Goal: Task Accomplishment & Management: Use online tool/utility

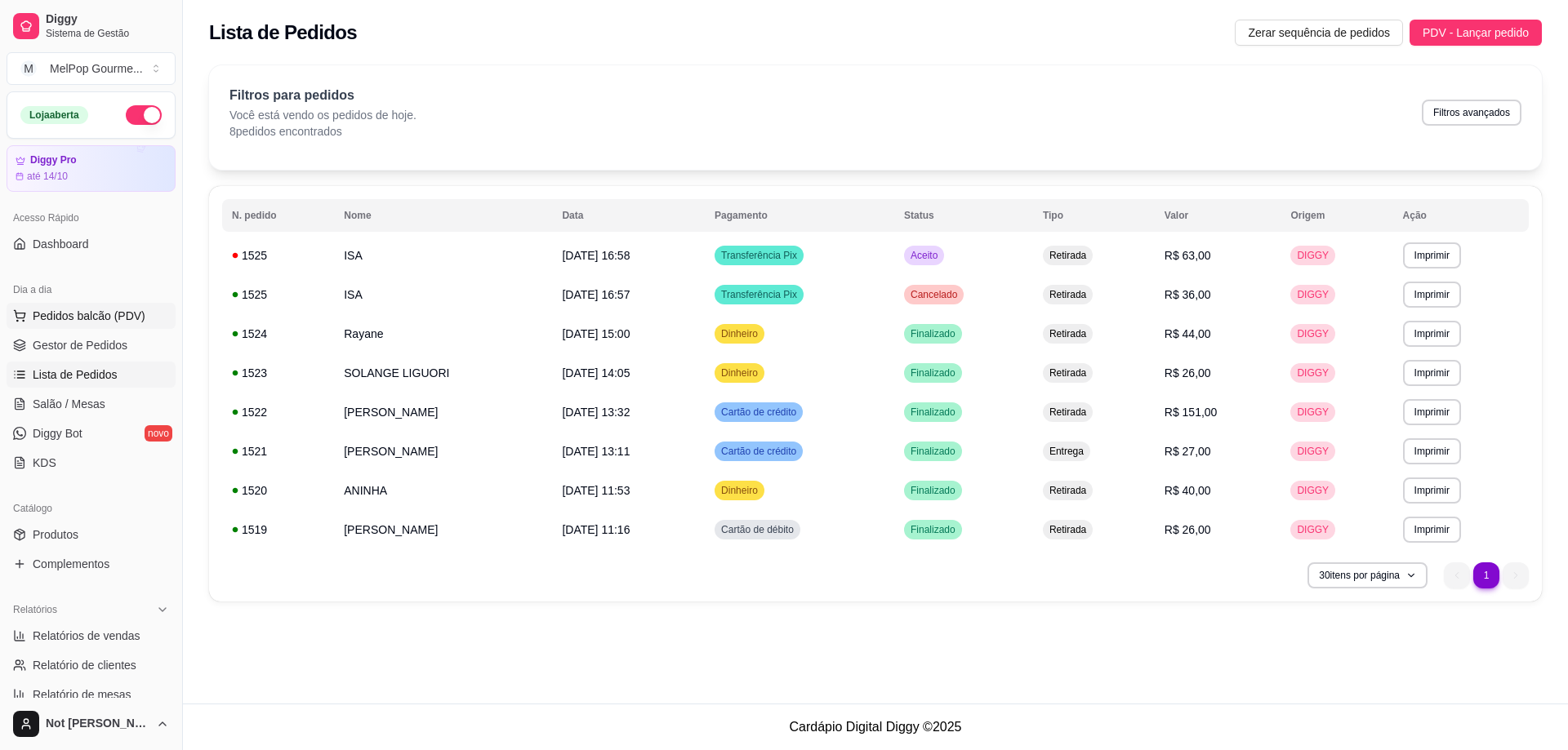
click at [77, 328] on button "Pedidos balcão (PDV)" at bounding box center [91, 316] width 169 height 26
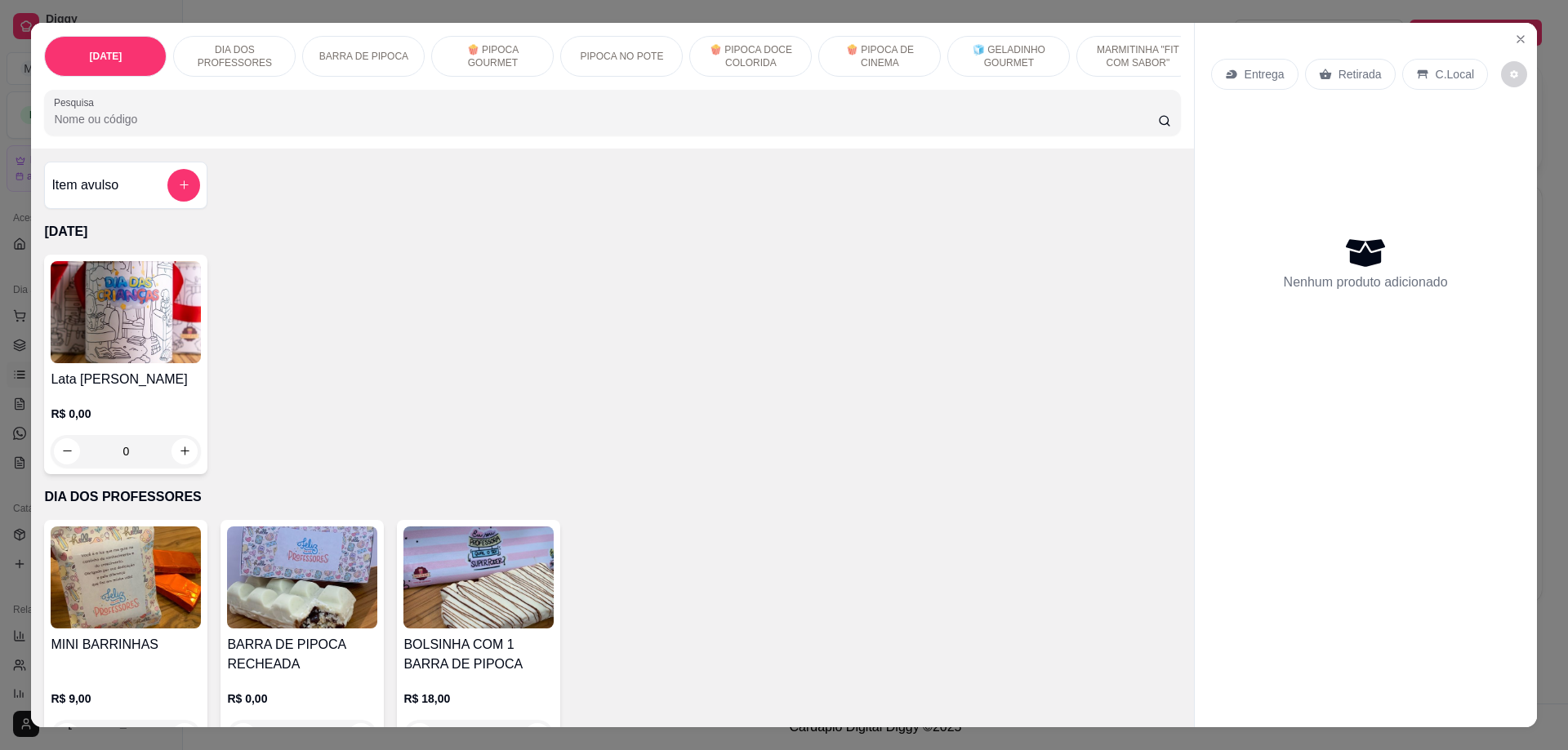
click at [585, 59] on p "PIPOCA NO POTE" at bounding box center [621, 56] width 84 height 13
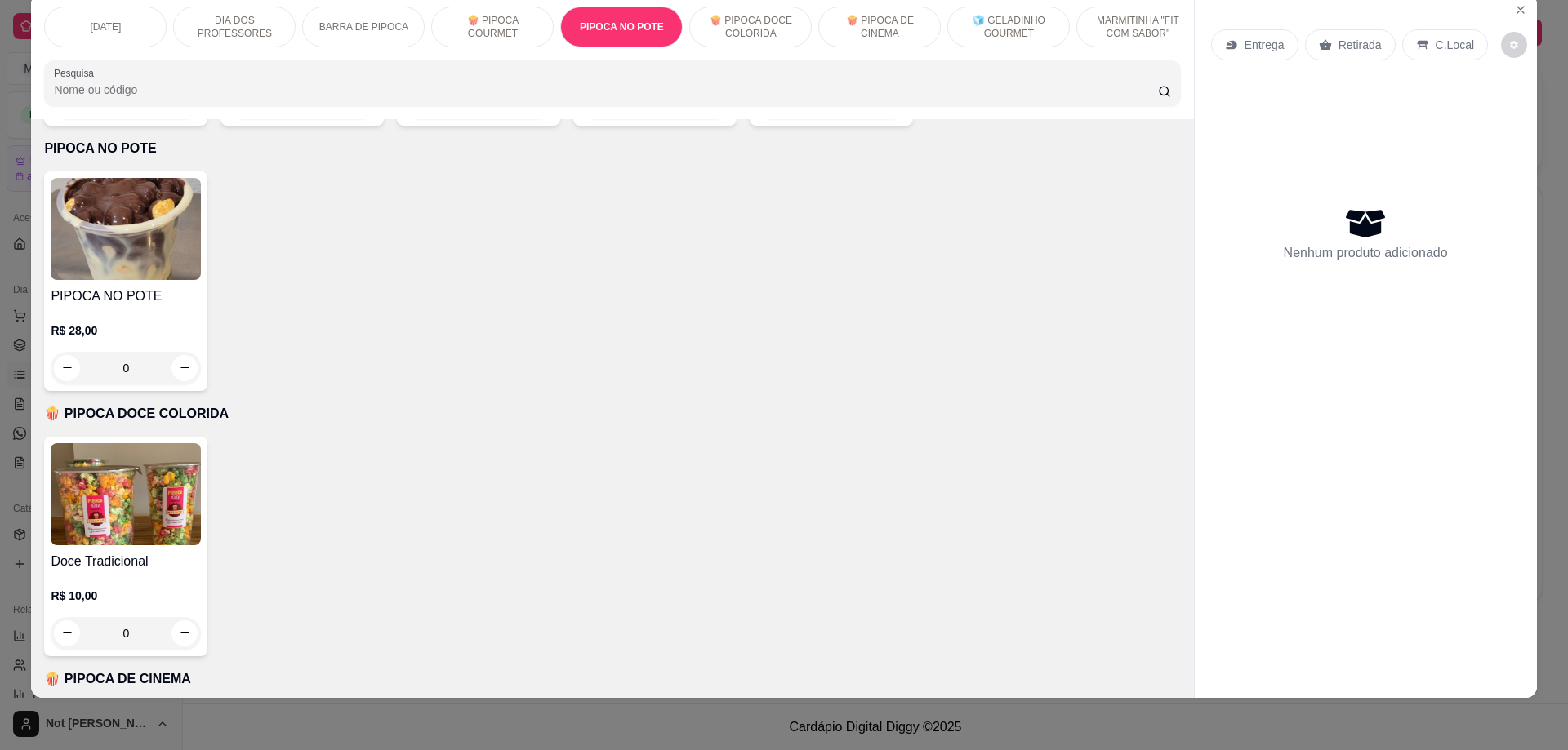
click at [140, 193] on img at bounding box center [126, 229] width 151 height 102
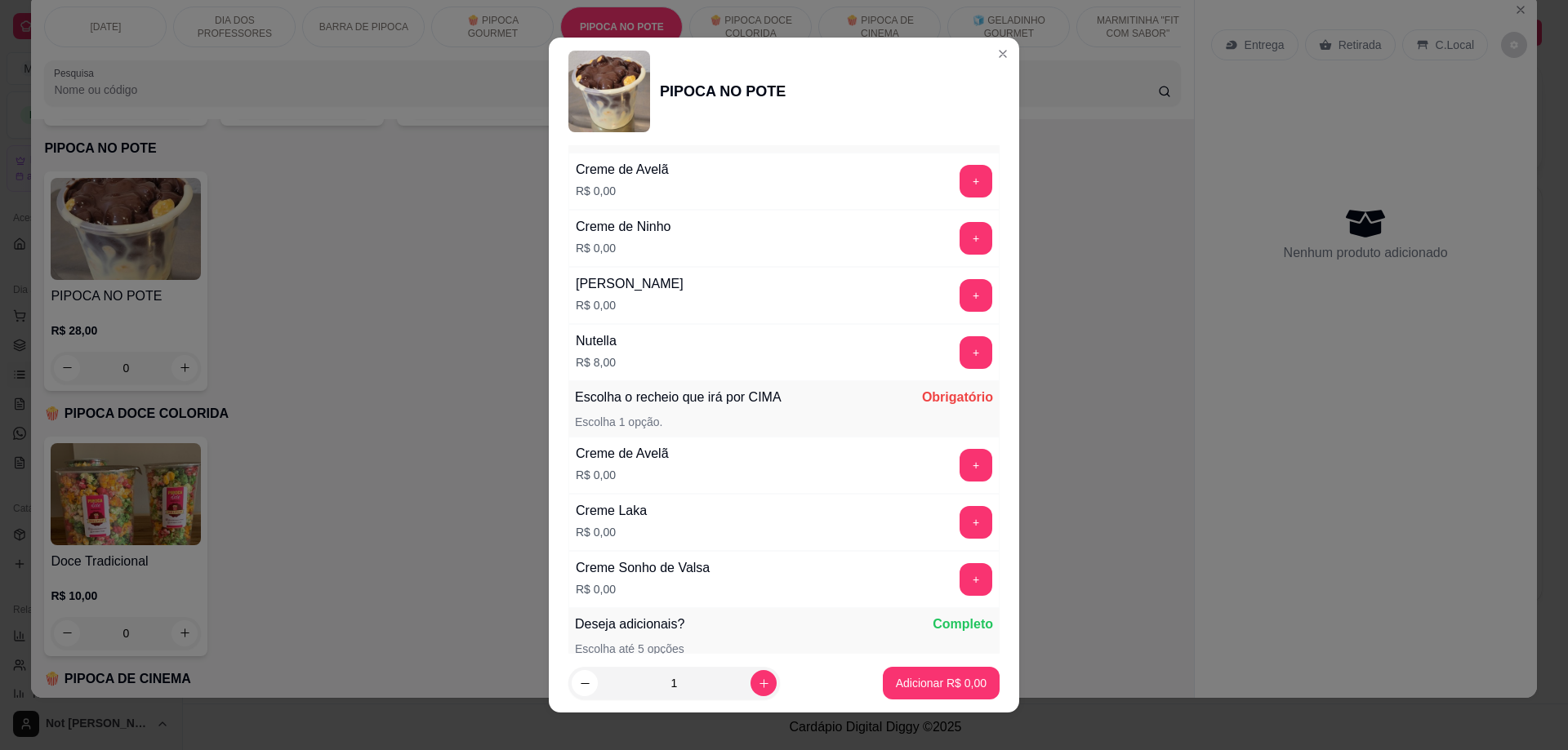
scroll to position [245, 0]
click at [959, 189] on button "+" at bounding box center [976, 182] width 33 height 33
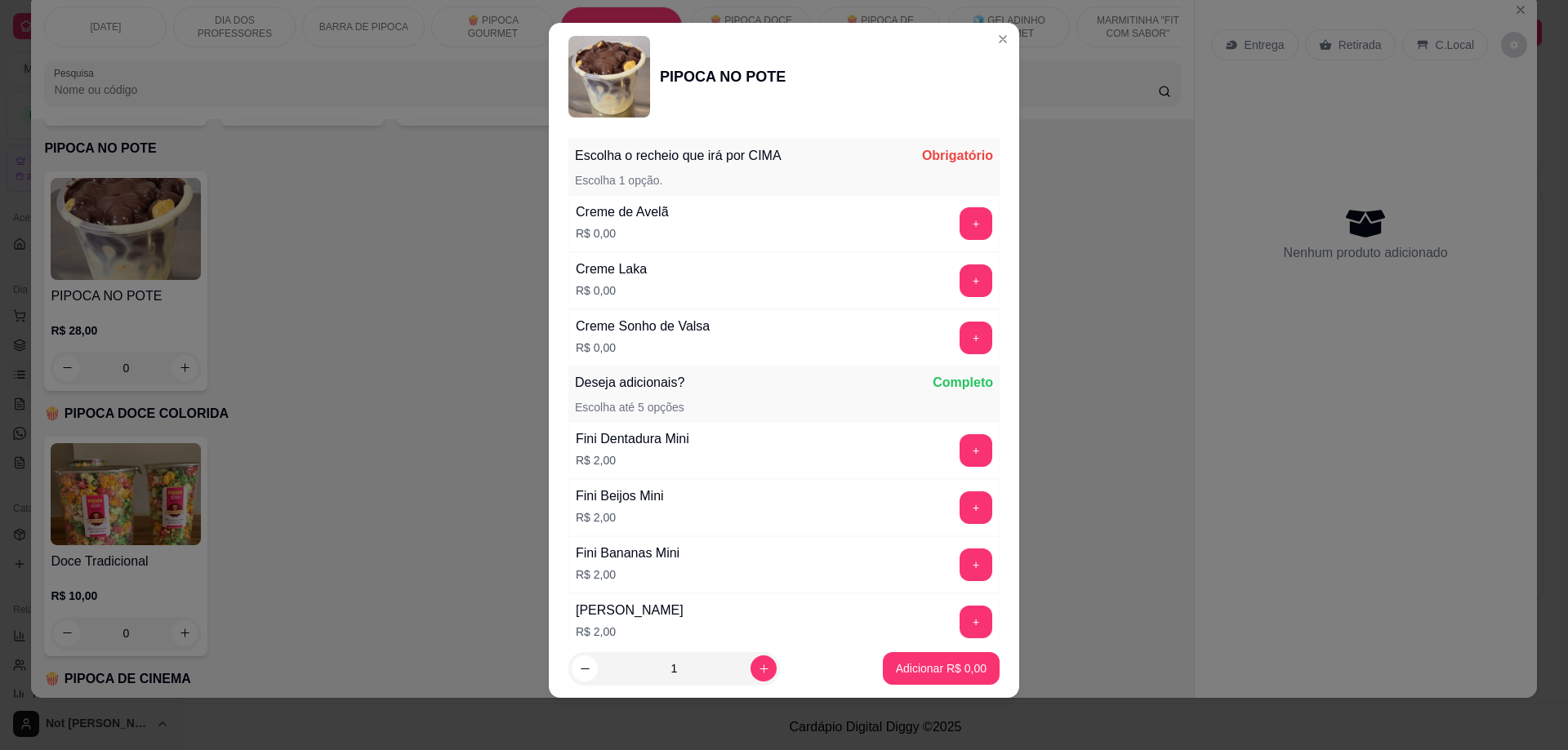
scroll to position [481, 0]
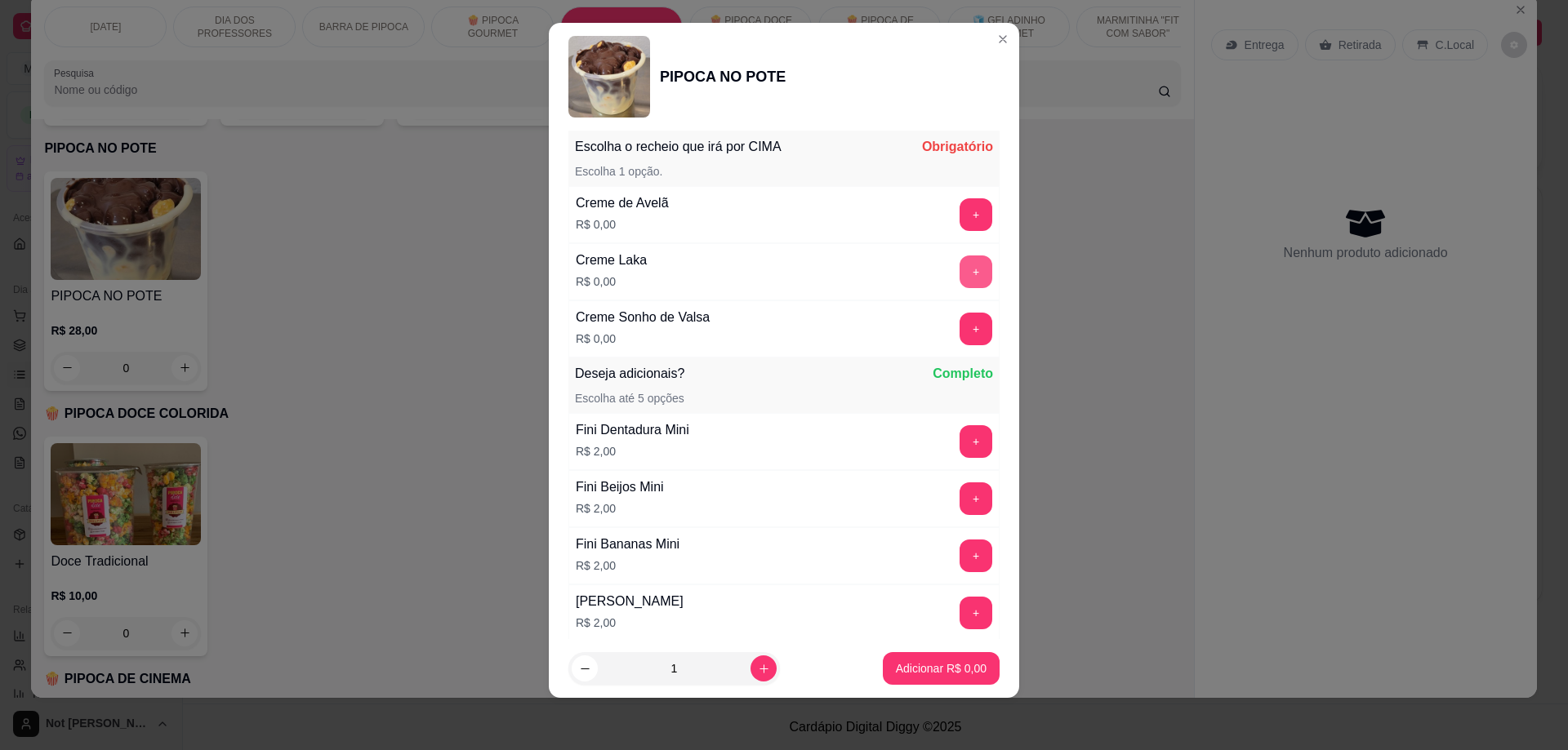
click at [959, 276] on button "+" at bounding box center [976, 272] width 33 height 33
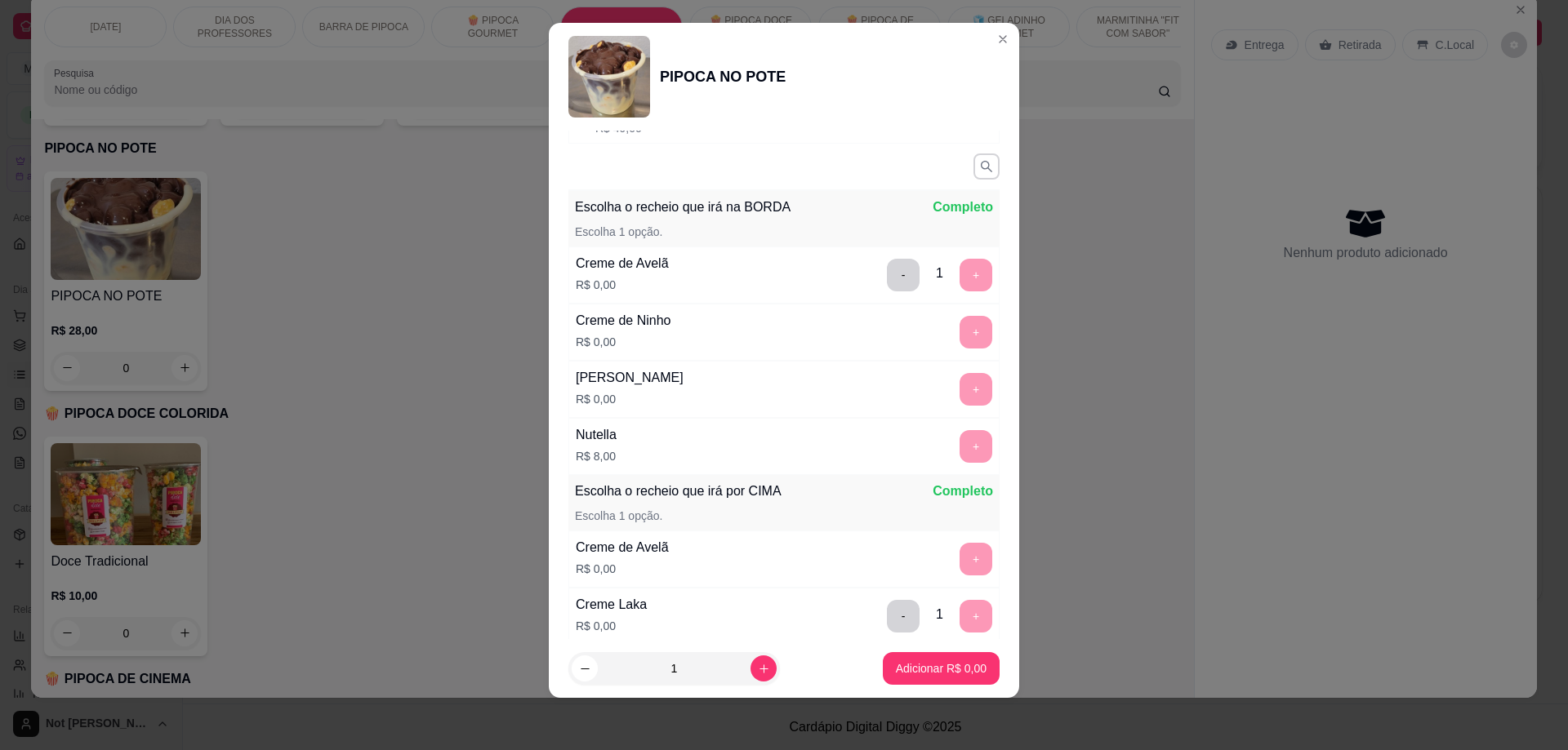
scroll to position [0, 0]
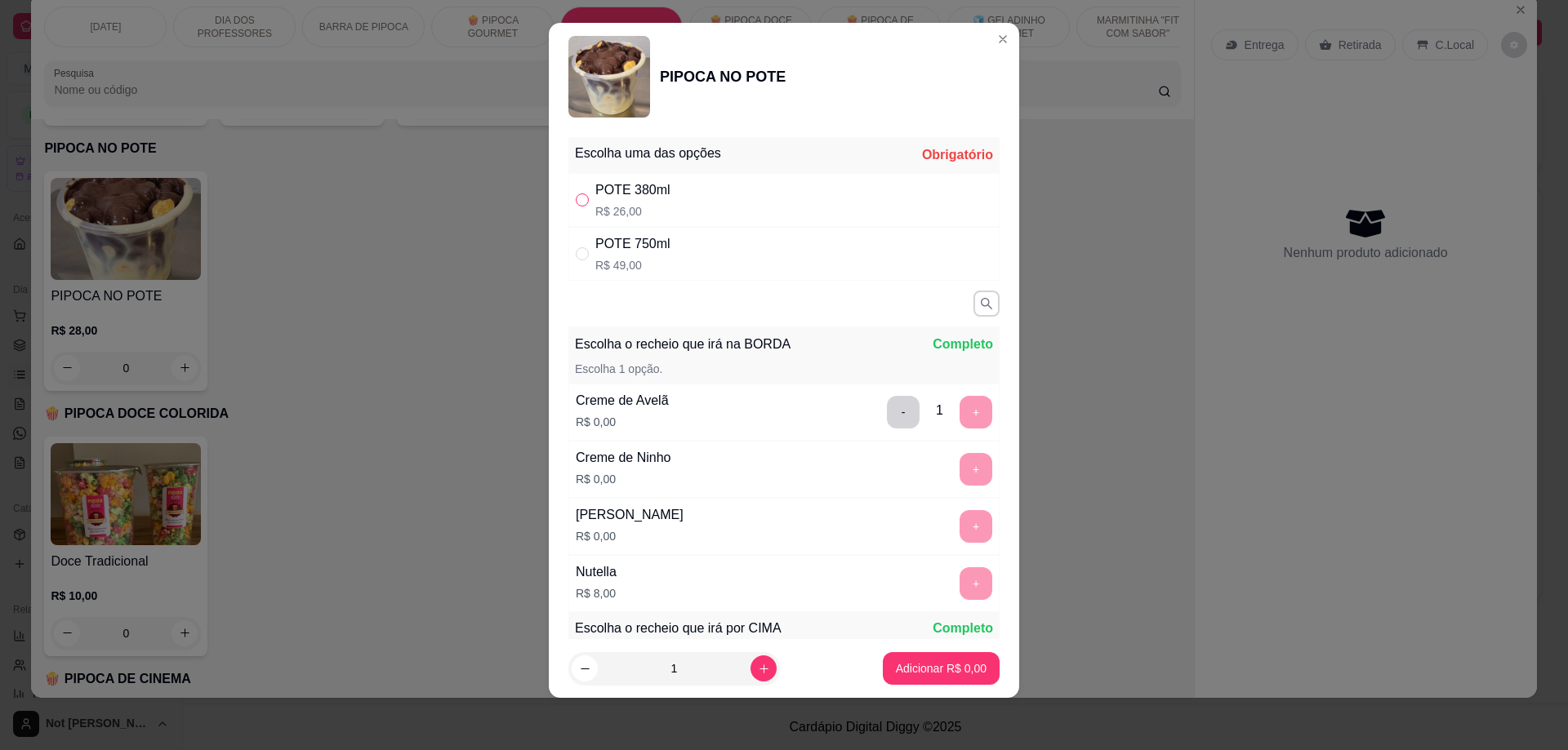
click at [581, 196] on input "" at bounding box center [582, 200] width 13 height 13
radio input "true"
click at [917, 666] on p "Adicionar R$ 26,00" at bounding box center [938, 667] width 95 height 16
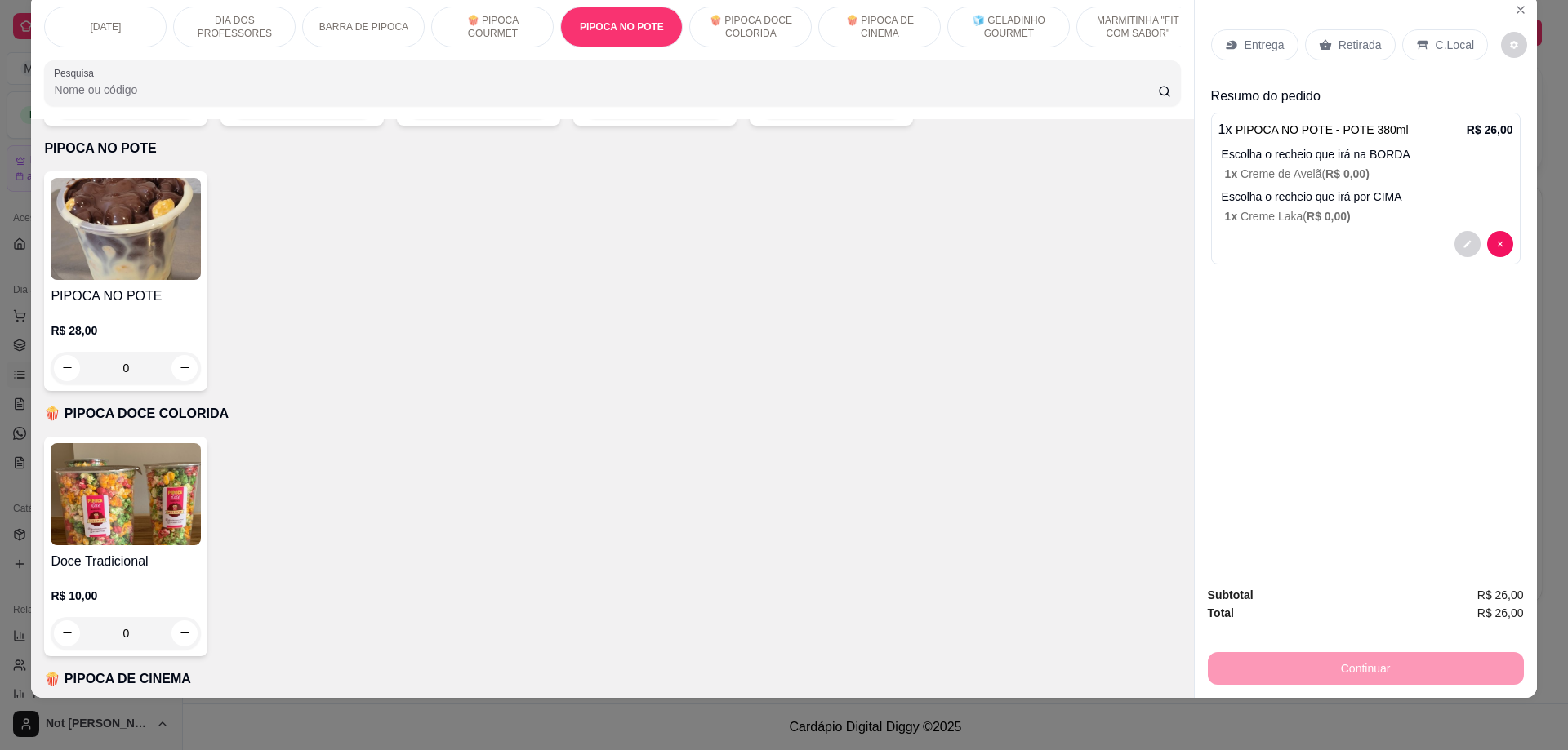
click at [1341, 33] on div "Retirada" at bounding box center [1349, 45] width 91 height 31
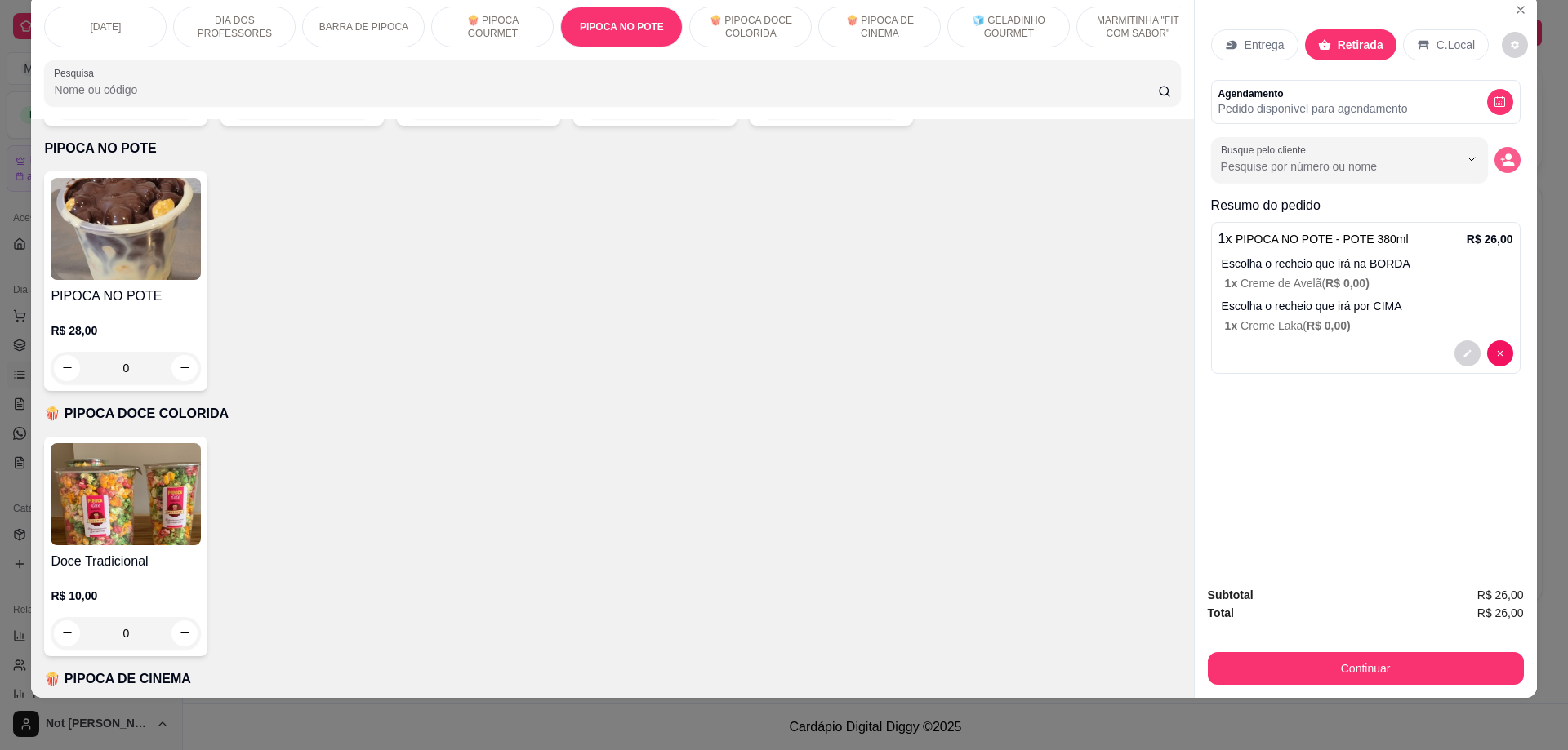
click at [1505, 158] on circle "decrease-product-quantity" at bounding box center [1507, 156] width 6 height 6
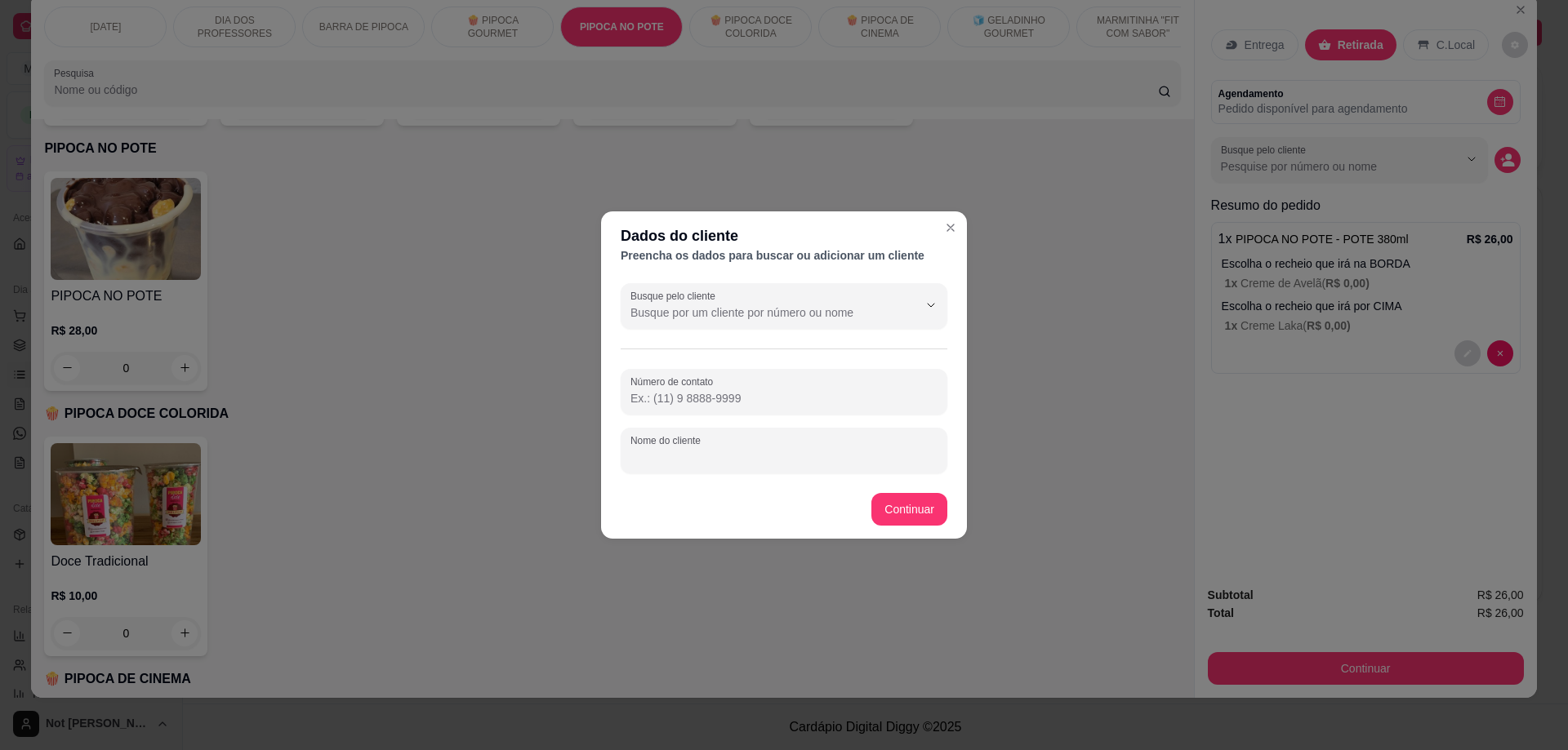
click at [814, 455] on input "Nome do cliente" at bounding box center [784, 457] width 307 height 17
type input "[PERSON_NAME]"
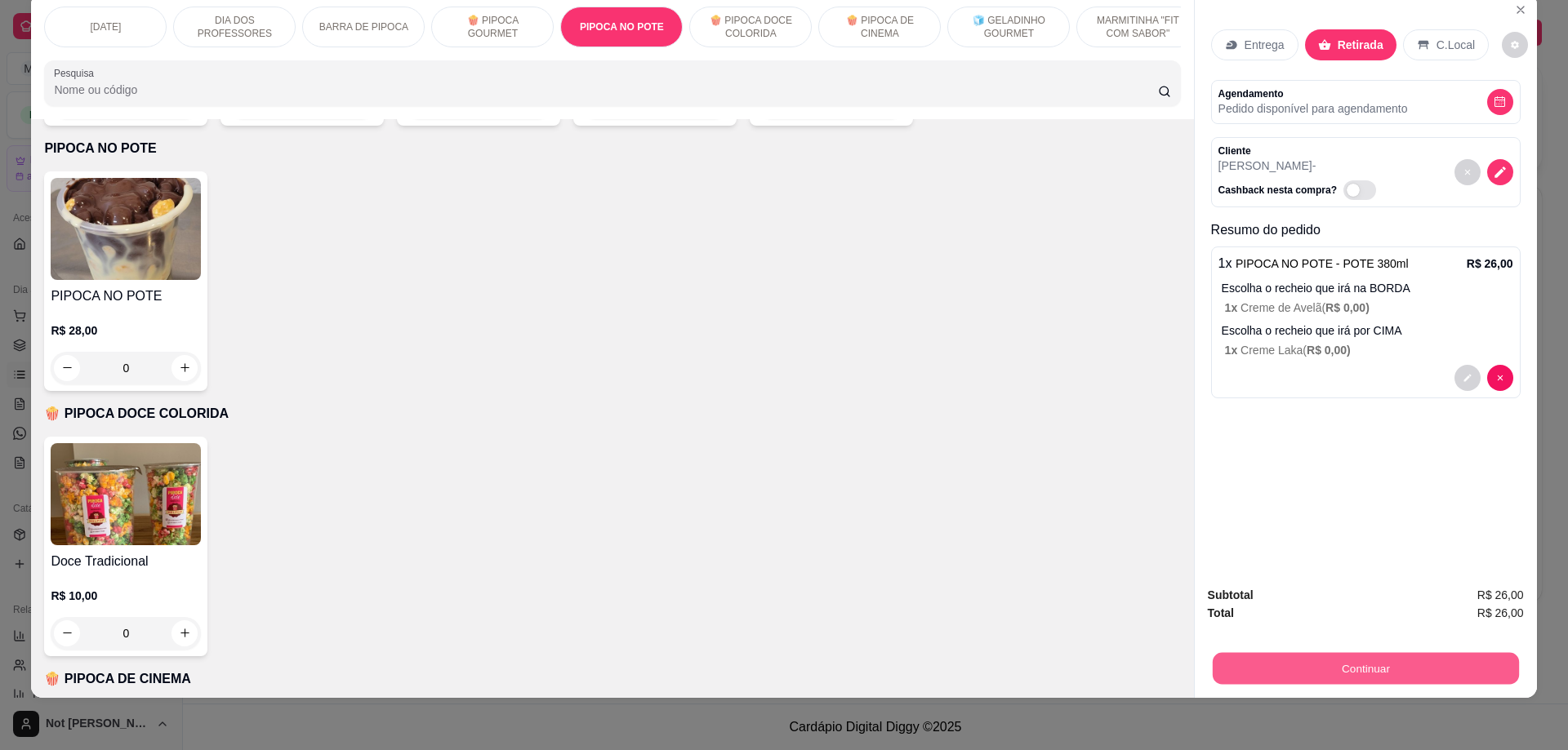
click at [1341, 666] on button "Continuar" at bounding box center [1364, 668] width 306 height 32
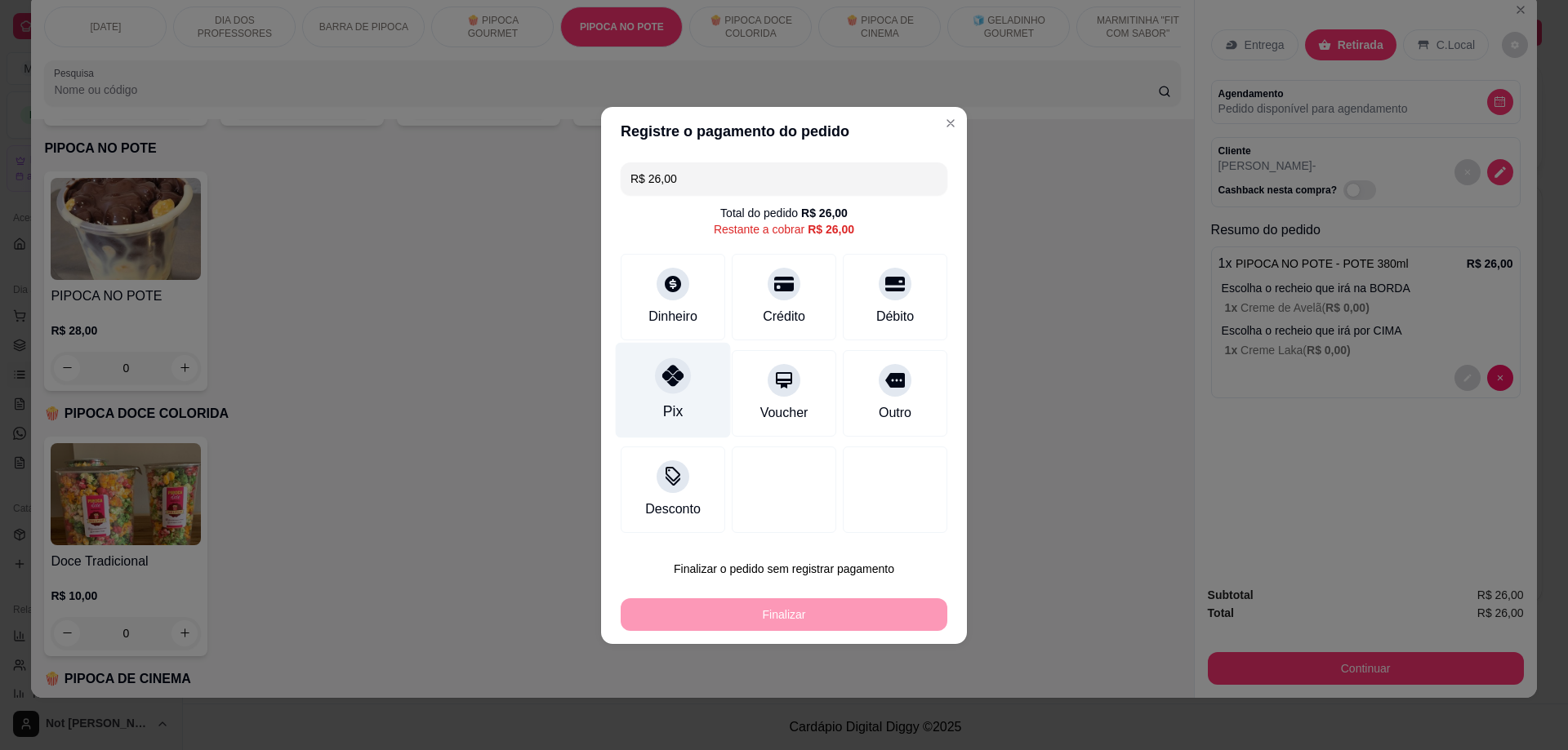
click at [671, 371] on icon at bounding box center [672, 375] width 21 height 21
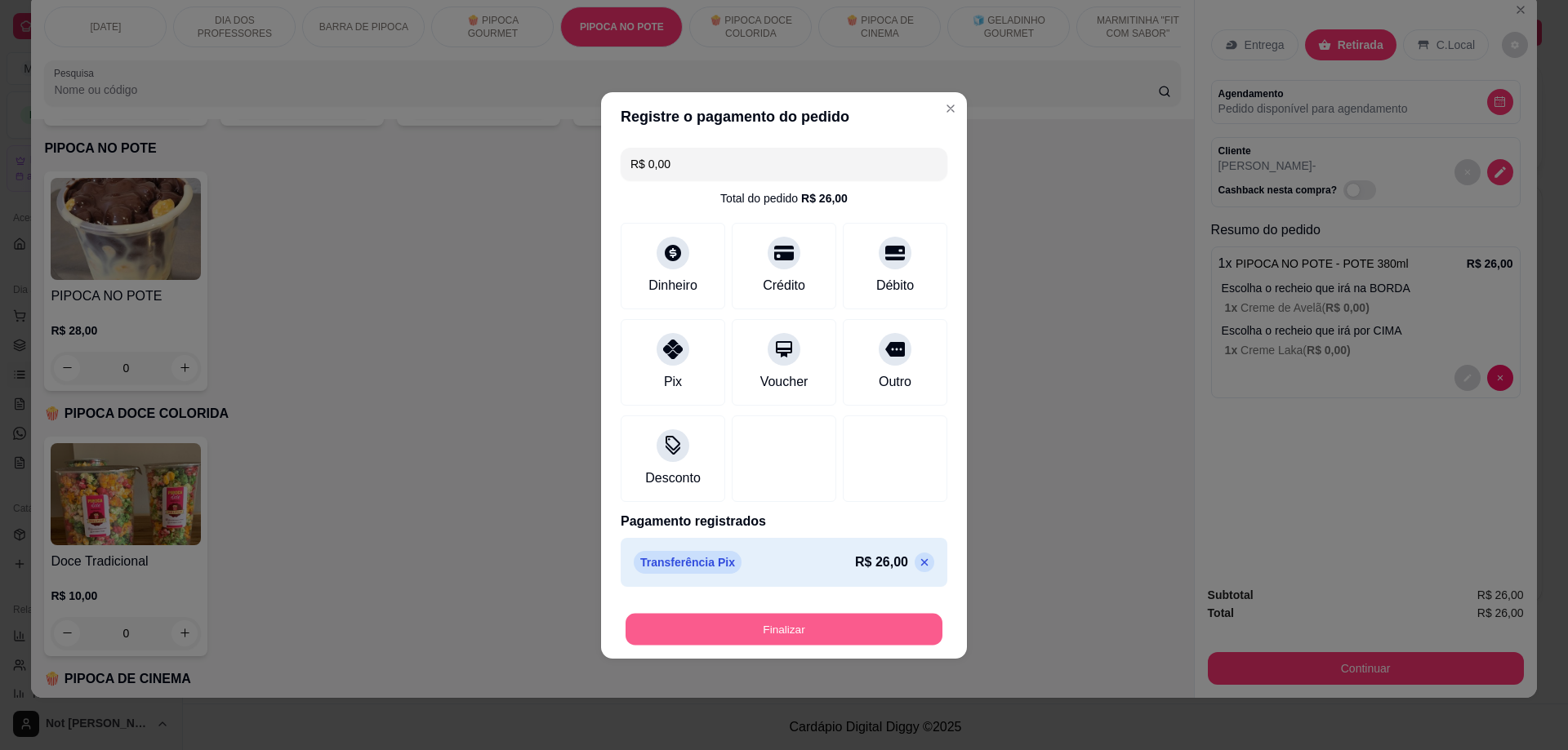
click at [796, 635] on button "Finalizar" at bounding box center [784, 629] width 317 height 32
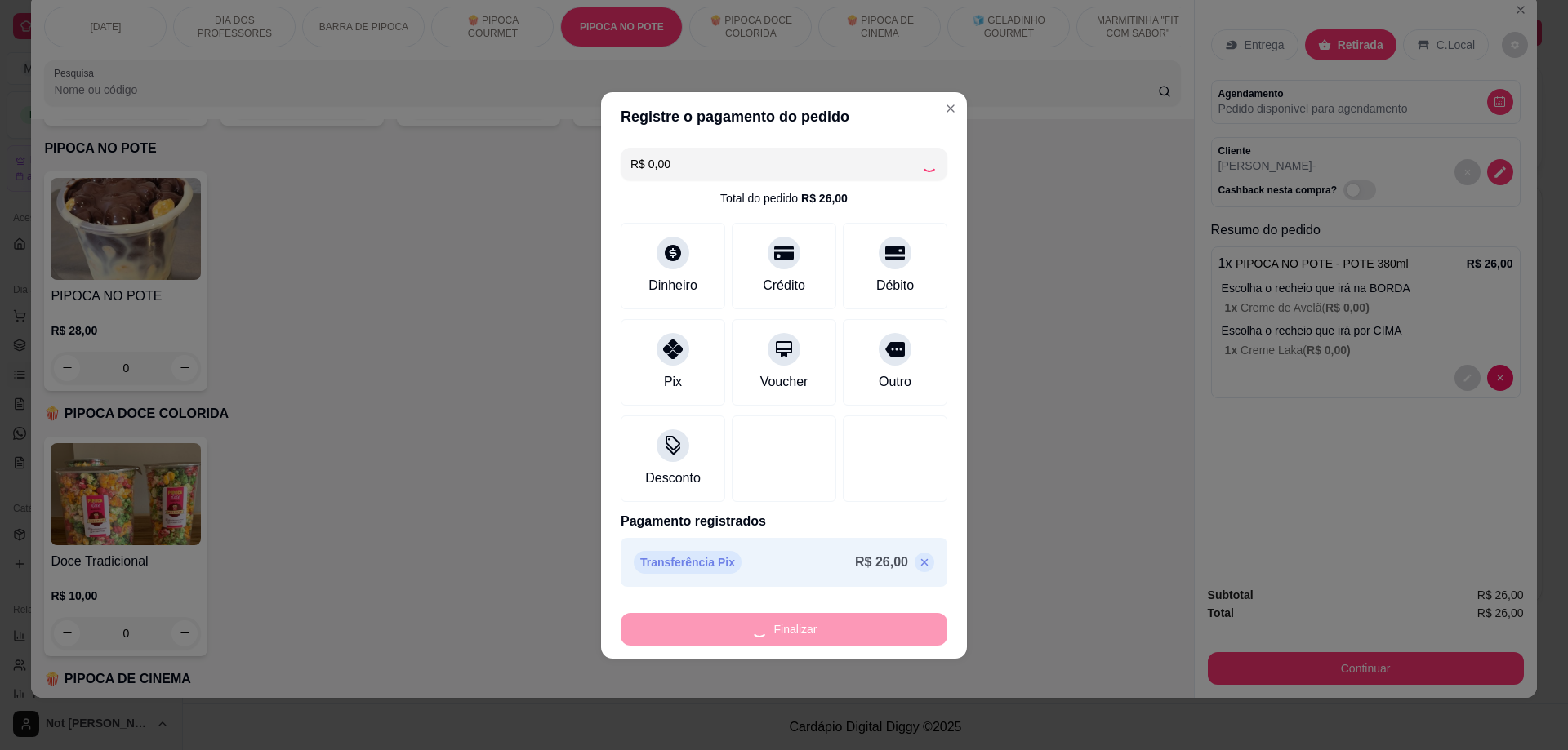
type input "-R$ 26,00"
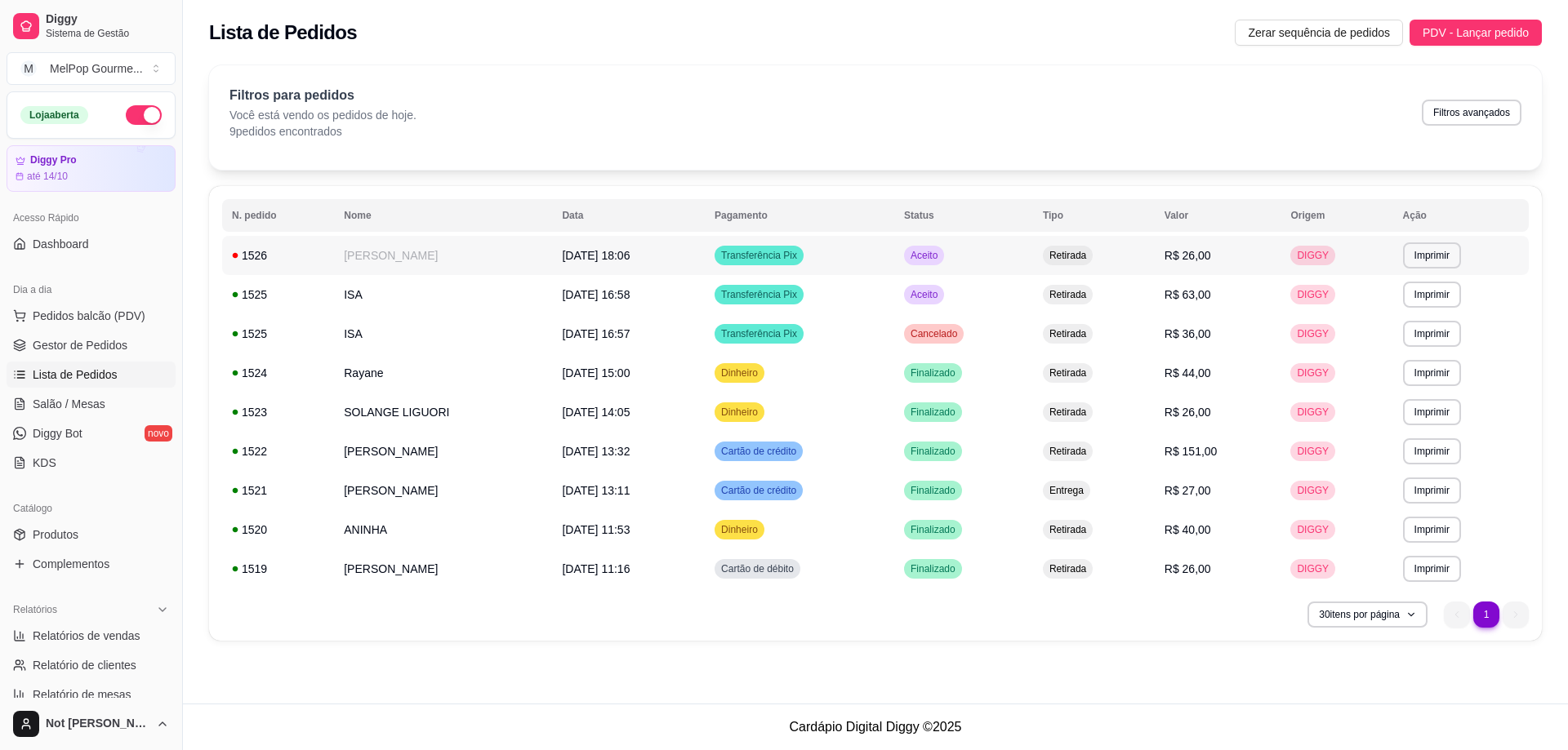
click at [377, 253] on td "[PERSON_NAME]" at bounding box center [443, 255] width 218 height 39
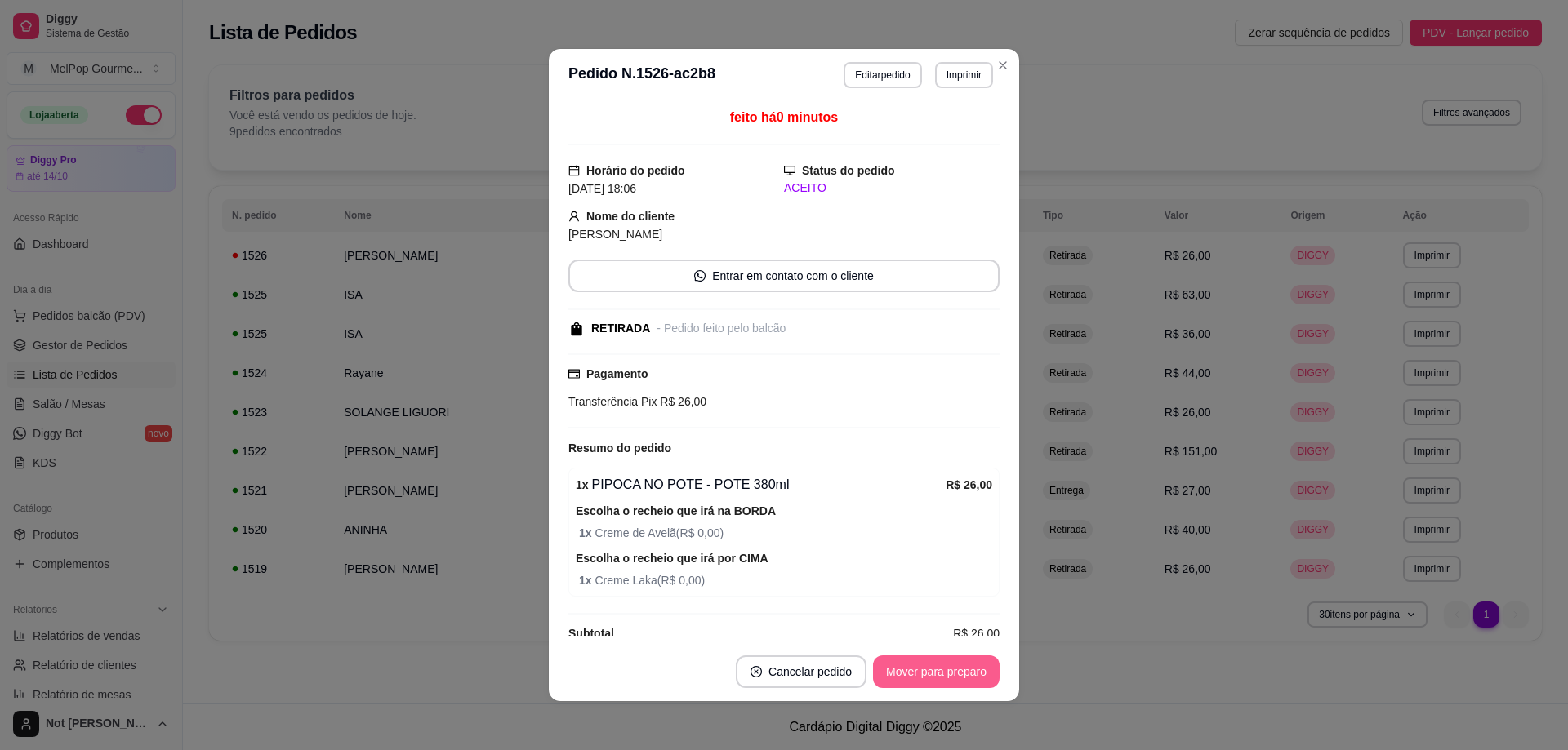
click at [949, 667] on button "Mover para preparo" at bounding box center [936, 672] width 127 height 33
click at [942, 675] on button "Mover para retirada disponível" at bounding box center [908, 672] width 175 height 32
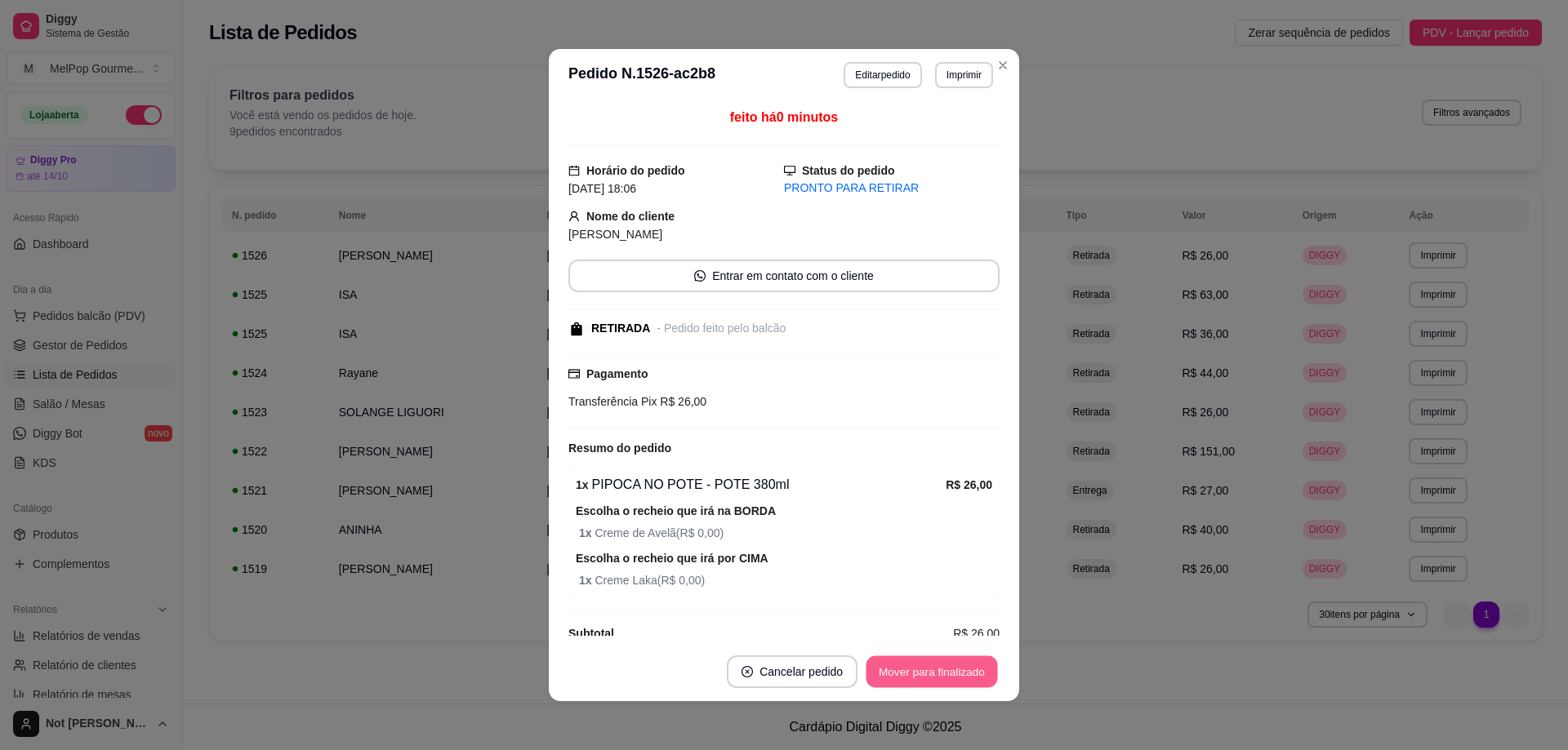
click at [925, 667] on button "Mover para finalizado" at bounding box center [931, 672] width 131 height 32
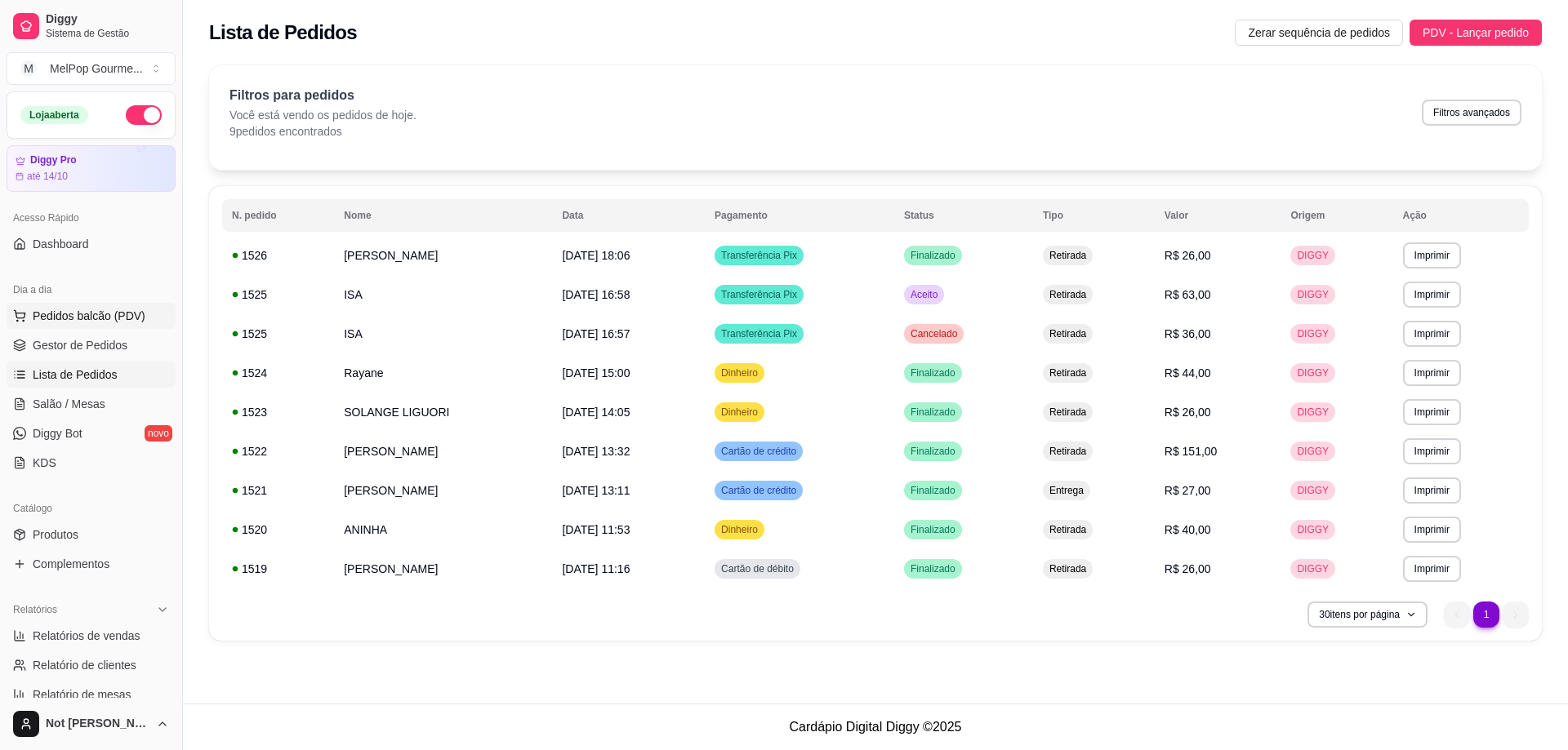
click at [75, 314] on span "Pedidos balcão (PDV)" at bounding box center [89, 316] width 113 height 17
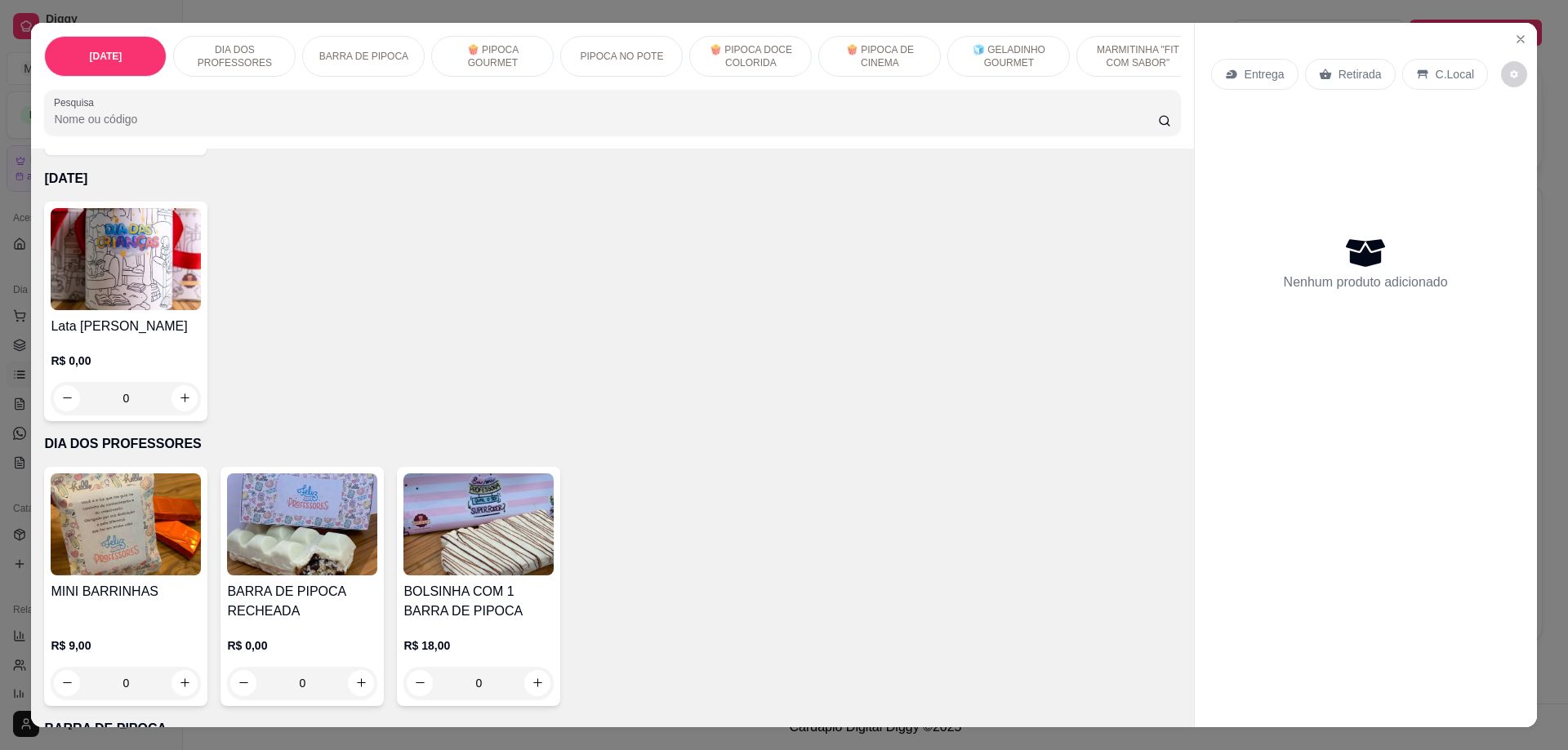
scroll to position [82, 0]
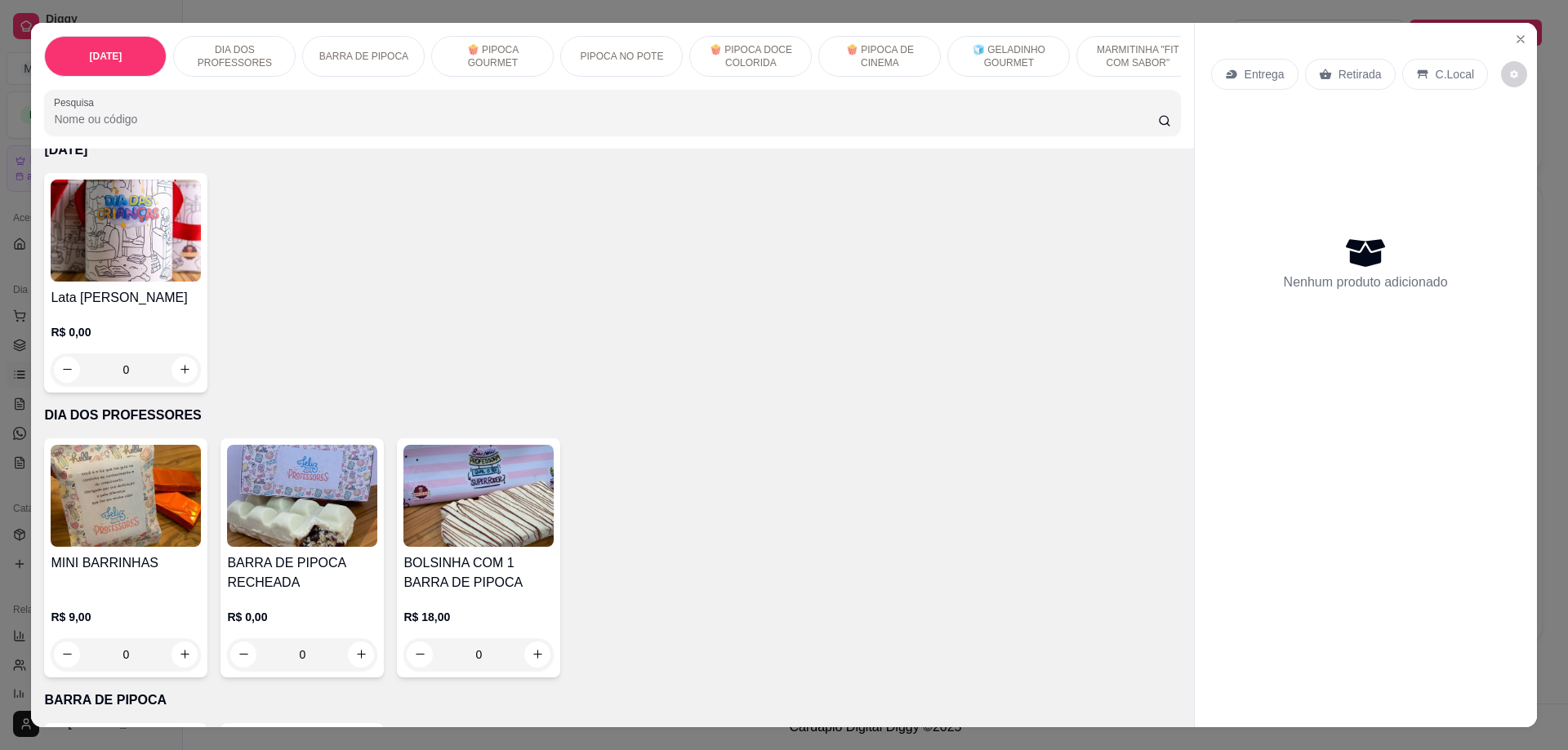
click at [182, 659] on div "0" at bounding box center [126, 655] width 151 height 33
click at [115, 491] on img at bounding box center [126, 495] width 151 height 102
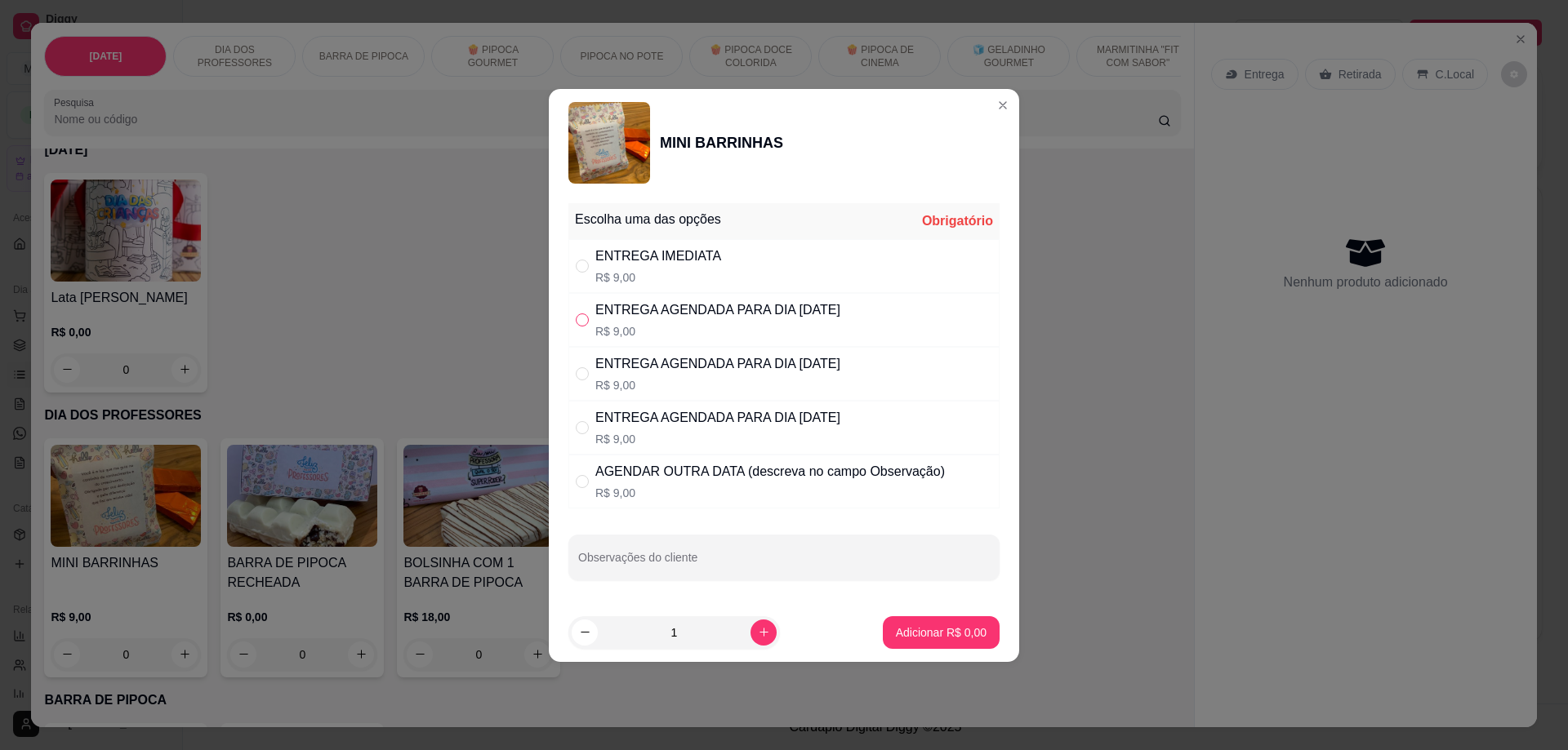
click at [587, 319] on input "" at bounding box center [582, 319] width 13 height 13
radio input "true"
click at [758, 635] on icon "increase-product-quantity" at bounding box center [763, 632] width 12 height 12
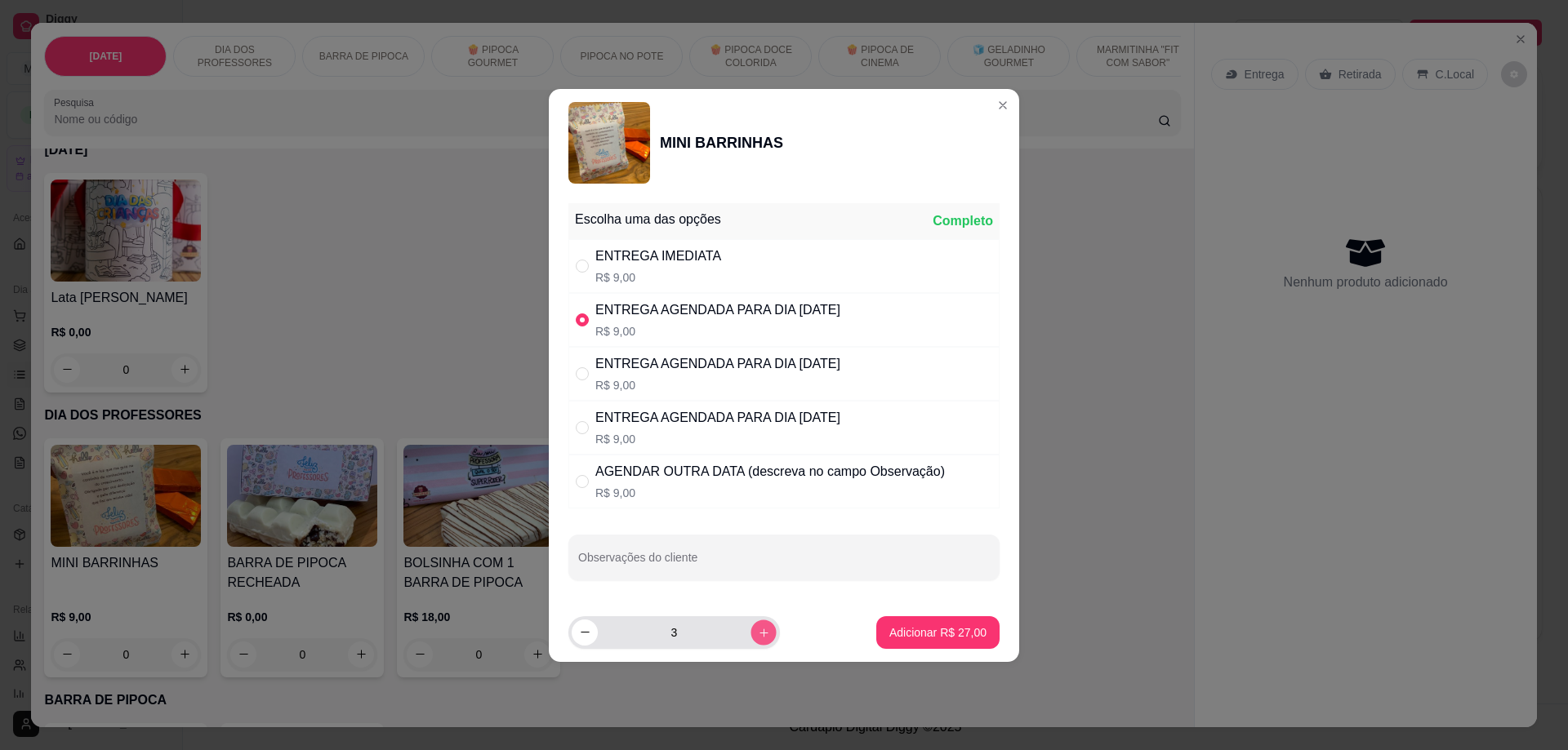
type input "4"
click at [948, 640] on p "Adicionar R$ 36,00" at bounding box center [938, 632] width 97 height 17
type input "4"
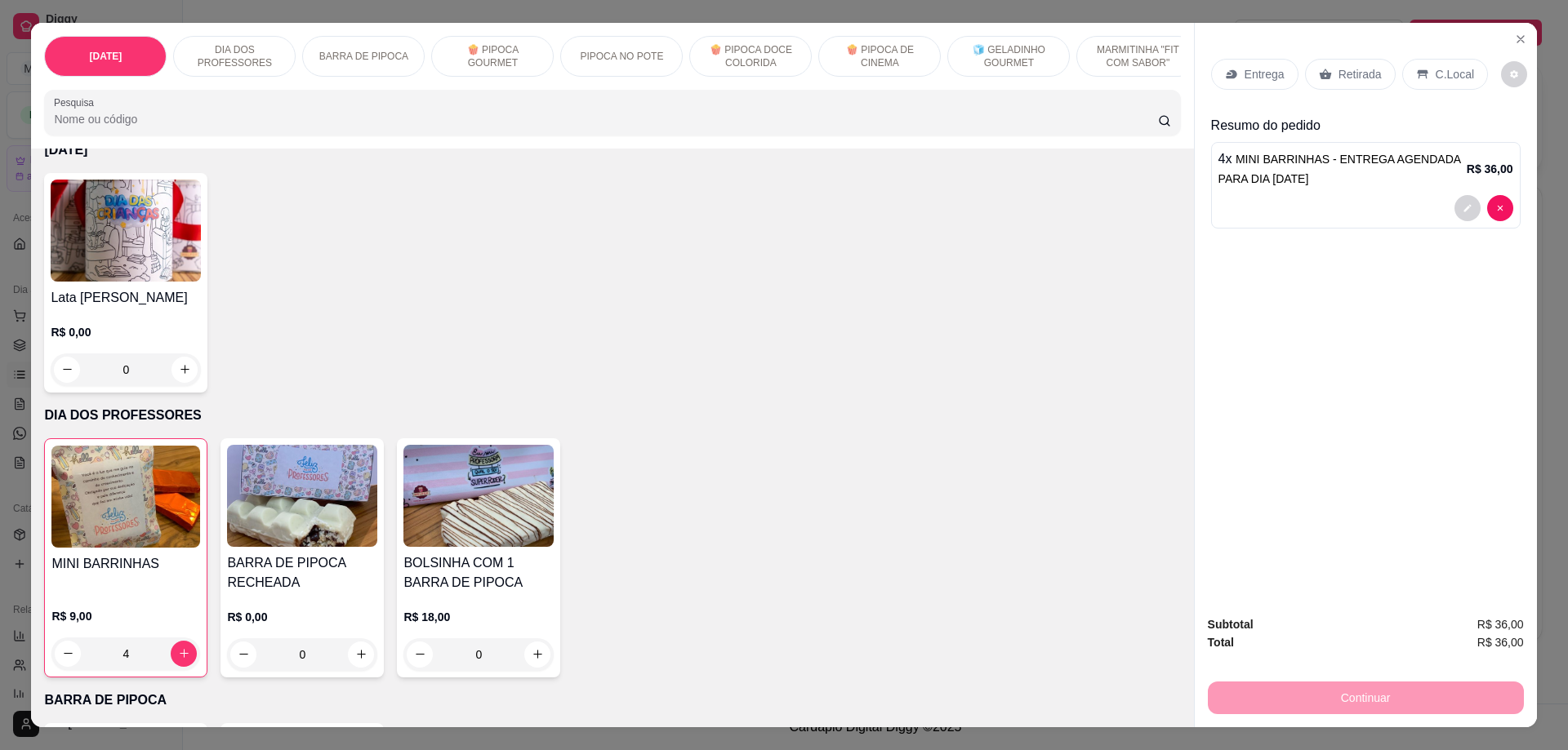
click at [1356, 70] on p "Retirada" at bounding box center [1359, 74] width 43 height 17
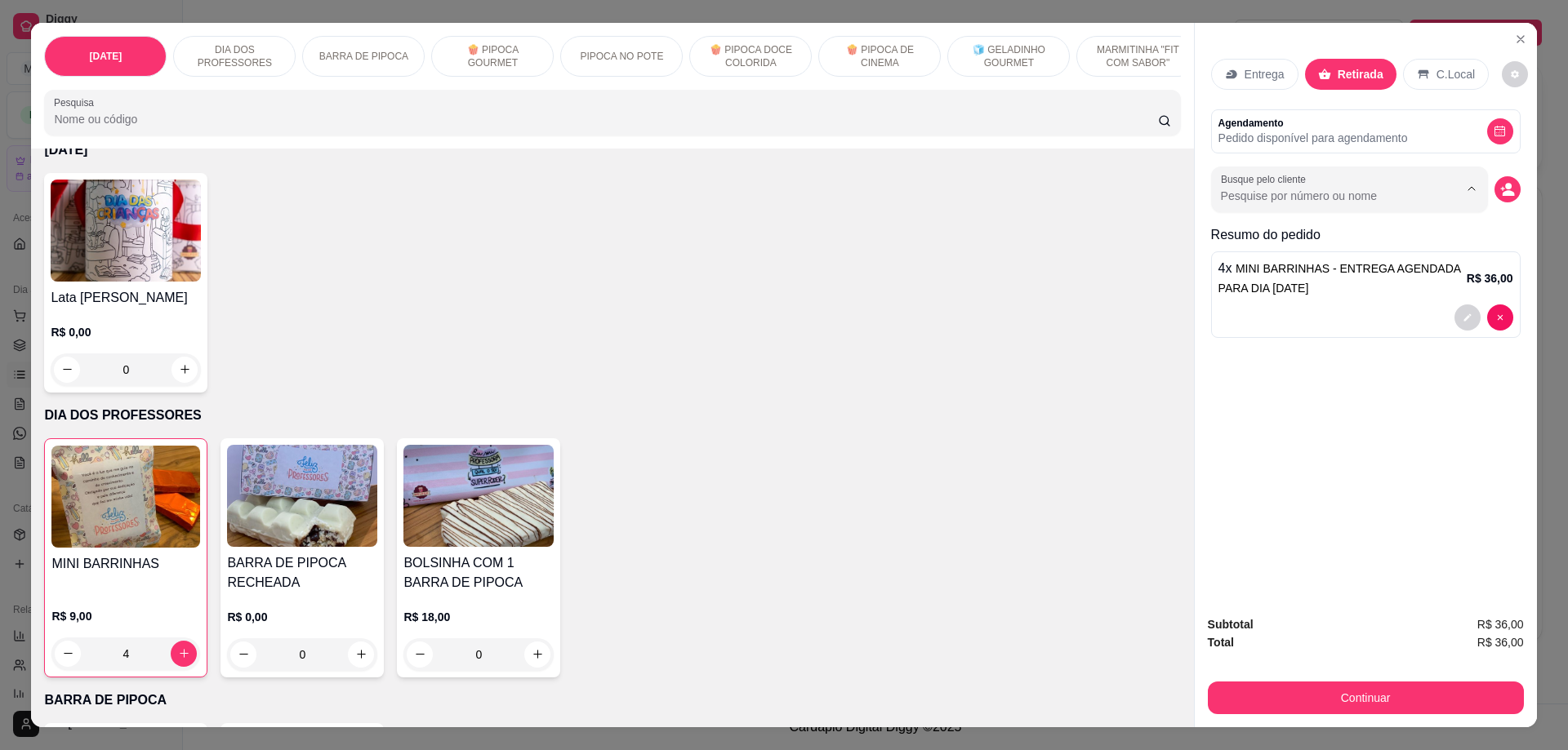
click at [1377, 193] on input "Busque pelo cliente" at bounding box center [1326, 196] width 211 height 17
type input "MORG"
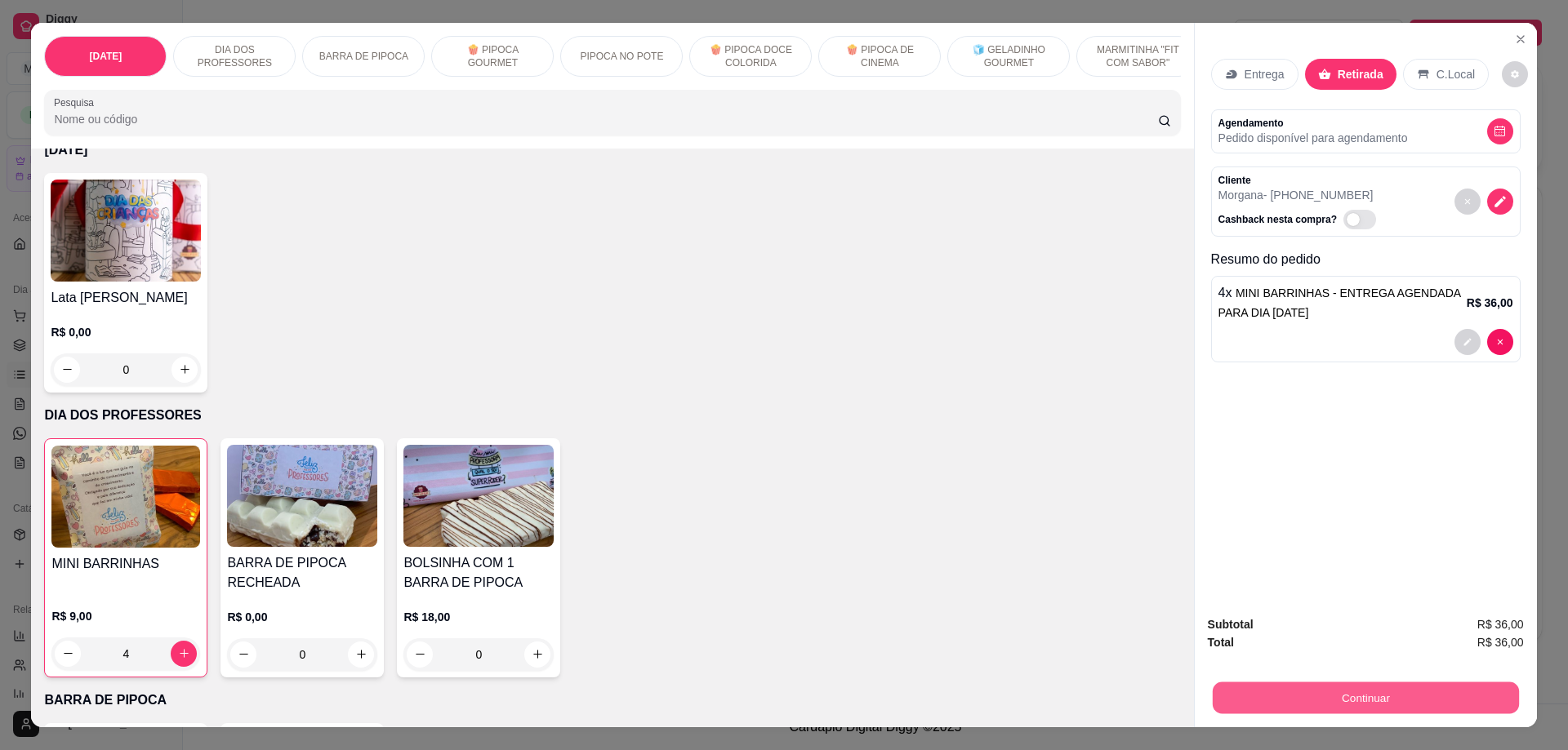
click at [1347, 697] on button "Continuar" at bounding box center [1364, 698] width 306 height 32
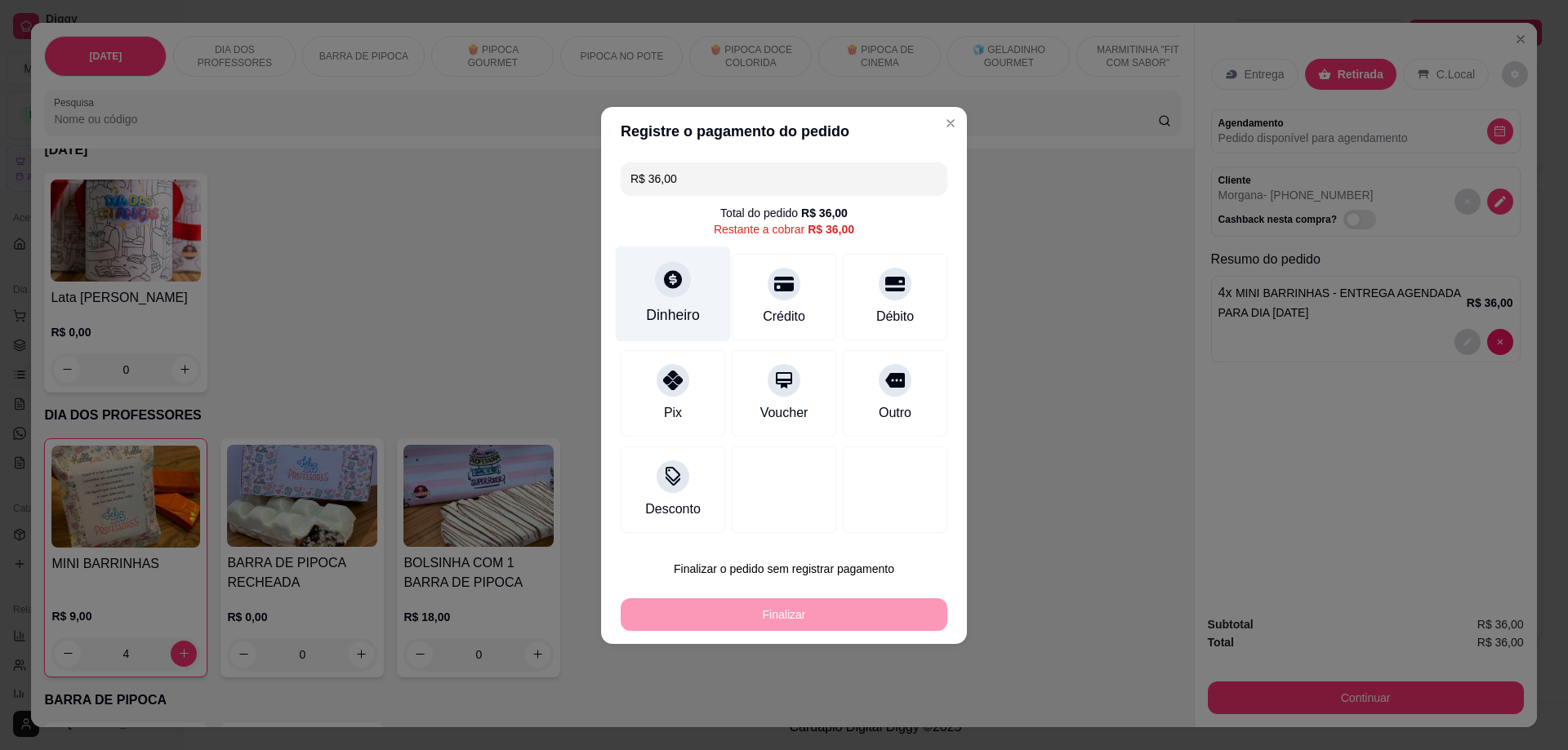
click at [662, 297] on div "Dinheiro" at bounding box center [672, 294] width 115 height 95
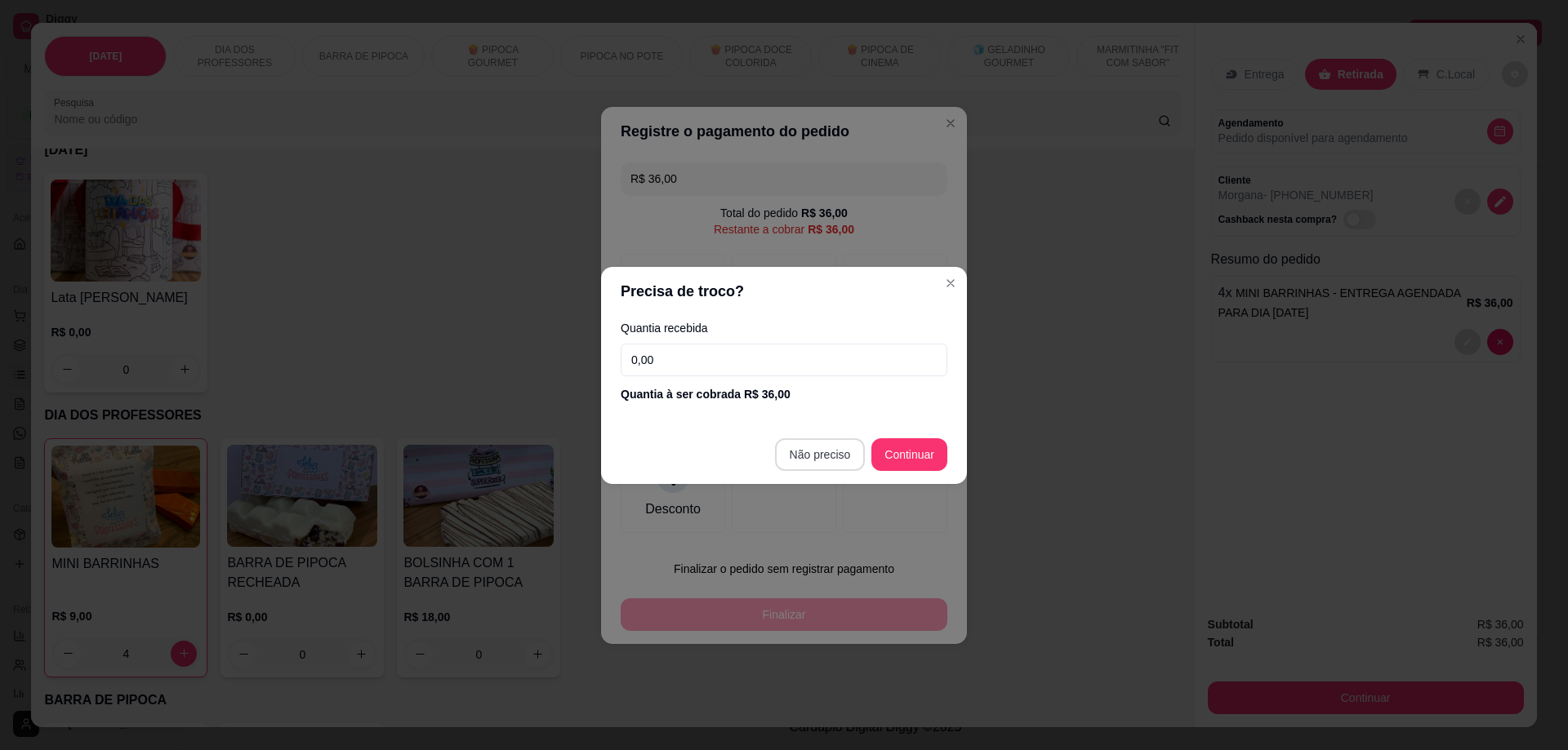
type input "R$ 0,00"
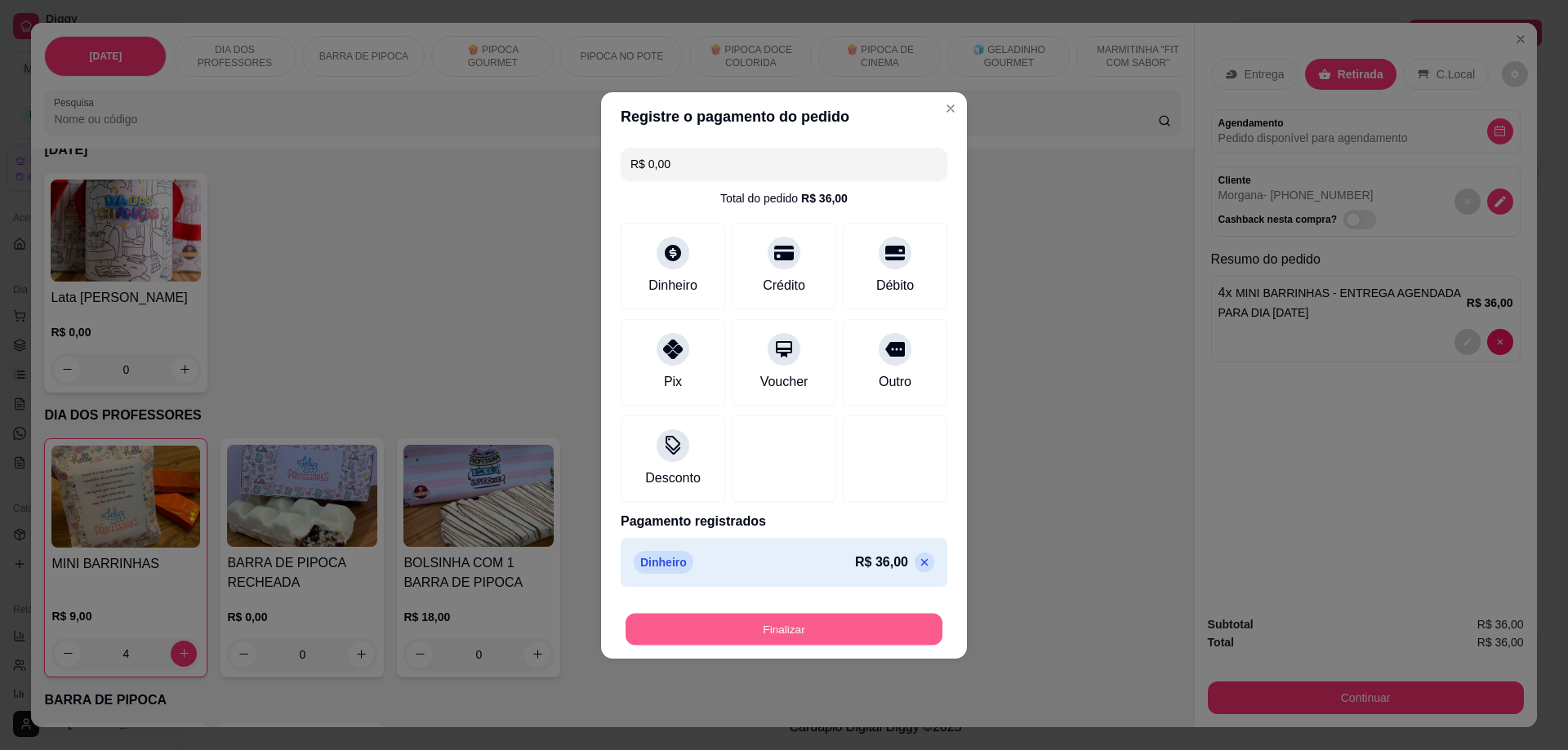
click at [760, 632] on button "Finalizar" at bounding box center [784, 629] width 317 height 32
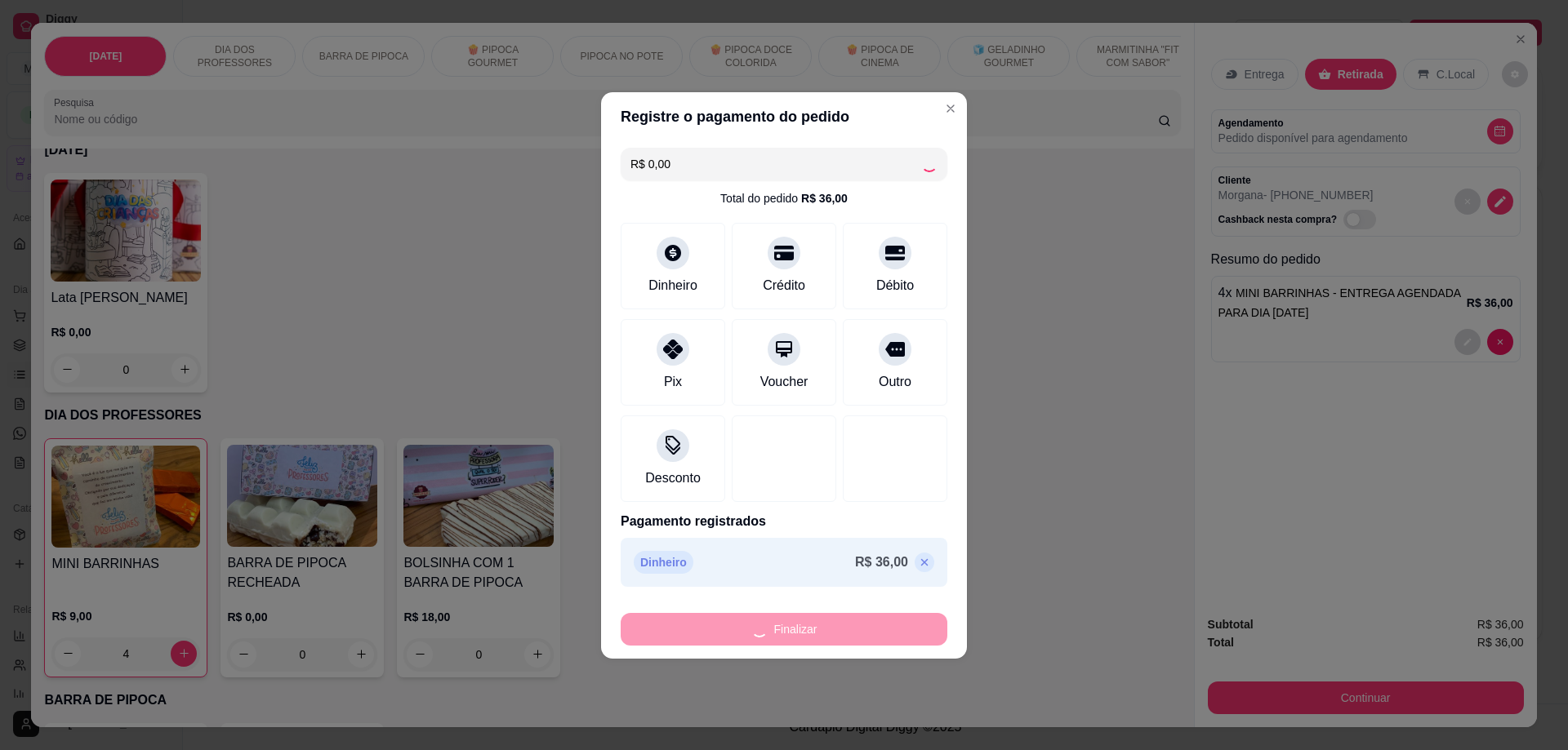
type input "0"
type input "-R$ 36,00"
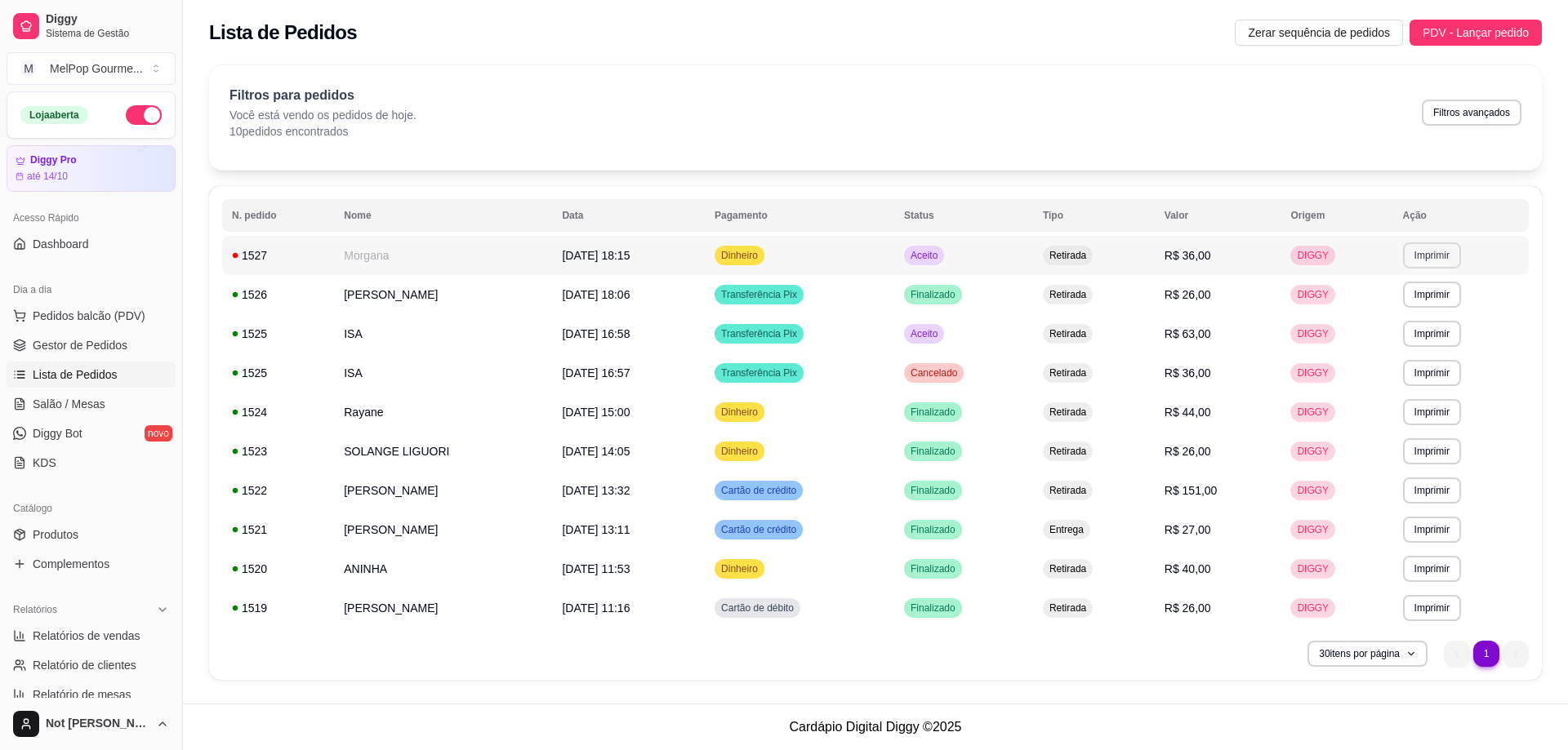
click at [1424, 258] on button "Imprimir" at bounding box center [1431, 255] width 58 height 26
click at [1396, 309] on button "Impressora" at bounding box center [1405, 312] width 114 height 26
click at [62, 317] on span "Pedidos balcão (PDV)" at bounding box center [89, 316] width 113 height 17
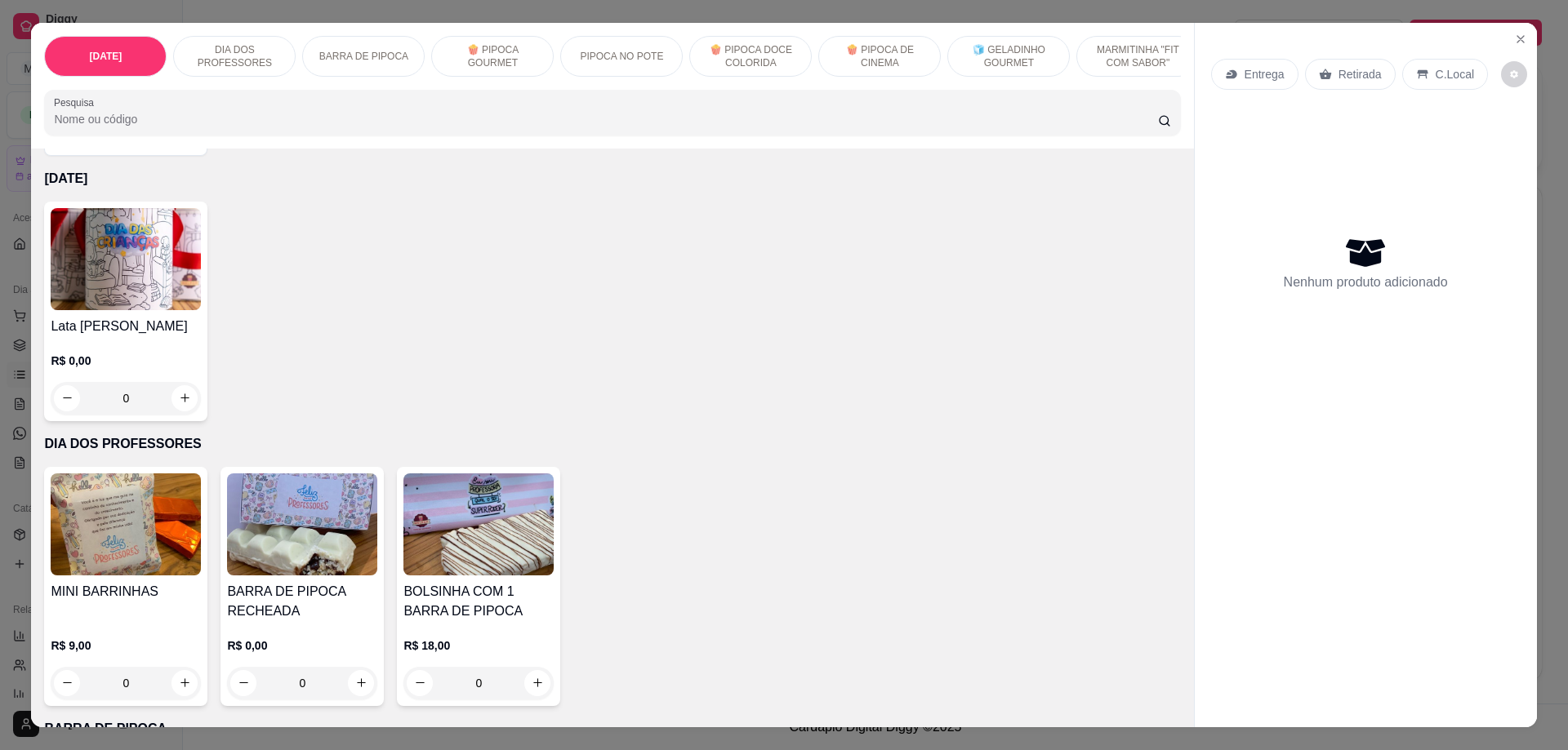
scroll to position [82, 0]
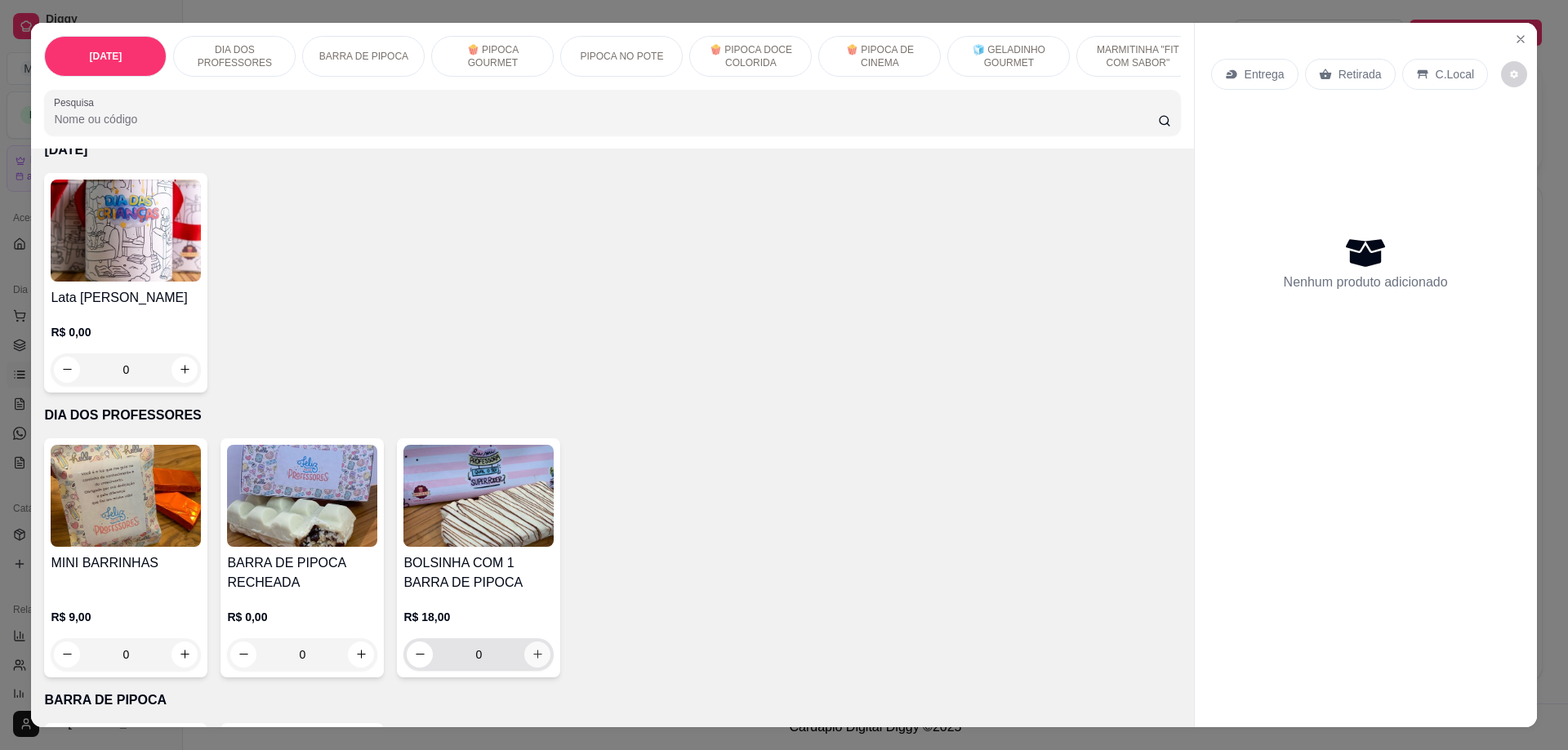
click at [525, 667] on button "increase-product-quantity" at bounding box center [537, 655] width 26 height 26
type input "1"
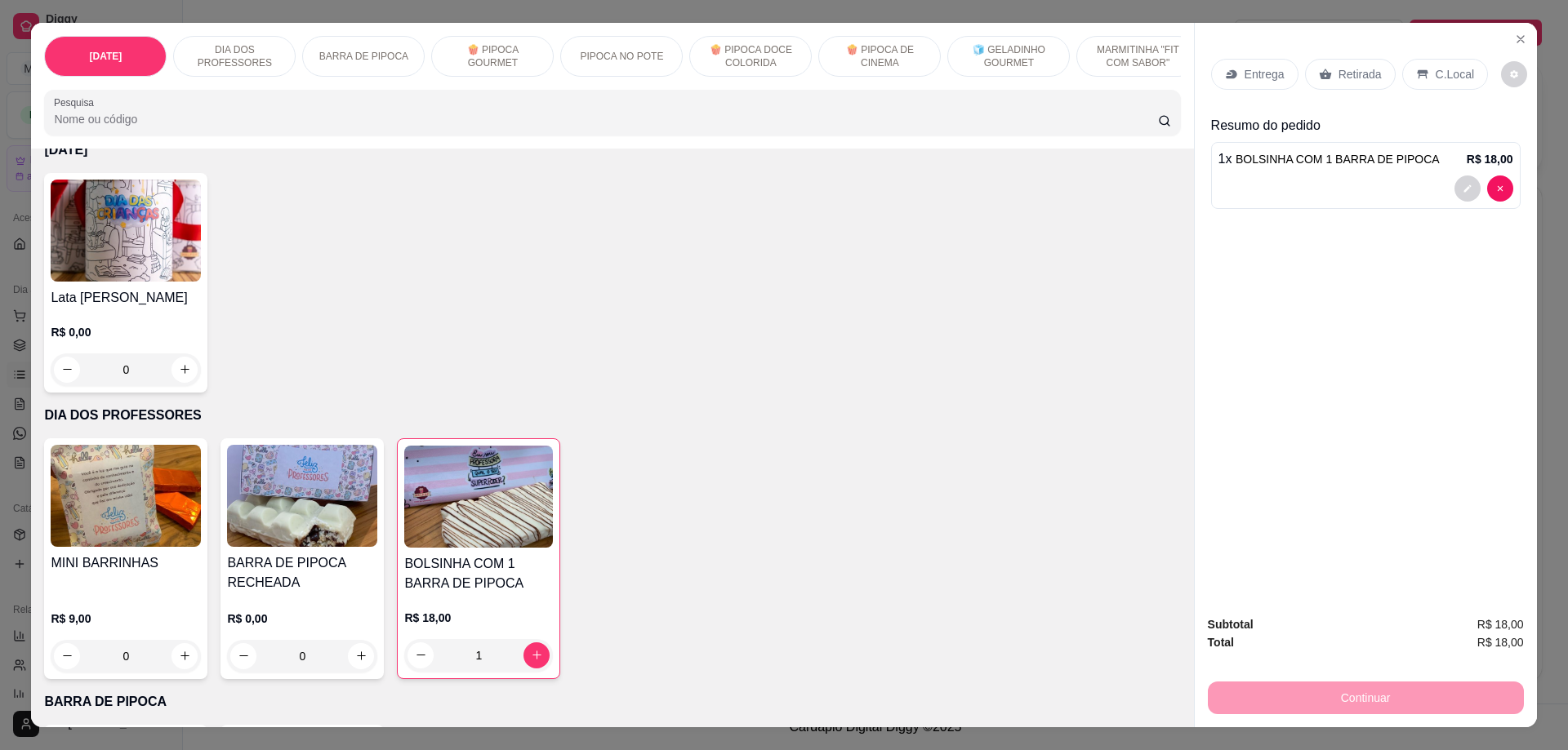
click at [1363, 73] on p "Retirada" at bounding box center [1359, 74] width 43 height 17
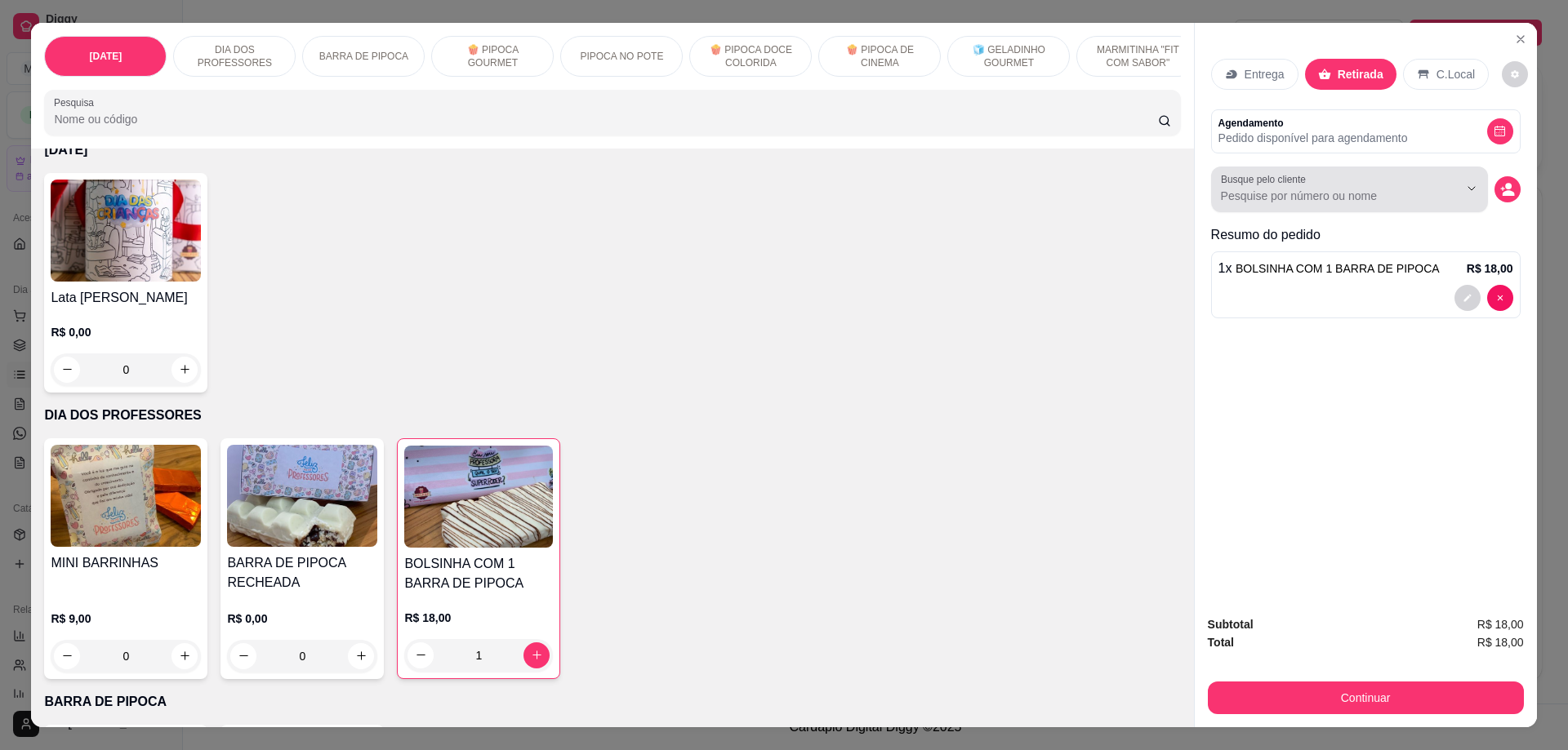
click at [1363, 198] on input "Busque pelo cliente" at bounding box center [1326, 196] width 211 height 17
type input "[PERSON_NAME]"
click at [1505, 188] on circle "decrease-product-quantity" at bounding box center [1507, 185] width 6 height 6
click at [1500, 194] on icon "decrease-product-quantity" at bounding box center [1507, 189] width 15 height 15
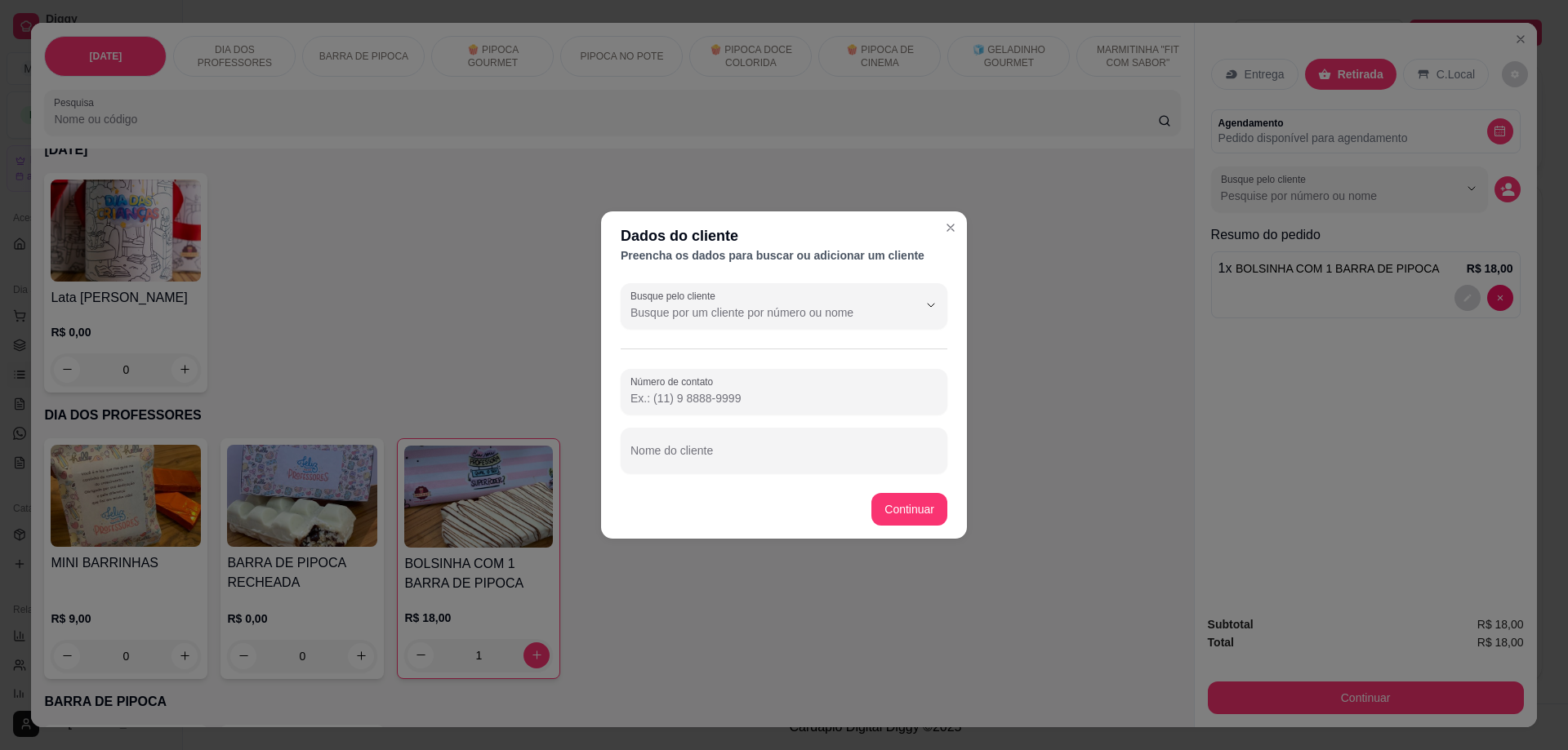
click at [720, 458] on input "Nome do cliente" at bounding box center [784, 457] width 307 height 17
type input "[PERSON_NAME]"
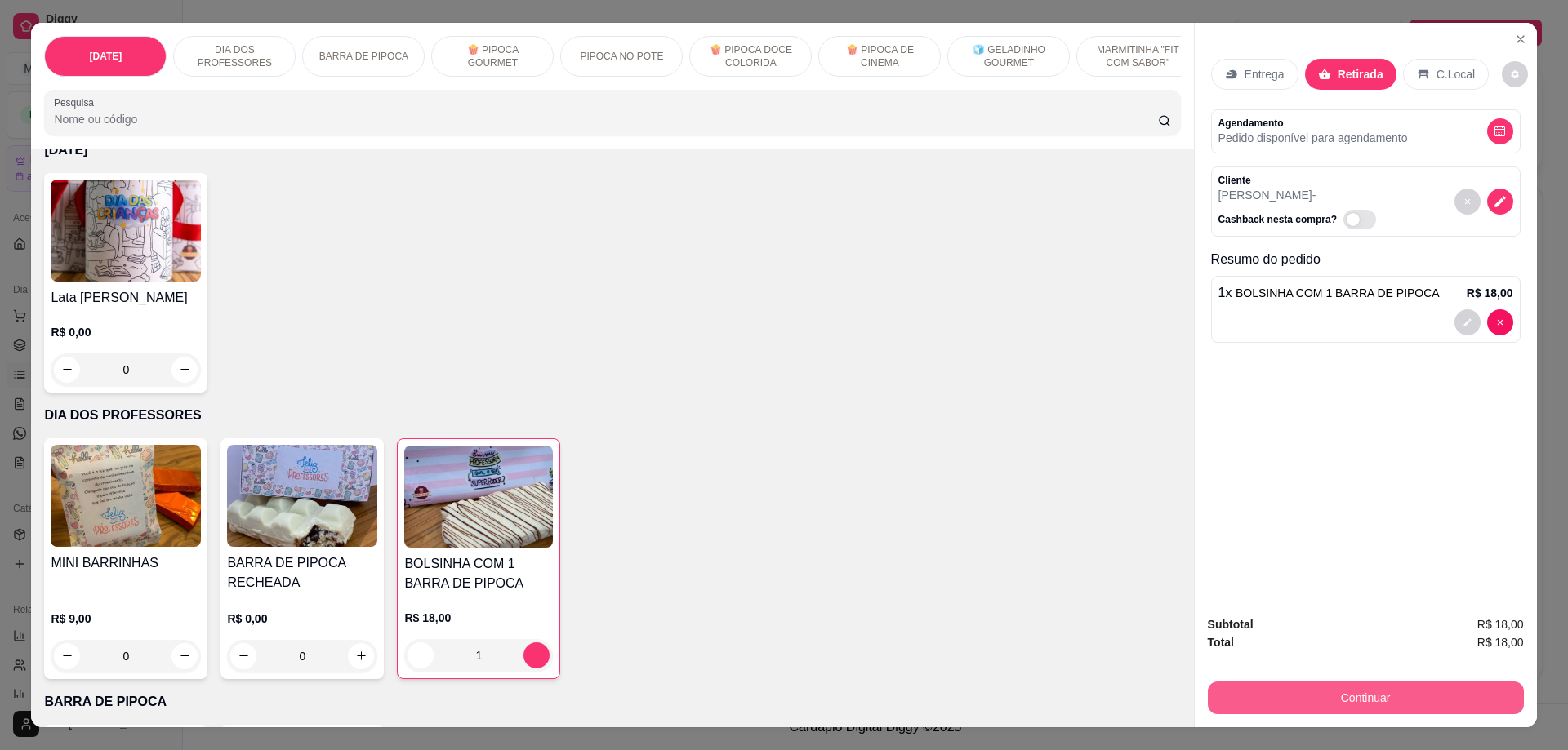
click at [1348, 699] on button "Continuar" at bounding box center [1366, 698] width 316 height 33
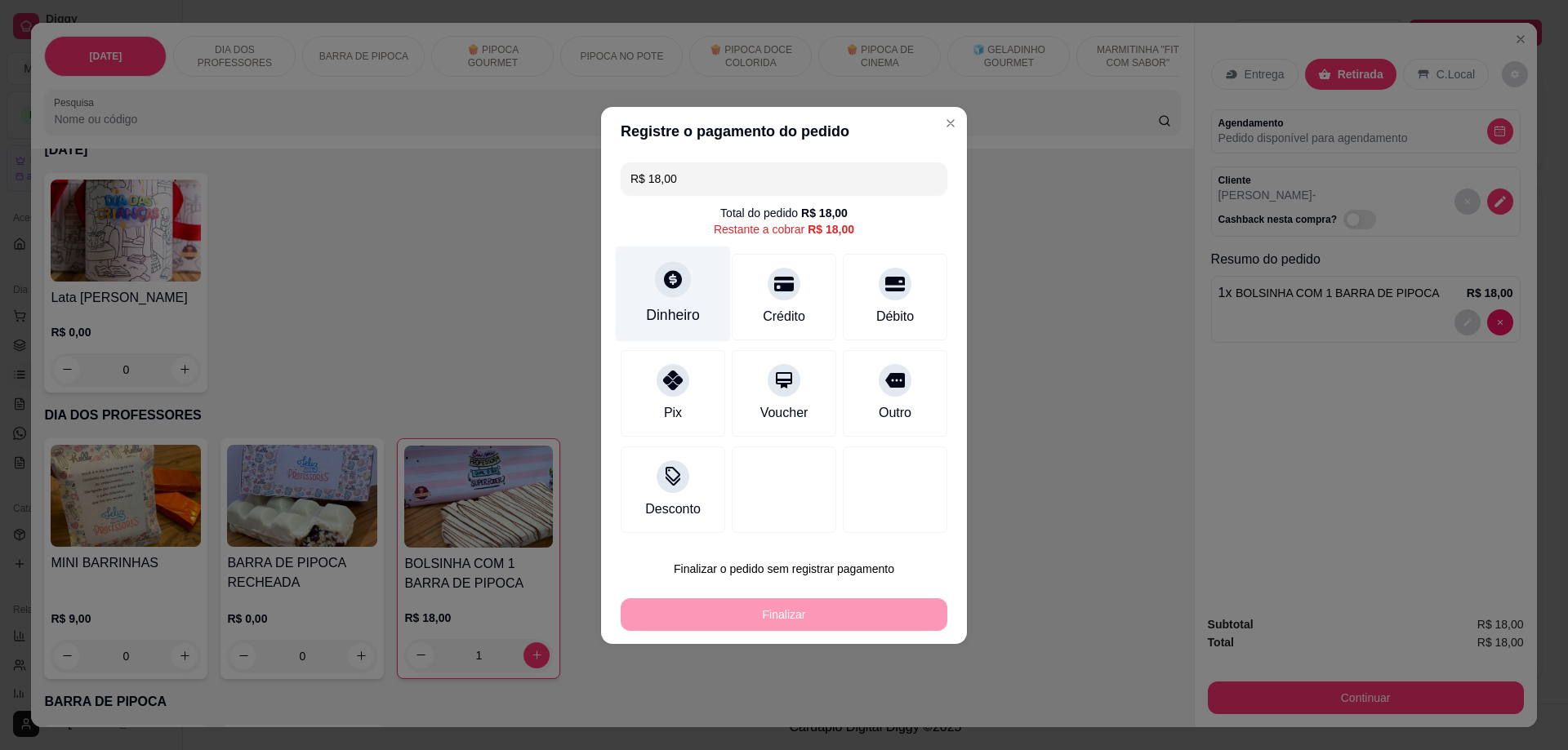
click at [665, 291] on div at bounding box center [672, 278] width 36 height 36
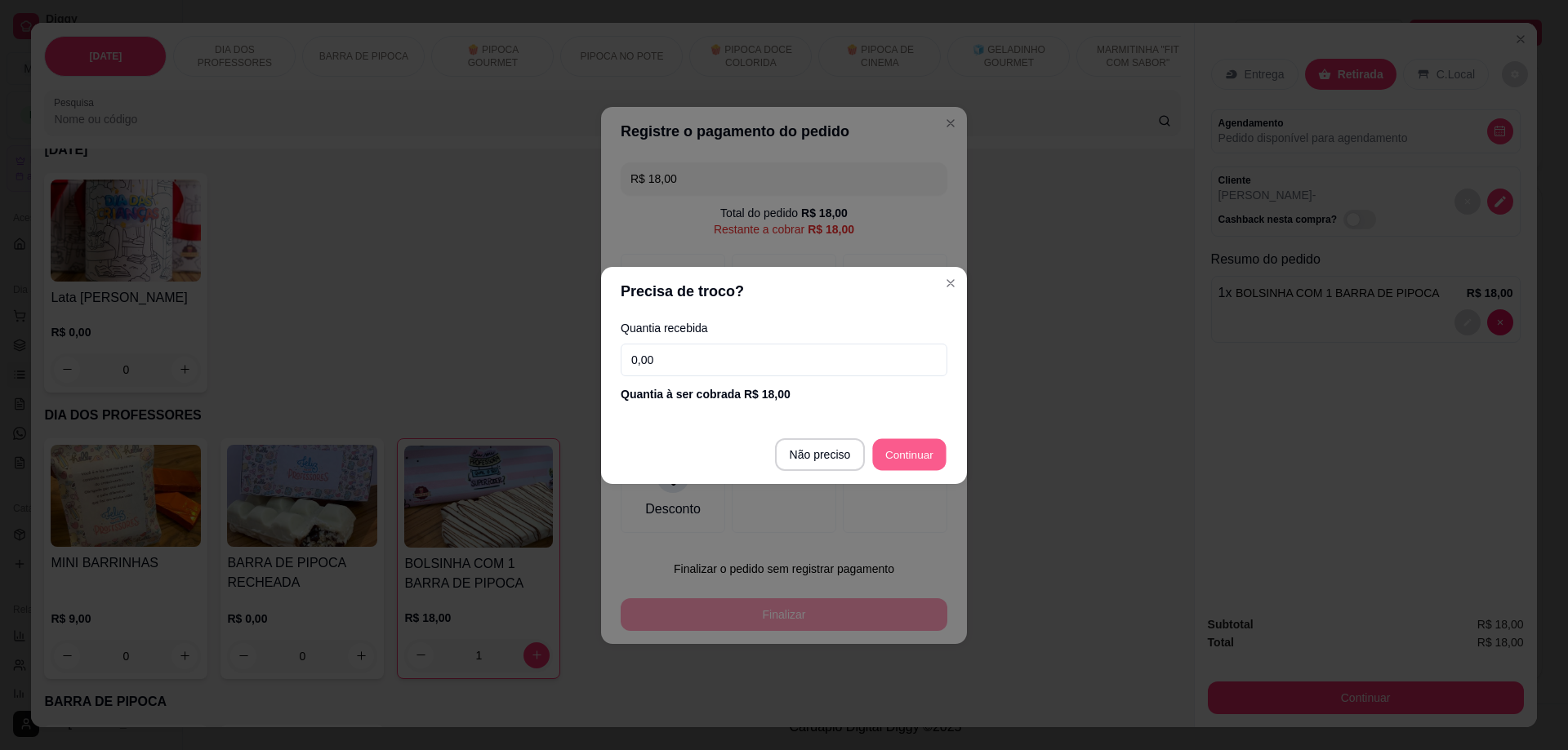
type input "R$ 0,00"
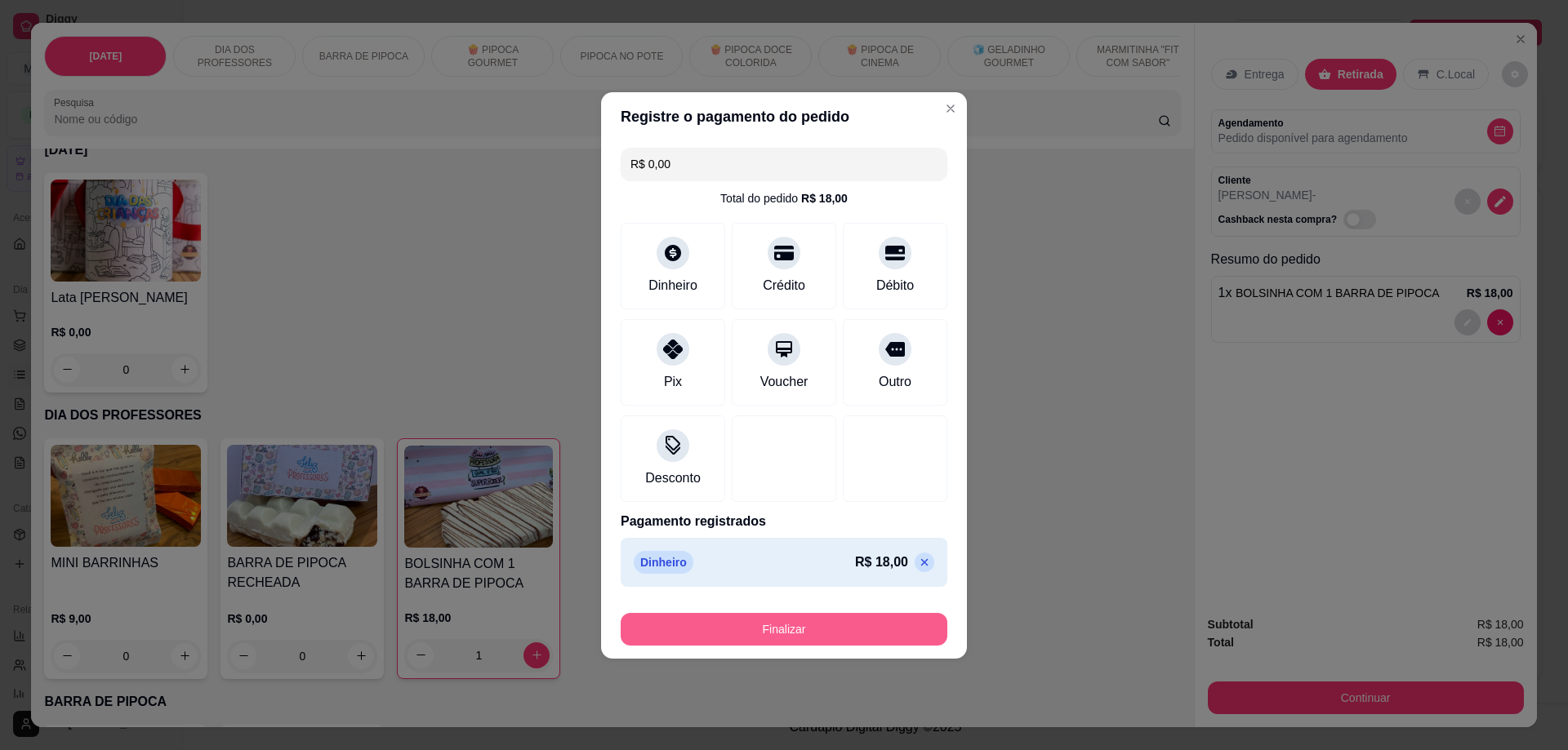
click at [804, 628] on button "Finalizar" at bounding box center [784, 630] width 327 height 33
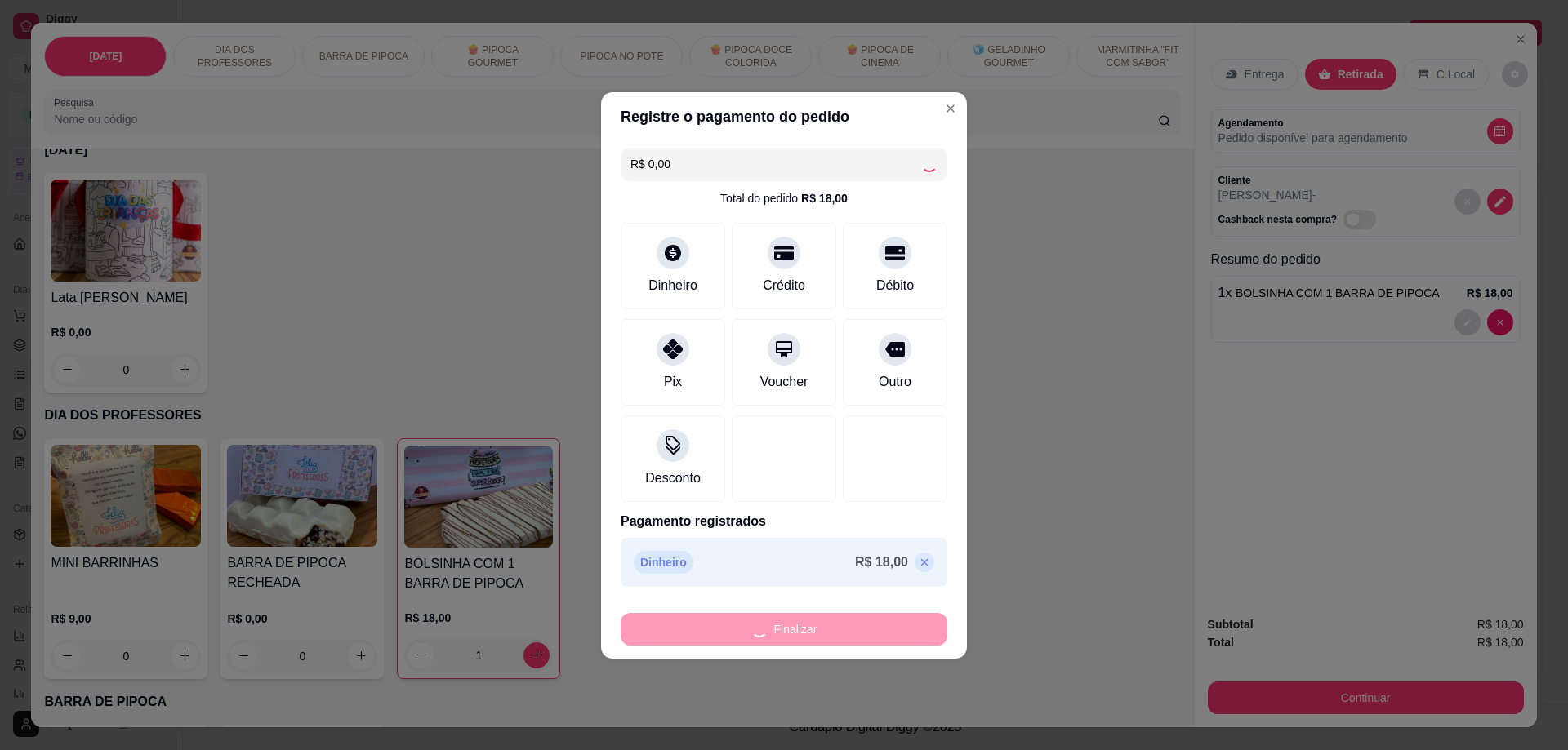
type input "0"
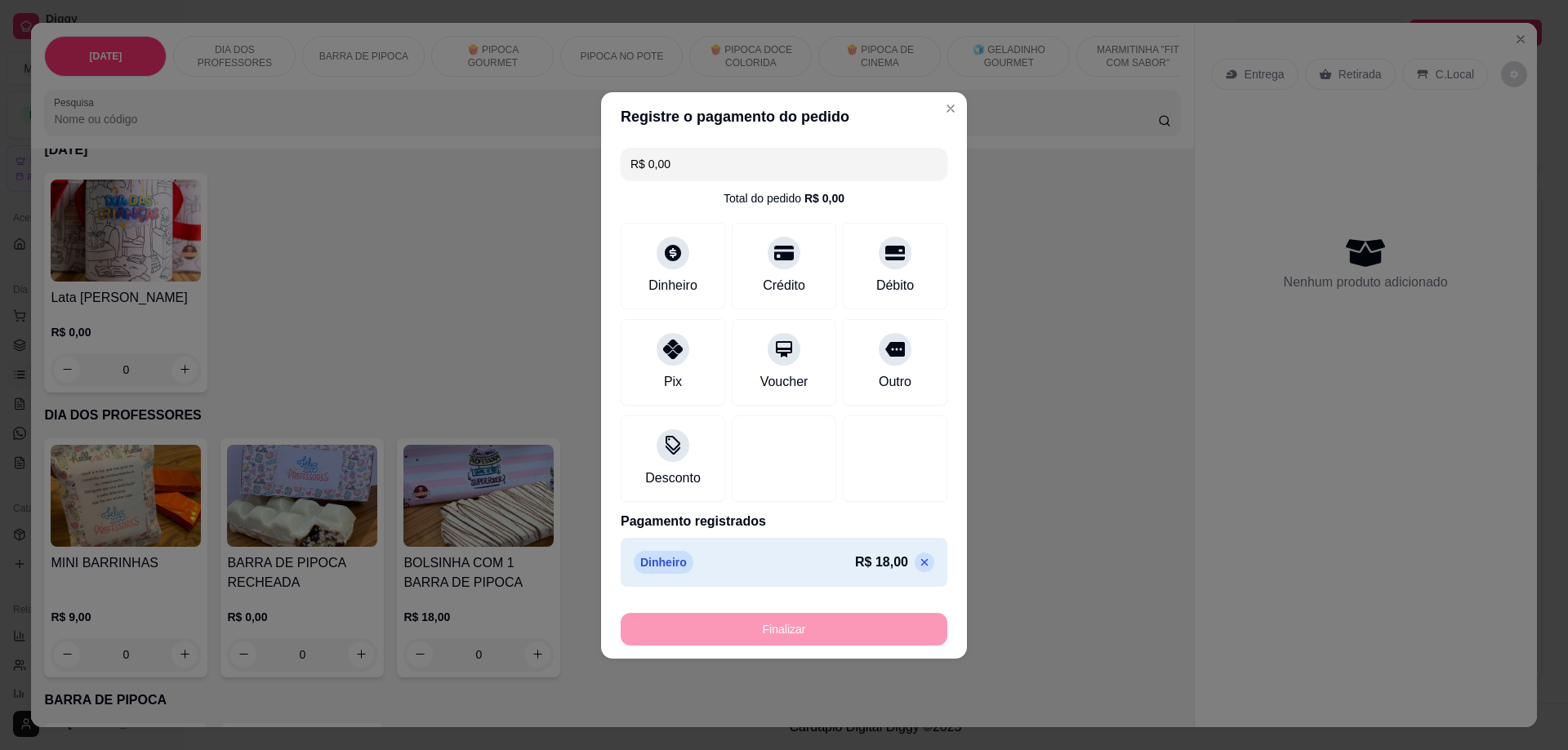
type input "-R$ 18,00"
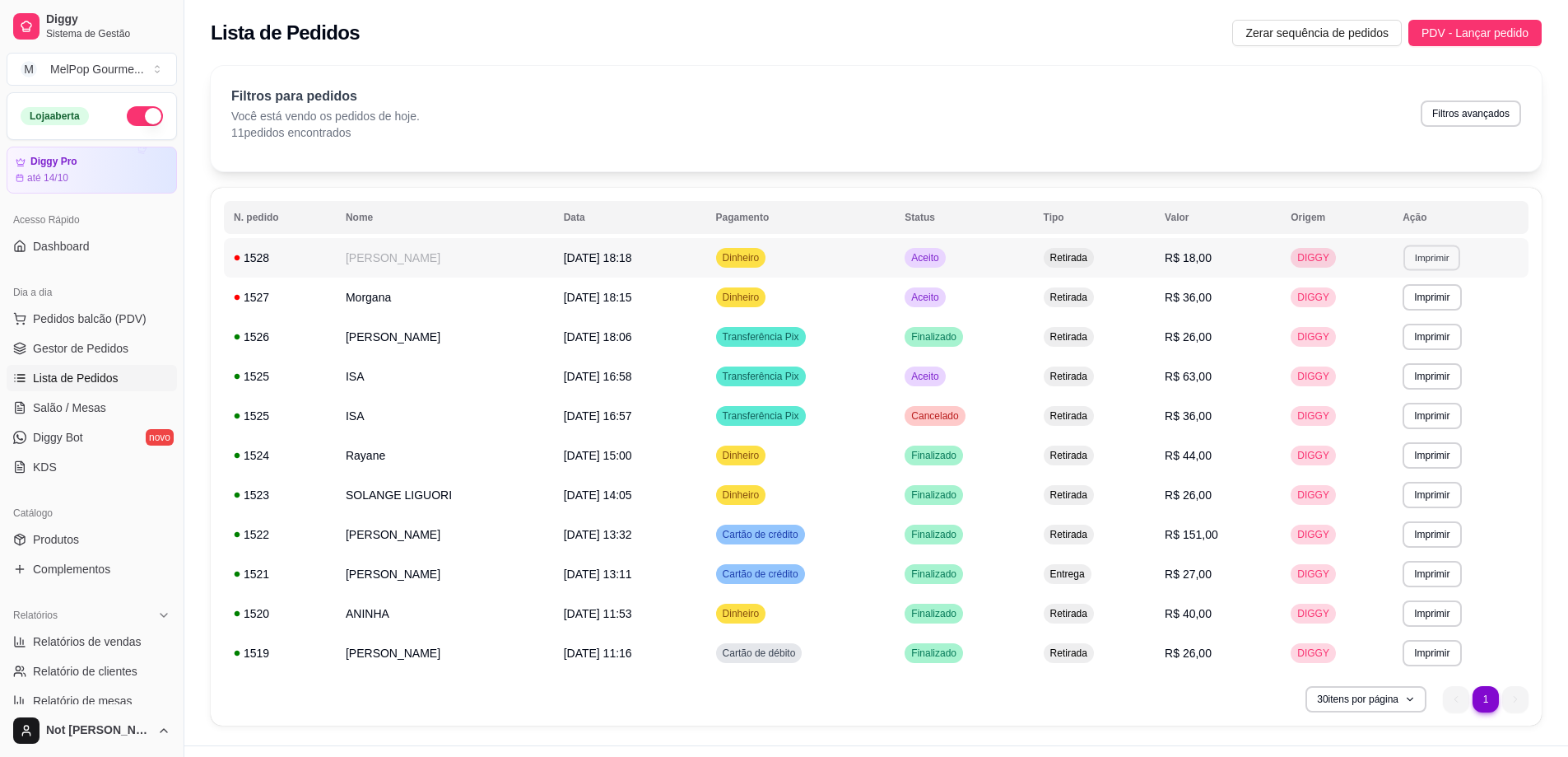
click at [1428, 254] on button "Imprimir" at bounding box center [1432, 258] width 56 height 26
click at [1374, 315] on button "Impressora" at bounding box center [1407, 315] width 115 height 26
click at [66, 331] on button "Pedidos balcão (PDV)" at bounding box center [92, 319] width 170 height 26
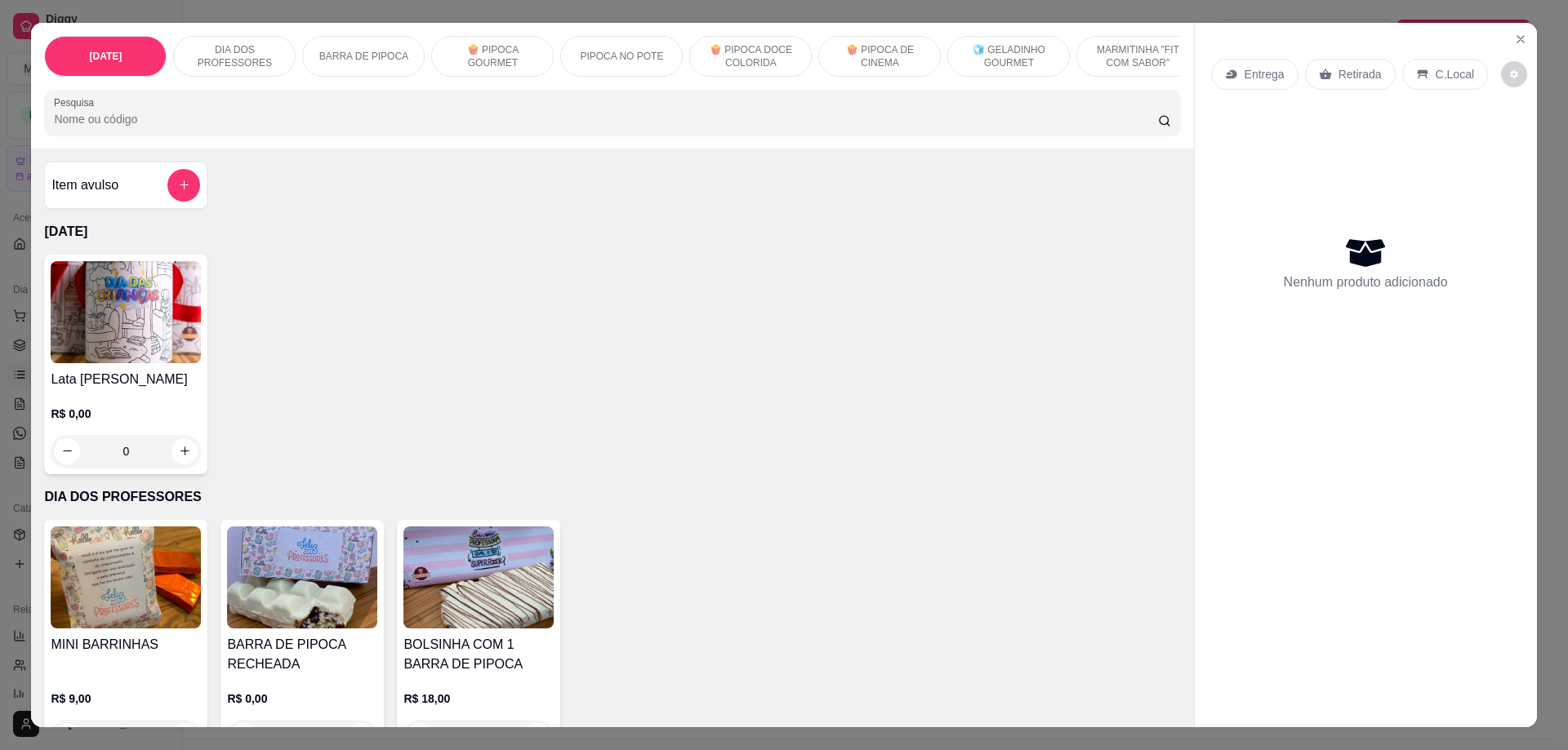
click at [479, 63] on p "🍿 PIPOCA GOURMET" at bounding box center [491, 56] width 95 height 26
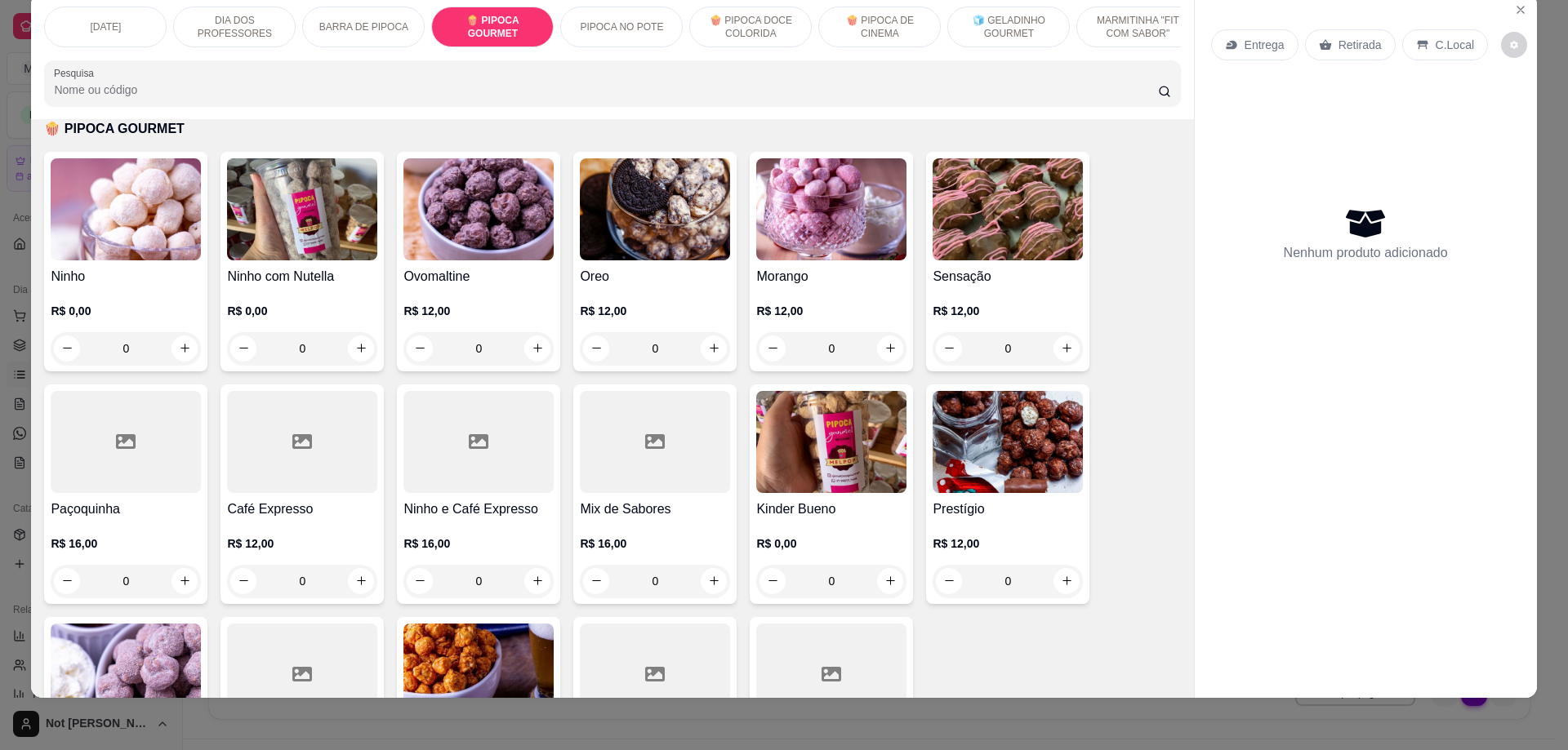
click at [460, 225] on img at bounding box center [479, 208] width 151 height 102
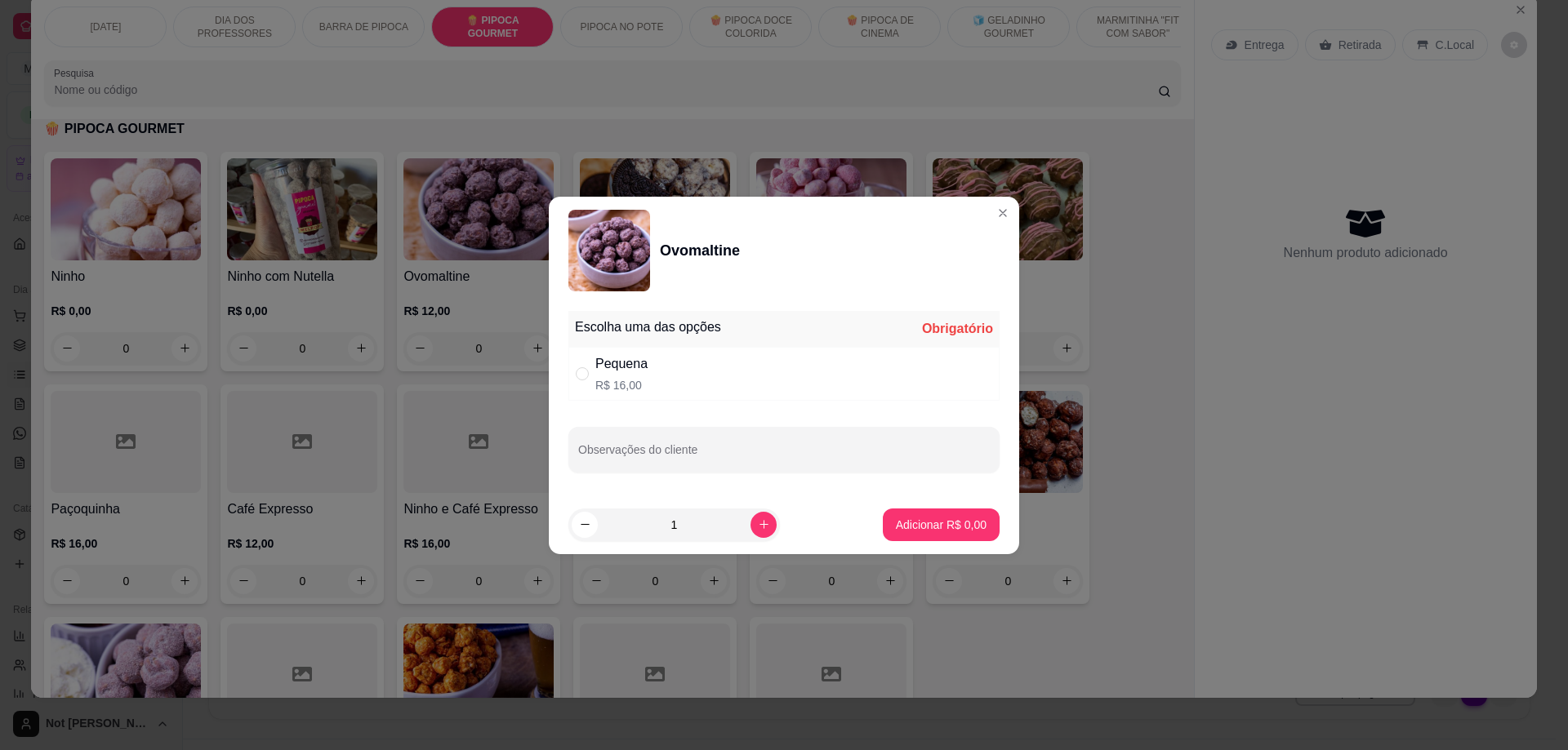
click at [621, 380] on p "R$ 16,00" at bounding box center [621, 386] width 52 height 17
radio input "true"
click at [942, 531] on p "Adicionar R$ 16,00" at bounding box center [938, 525] width 97 height 17
type input "1"
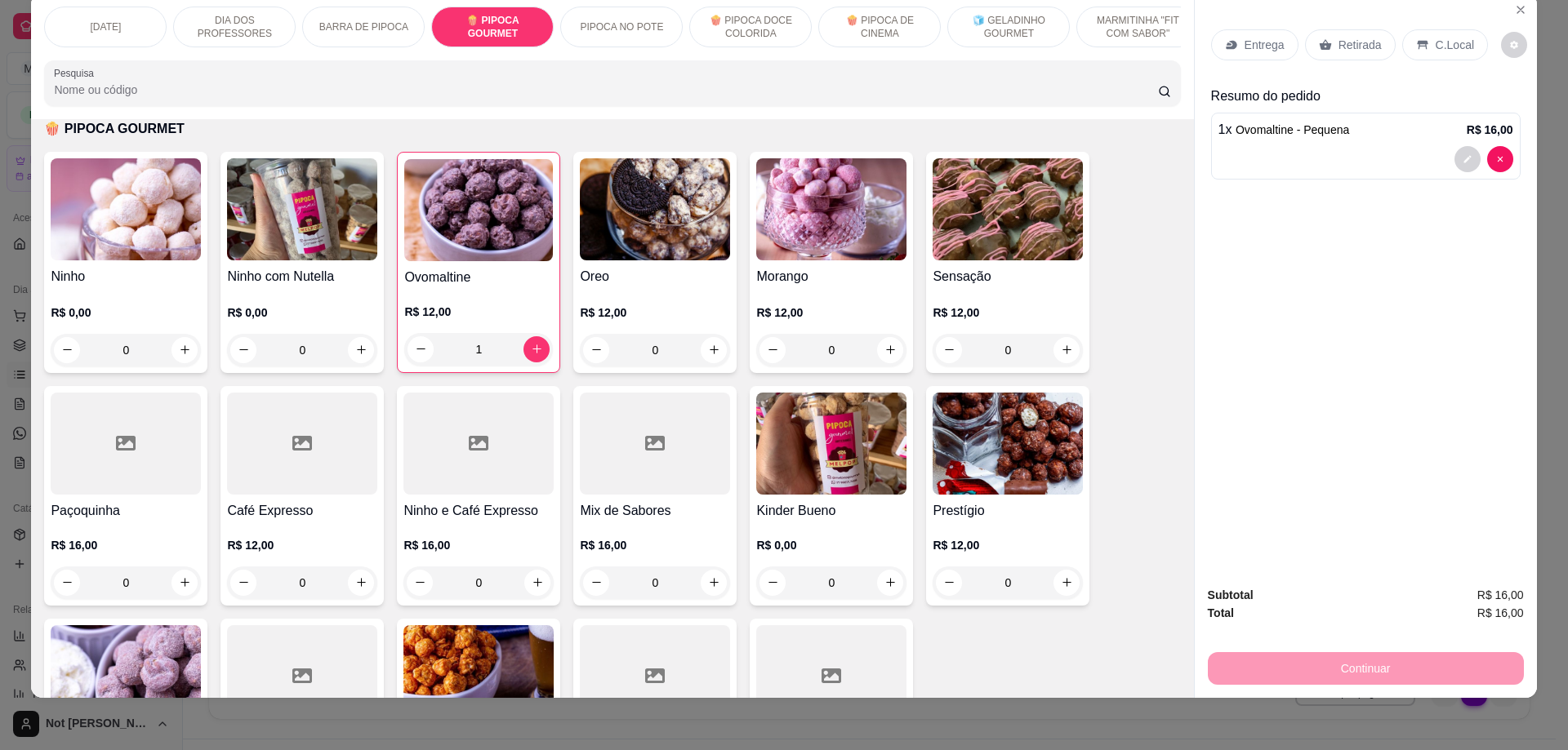
click at [650, 205] on img at bounding box center [655, 208] width 151 height 102
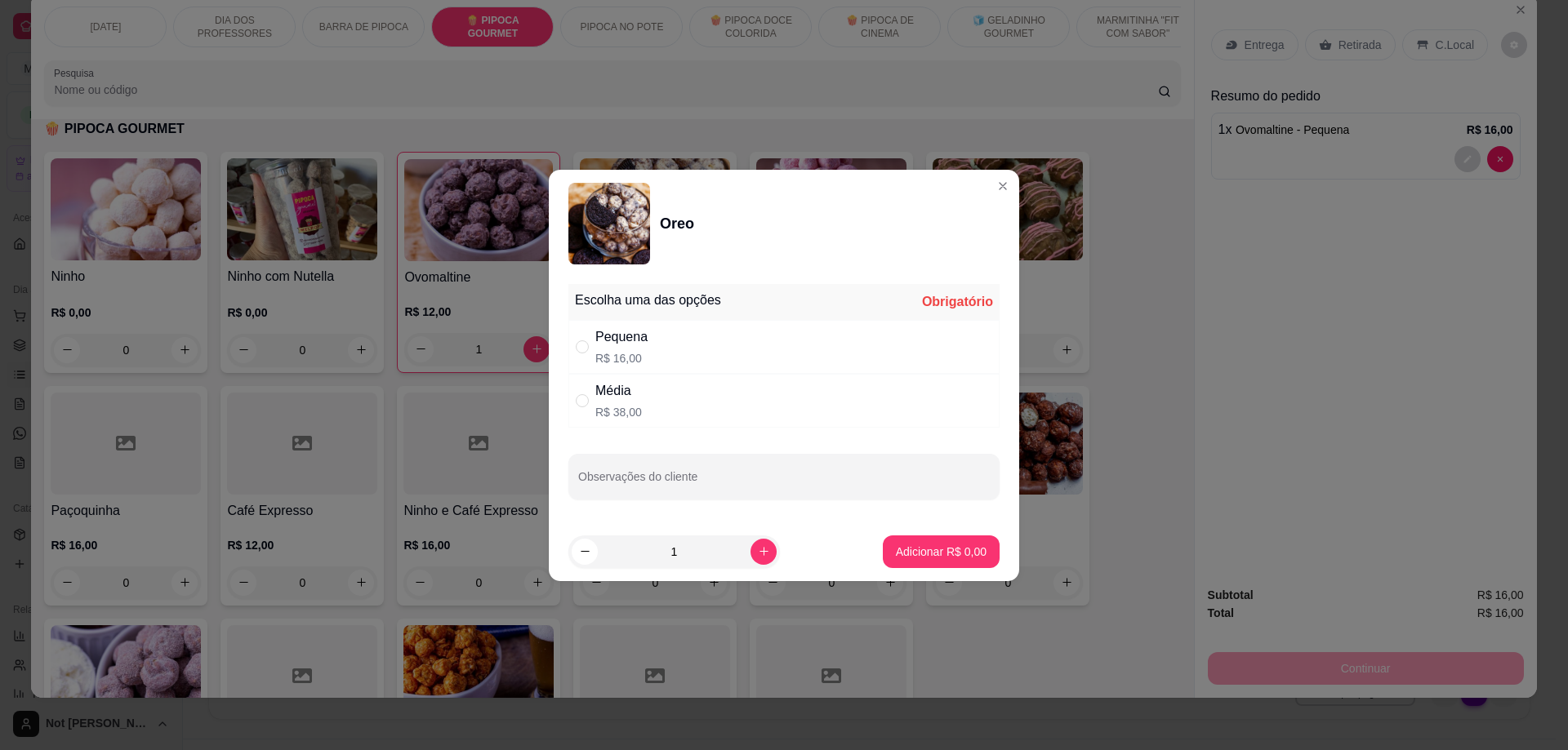
click at [615, 397] on div "Média" at bounding box center [618, 390] width 47 height 19
radio input "true"
click at [950, 549] on p "Adicionar R$ 38,00" at bounding box center [938, 552] width 97 height 17
type input "1"
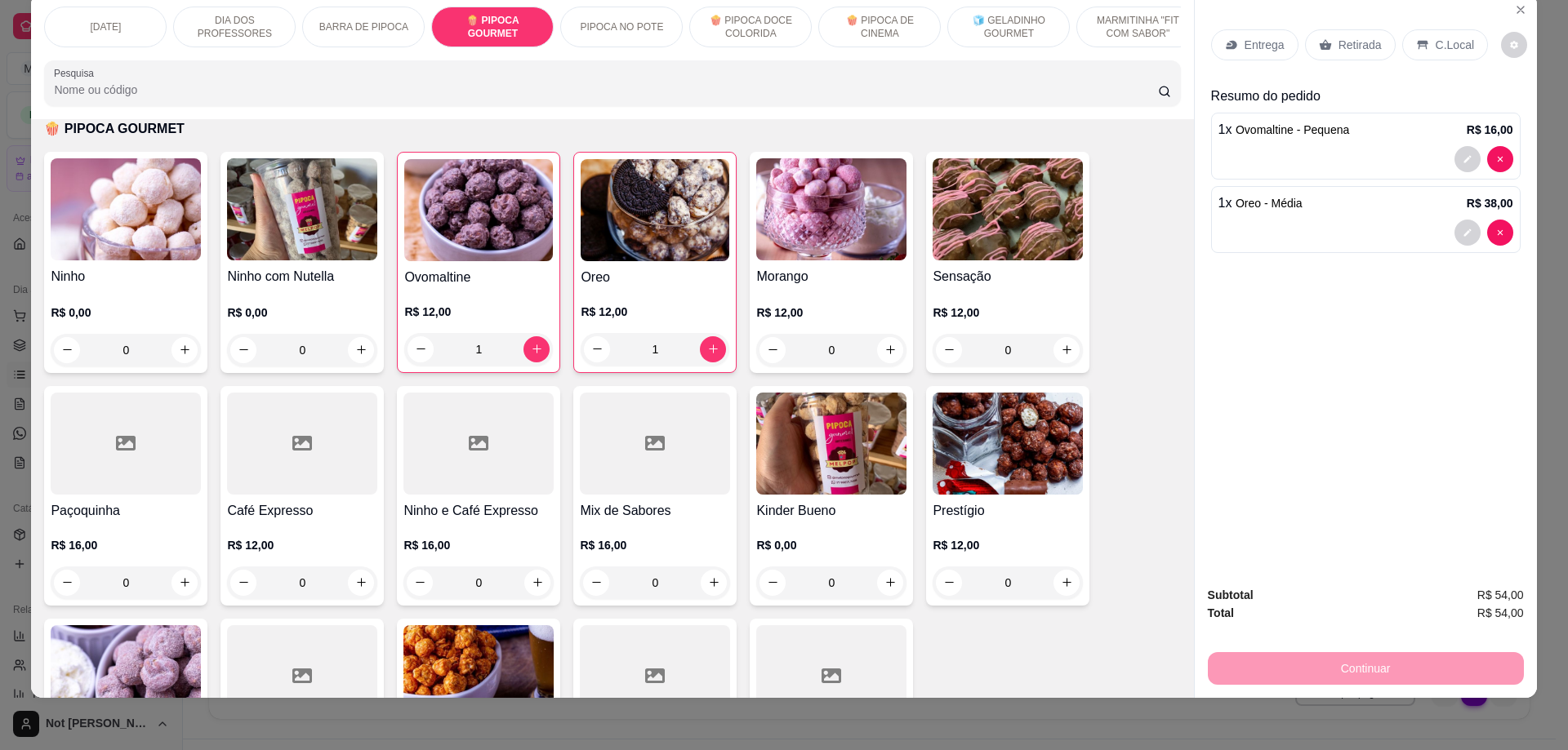
click at [1338, 41] on p "Retirada" at bounding box center [1359, 45] width 43 height 17
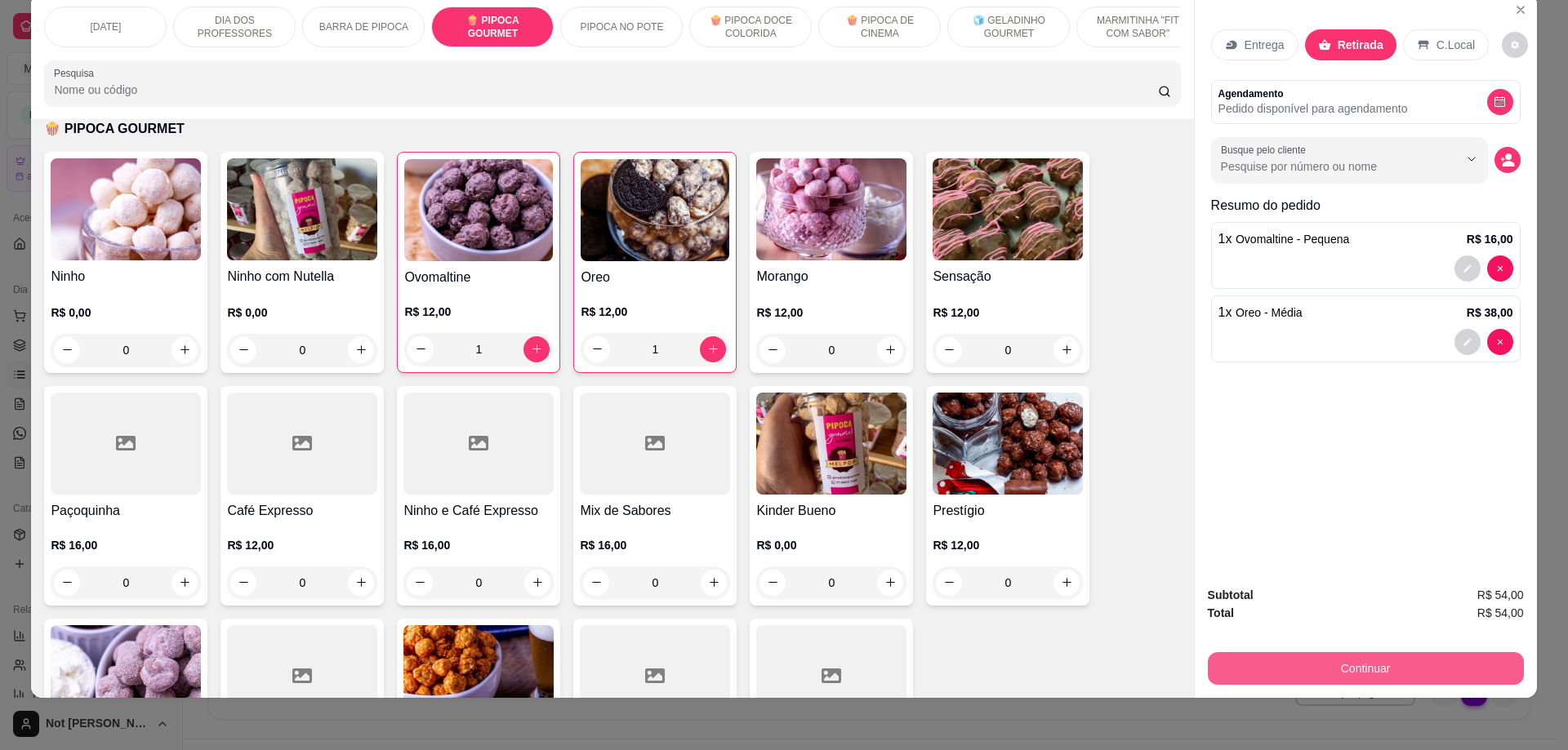
click at [1342, 665] on button "Continuar" at bounding box center [1366, 668] width 316 height 33
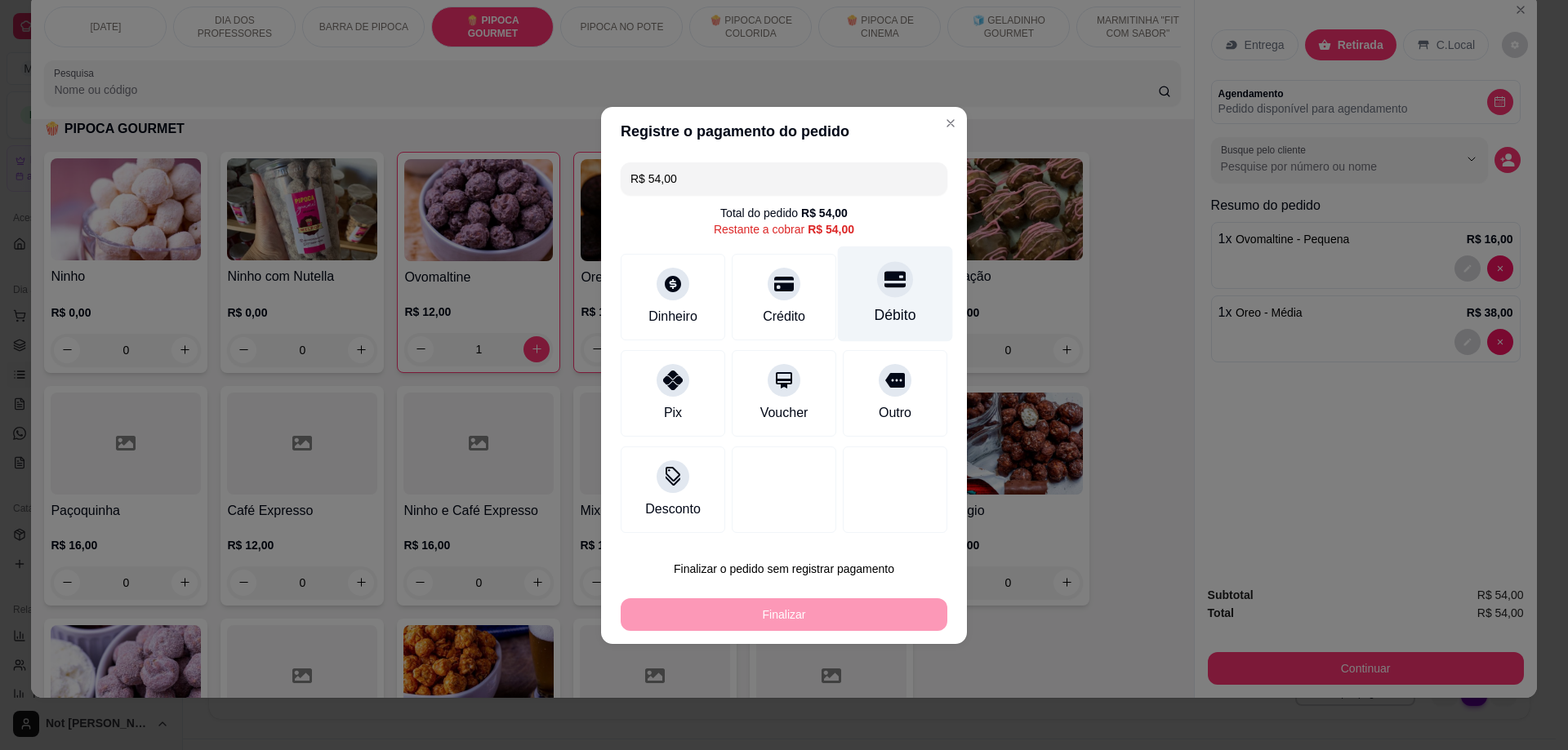
click at [891, 298] on div "Débito" at bounding box center [895, 294] width 115 height 95
type input "R$ 0,00"
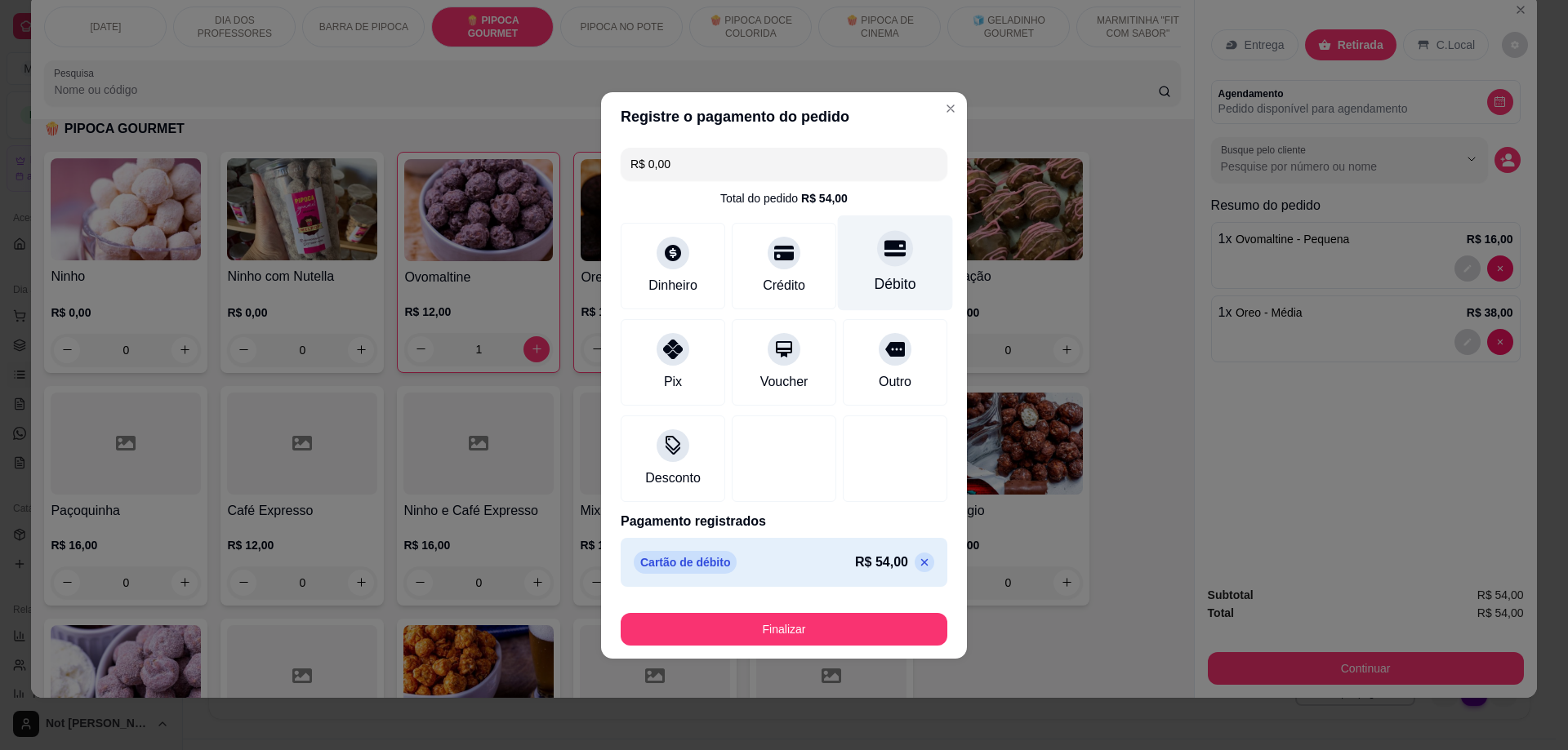
click at [893, 295] on div "Débito" at bounding box center [895, 284] width 41 height 21
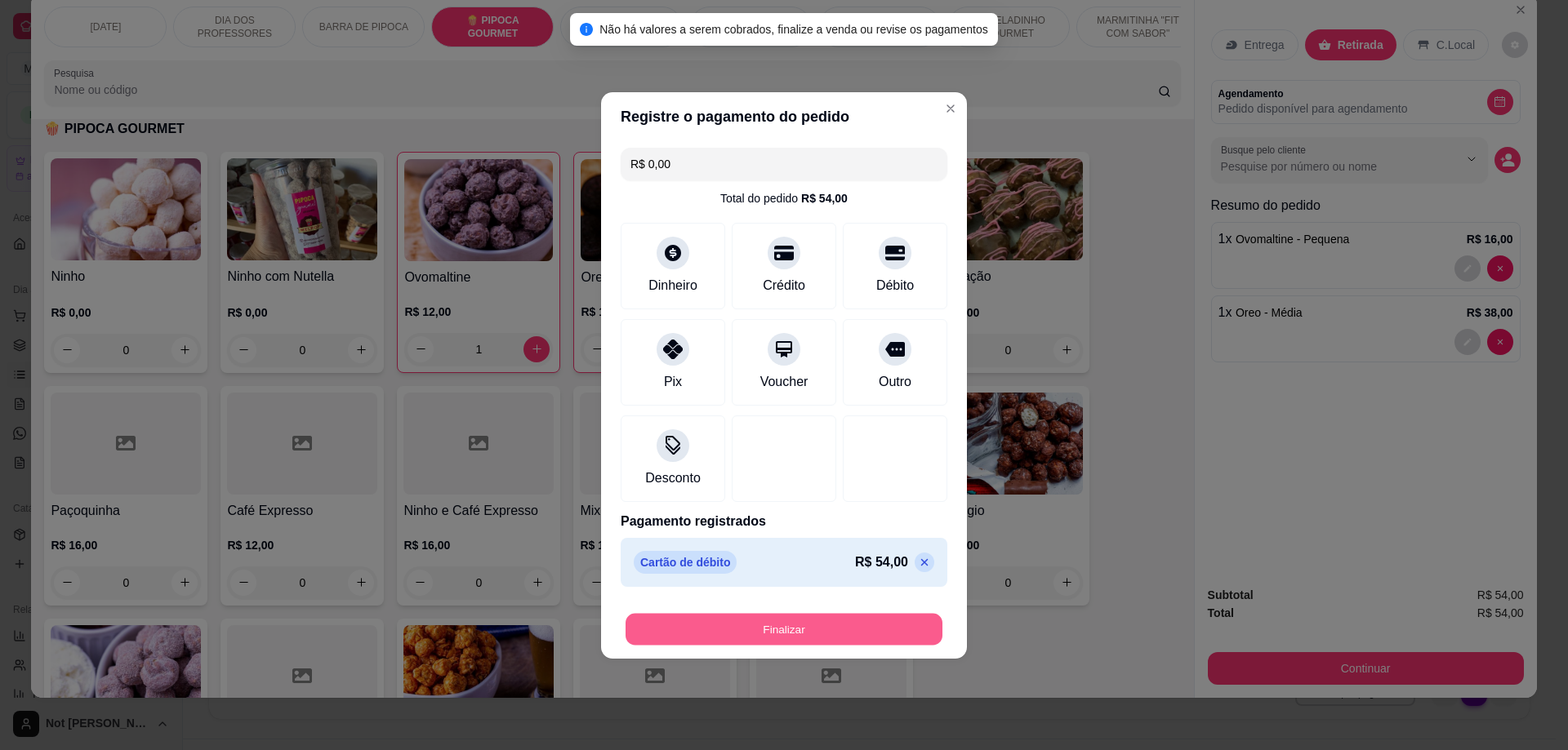
click at [795, 621] on button "Finalizar" at bounding box center [784, 629] width 317 height 32
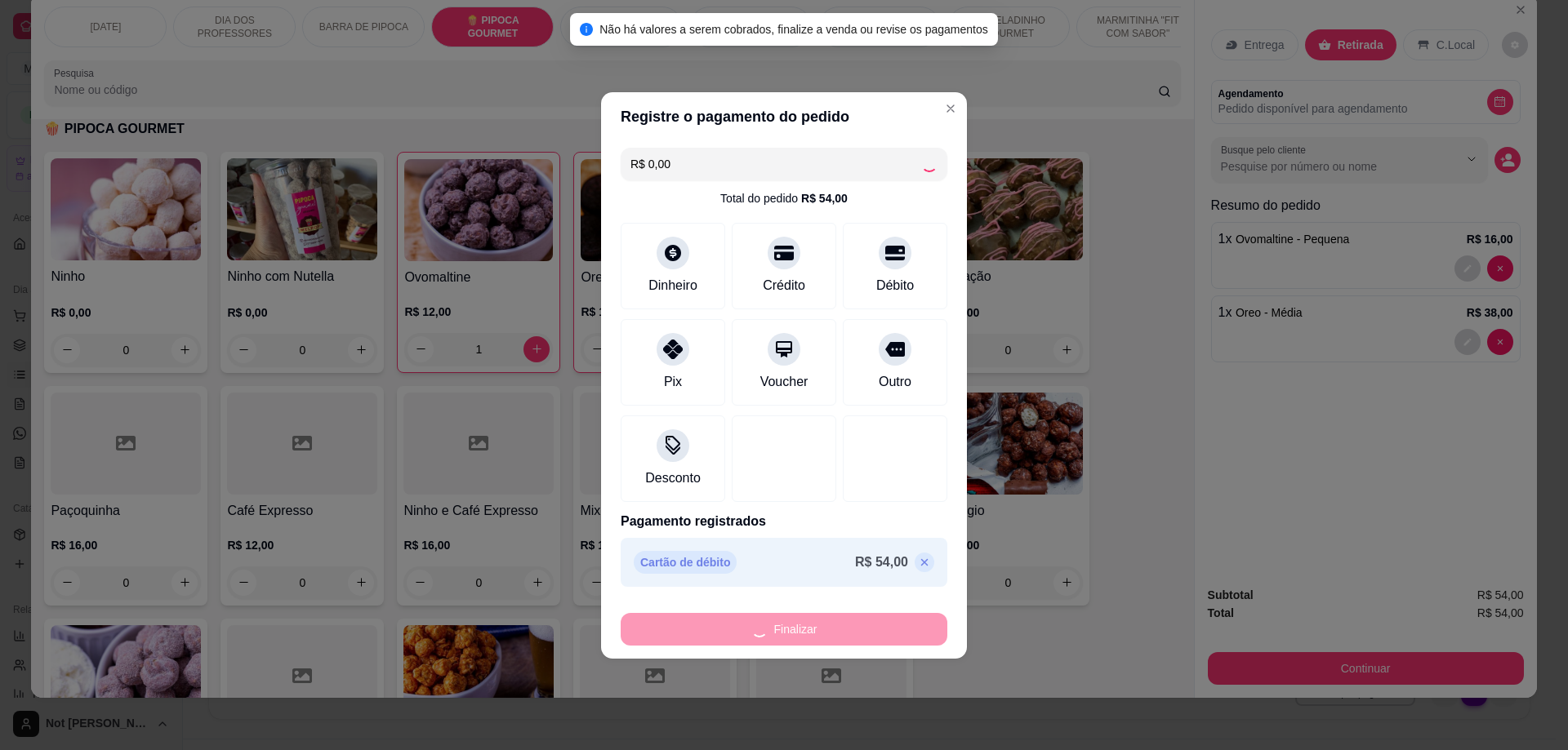
type input "0"
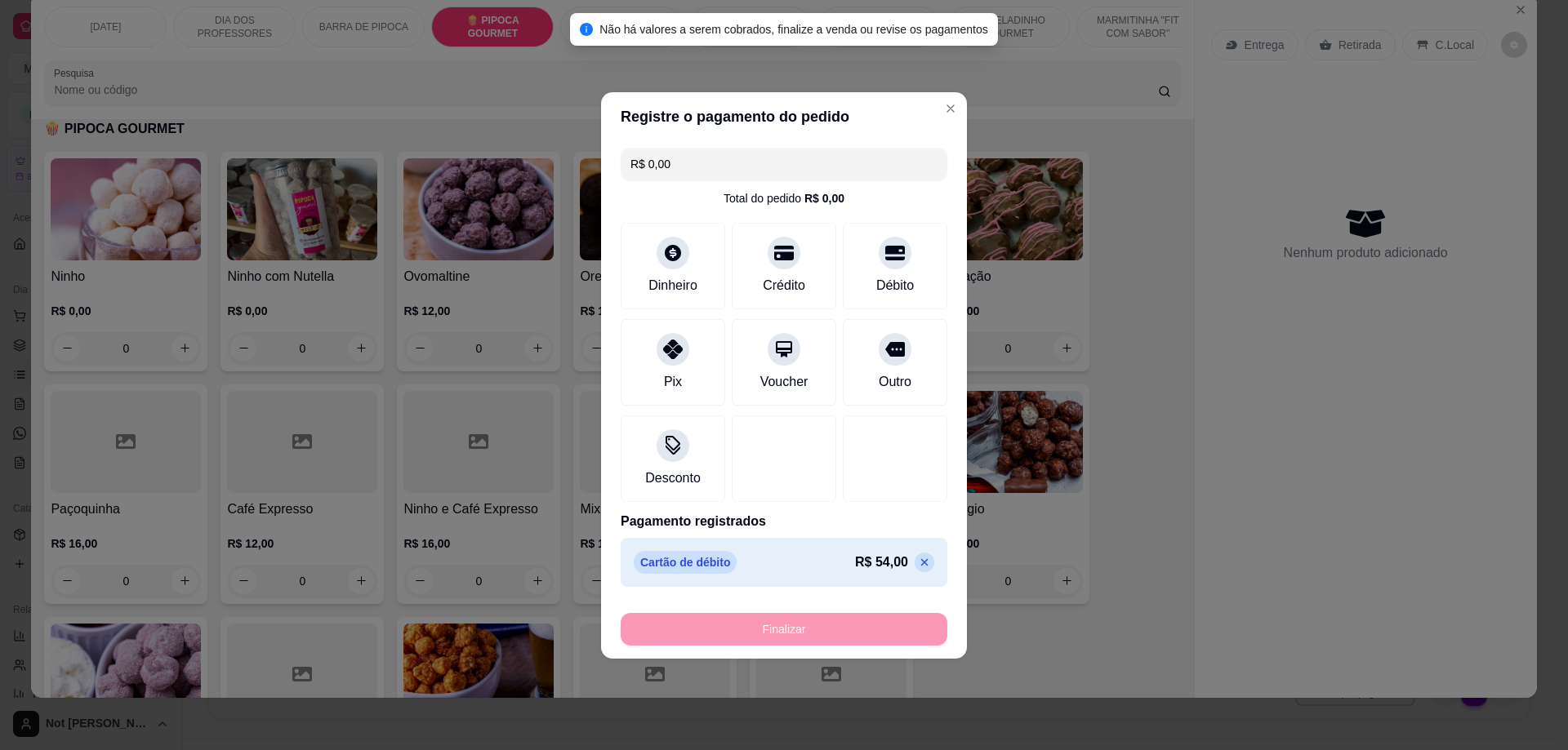
type input "-R$ 54,00"
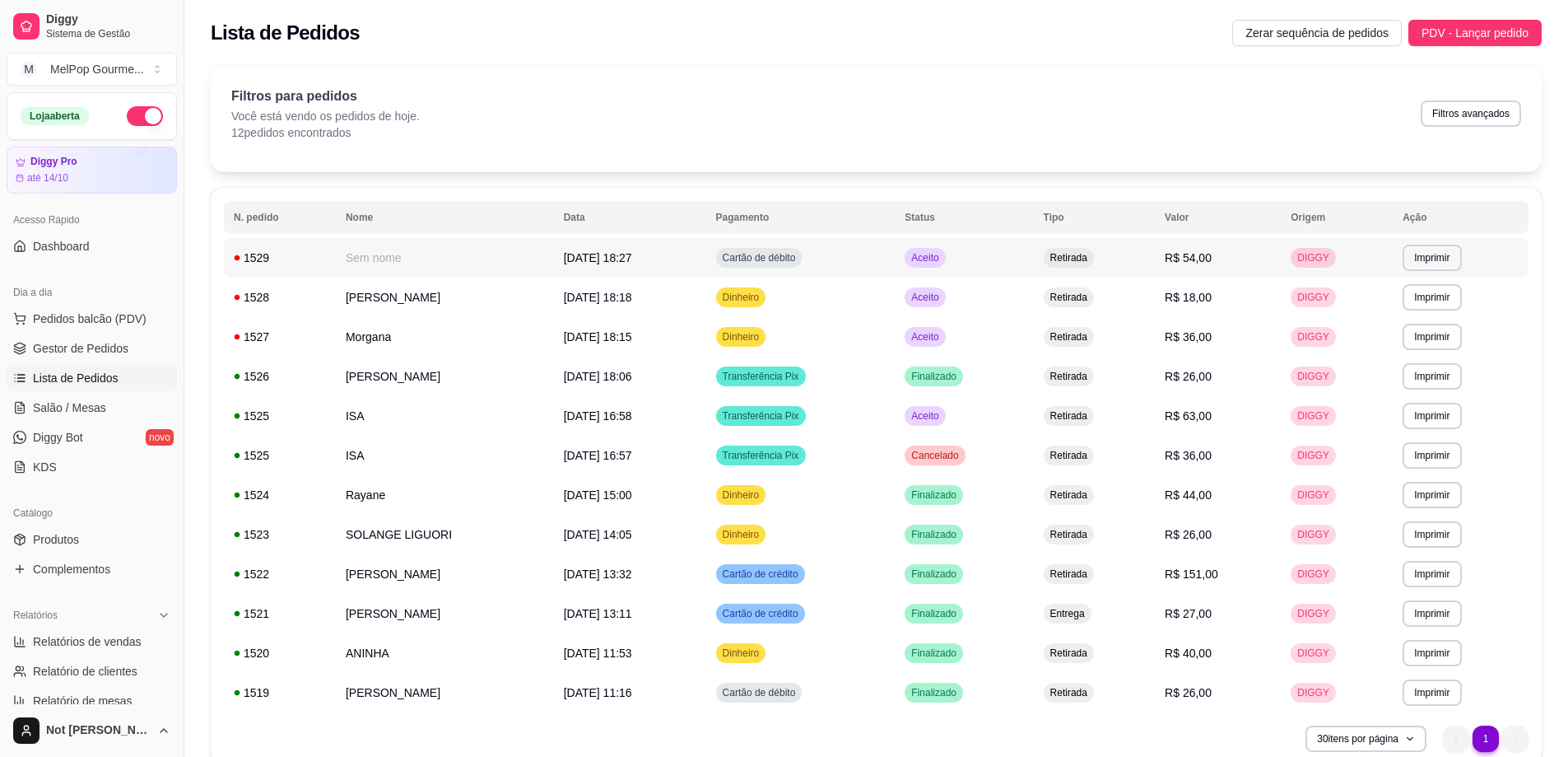
click at [389, 265] on td "Sem nome" at bounding box center [445, 258] width 219 height 40
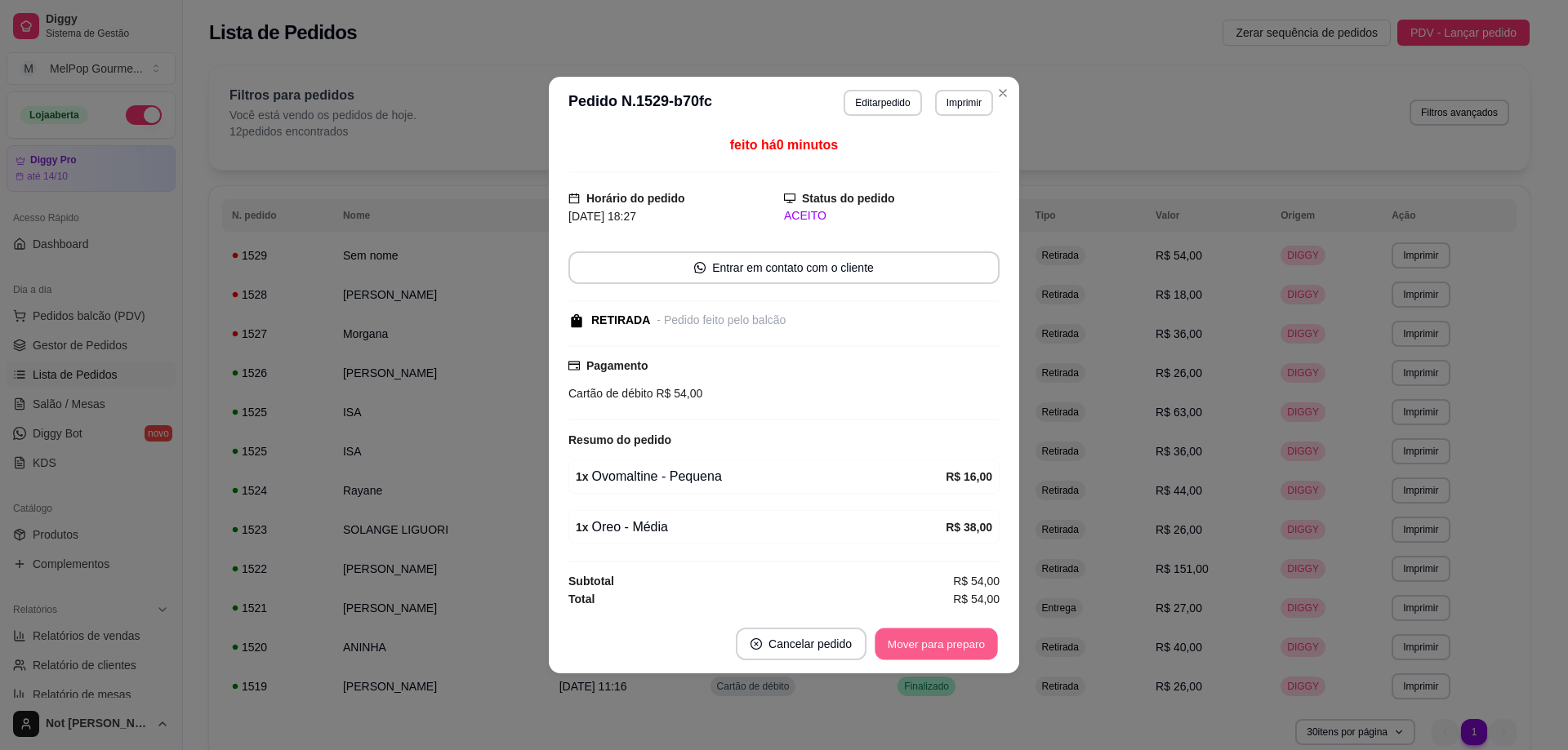
click at [932, 649] on button "Mover para preparo" at bounding box center [935, 644] width 122 height 32
click at [936, 644] on button "Mover para retirada disponível" at bounding box center [908, 644] width 175 height 32
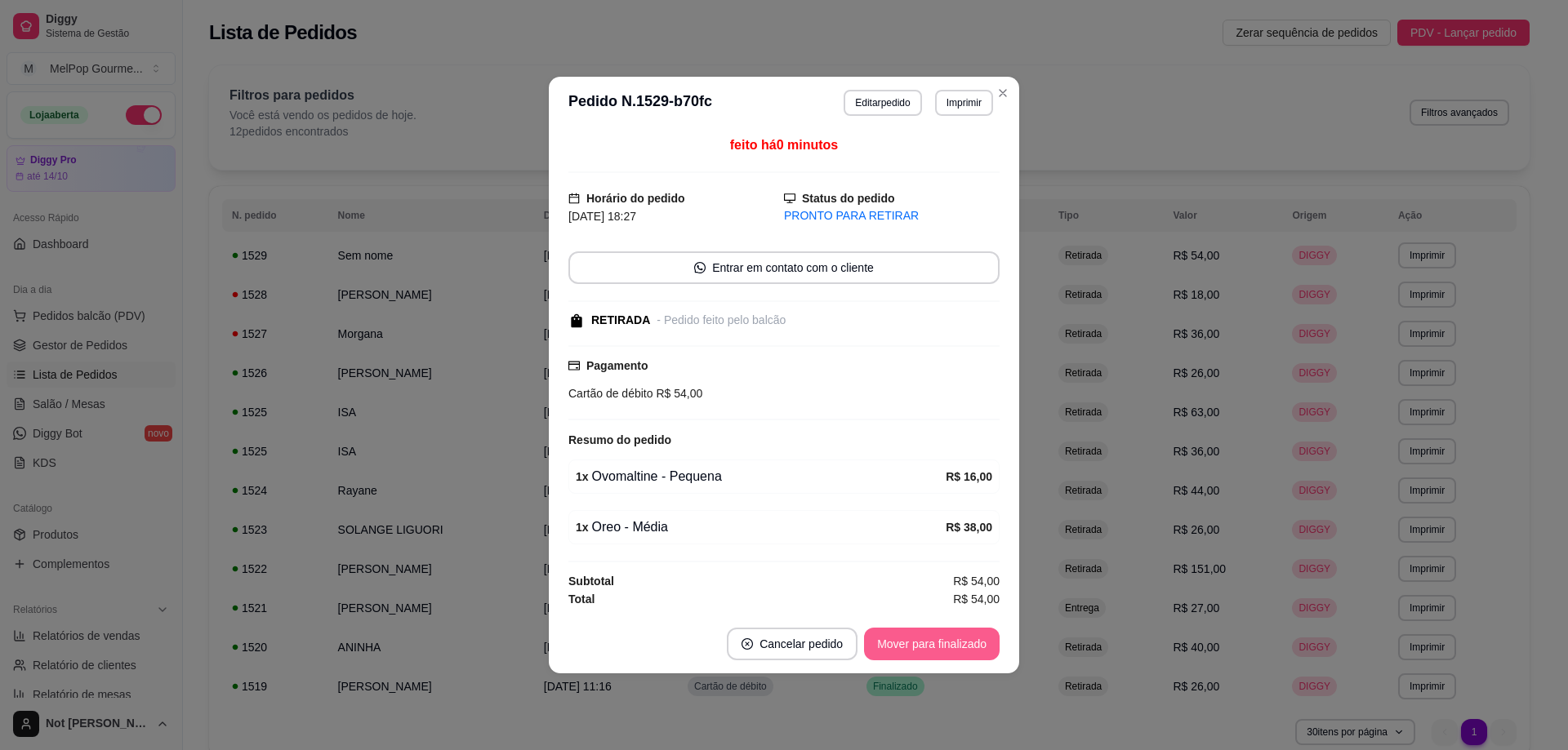
click at [936, 644] on button "Mover para finalizado" at bounding box center [931, 644] width 136 height 33
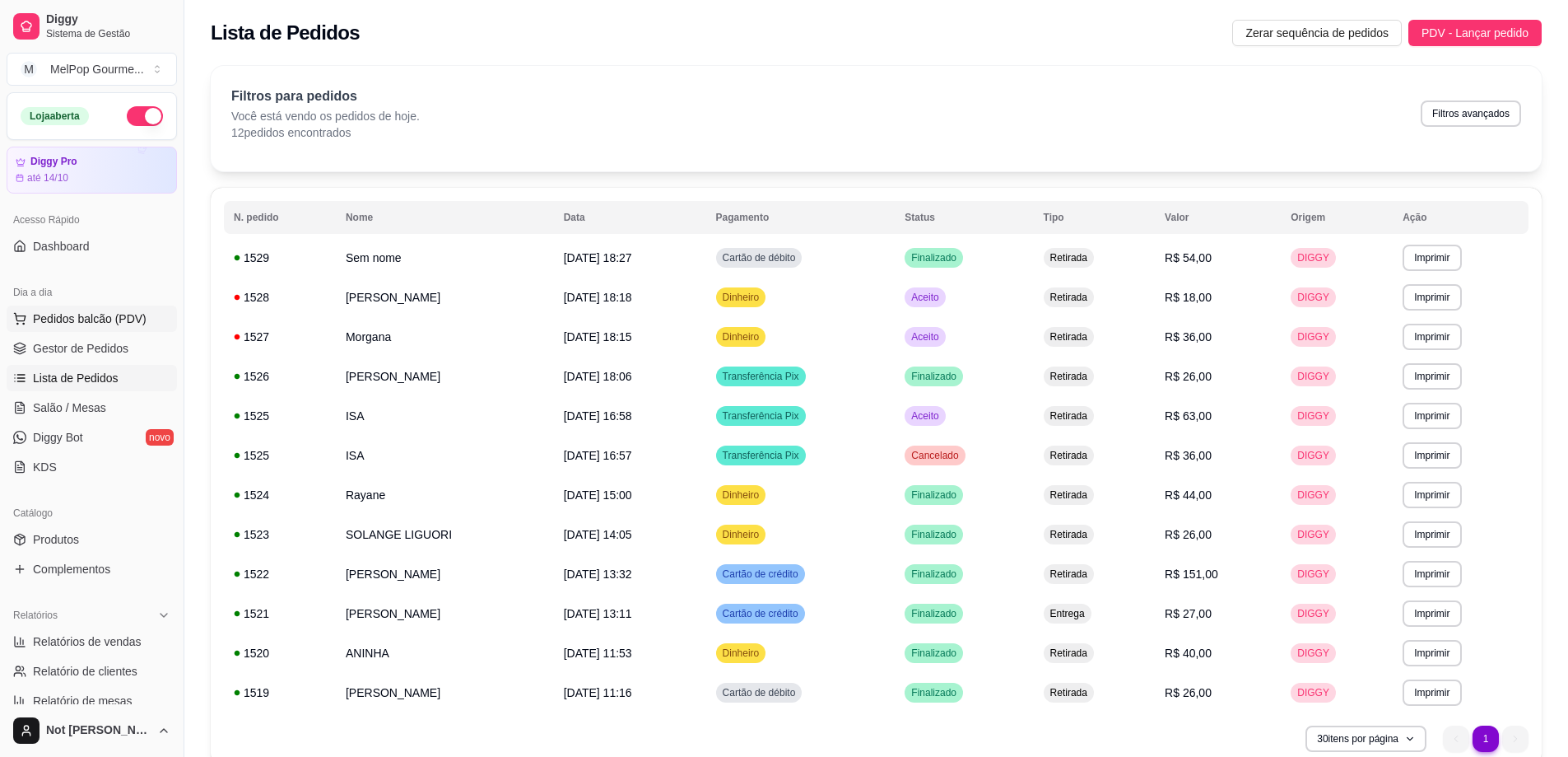
click at [51, 315] on span "Pedidos balcão (PDV)" at bounding box center [90, 319] width 114 height 17
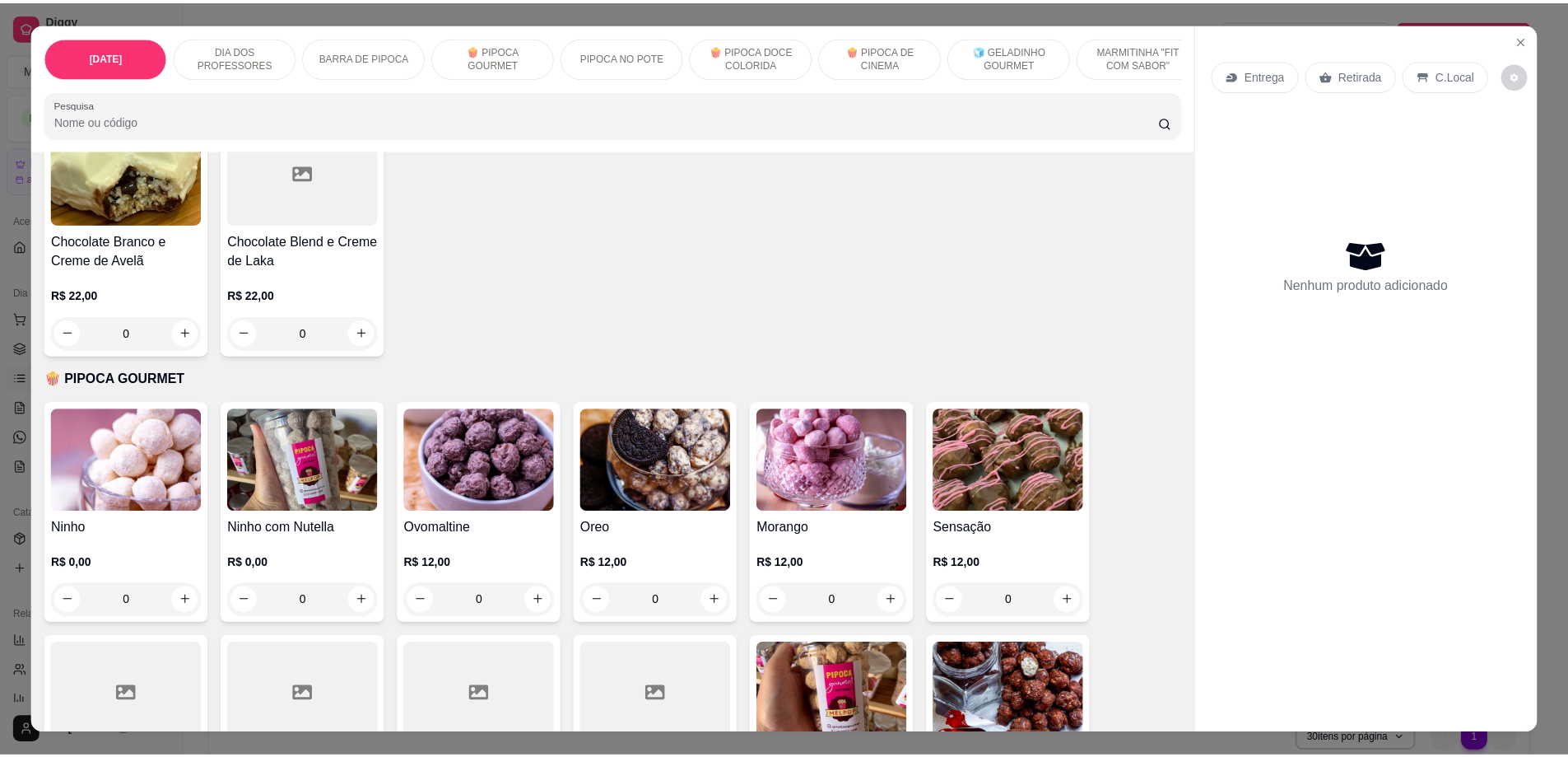
scroll to position [741, 0]
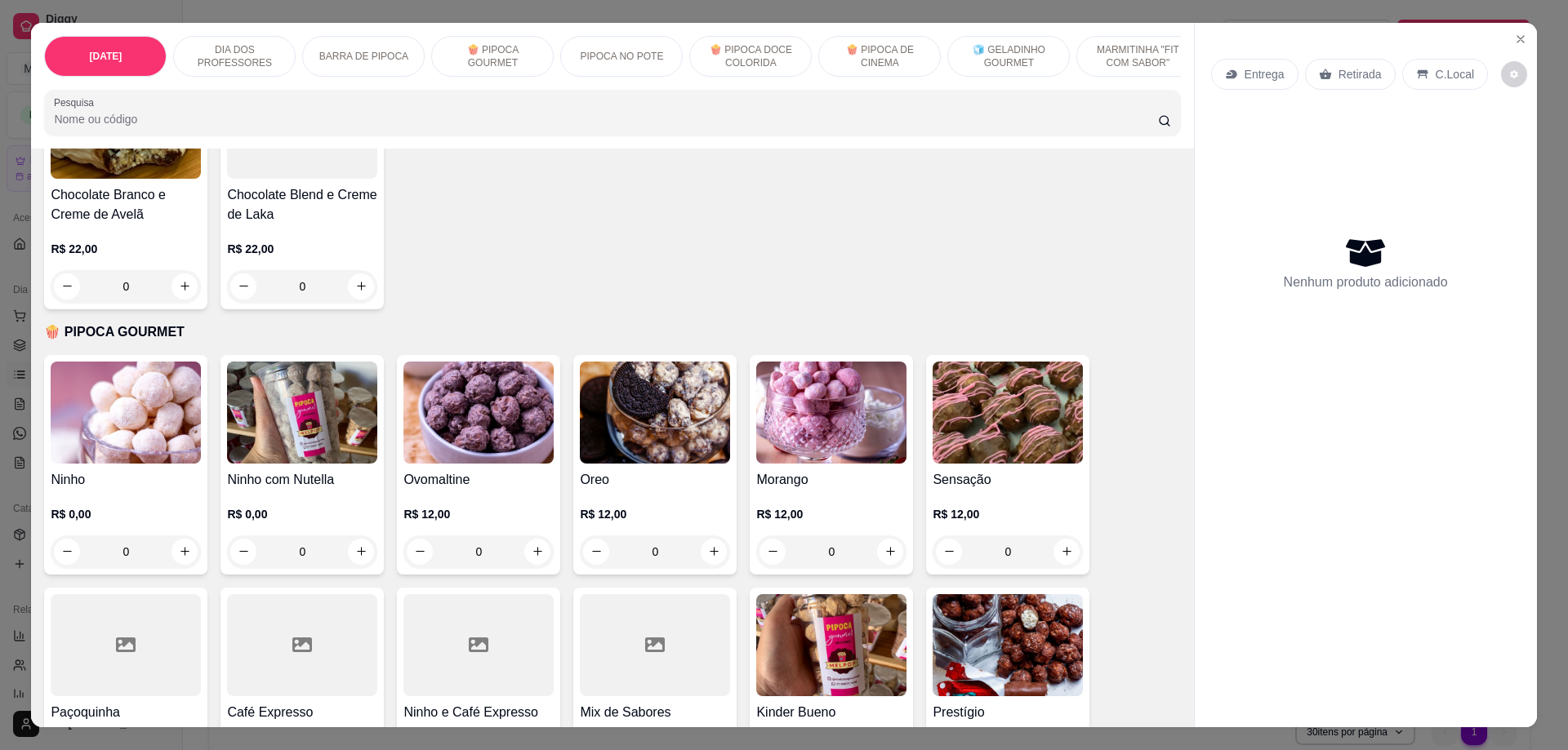
click at [100, 431] on img at bounding box center [126, 412] width 151 height 102
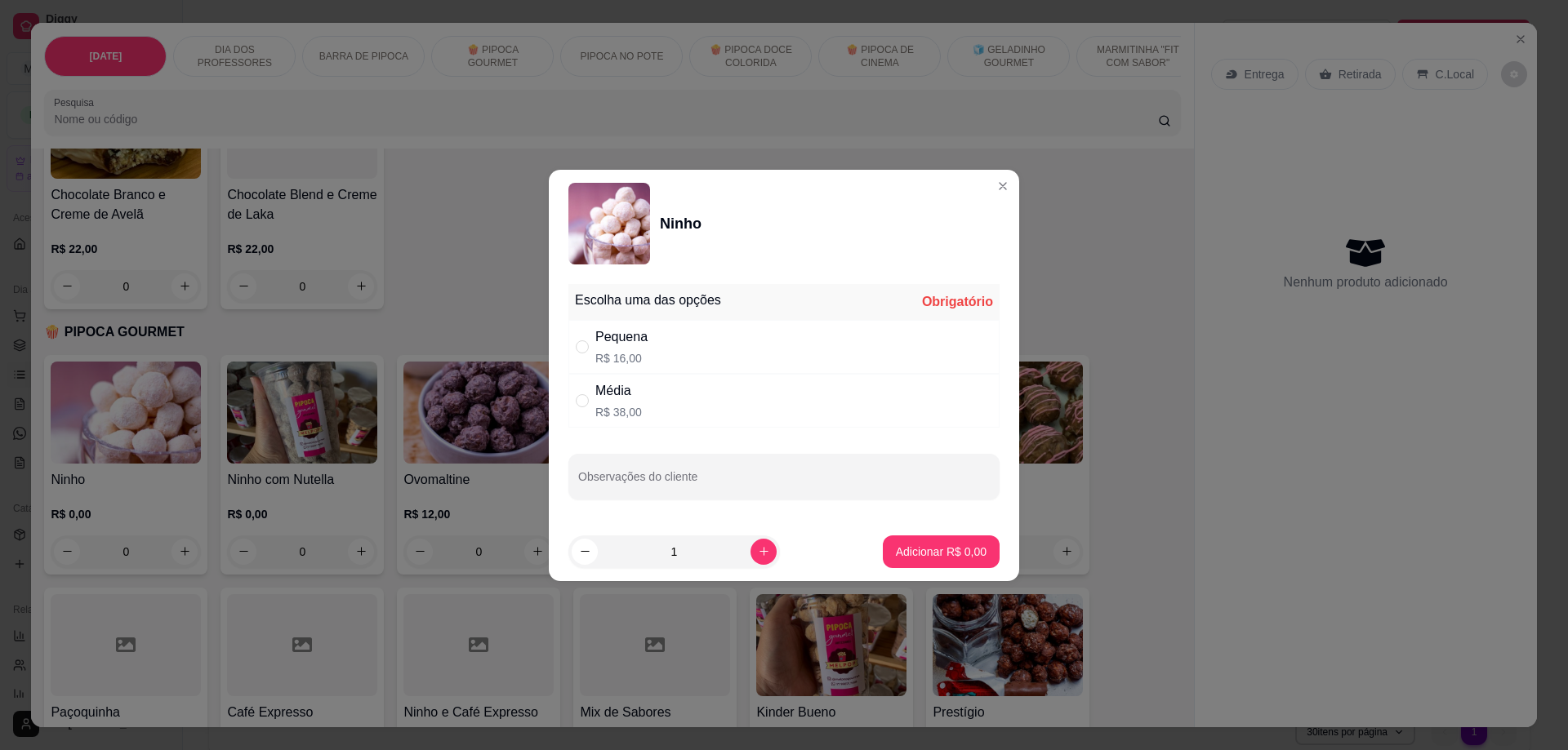
click at [641, 356] on p "R$ 16,00" at bounding box center [621, 358] width 52 height 17
radio input "true"
click at [954, 547] on p "Adicionar R$ 16,00" at bounding box center [938, 552] width 97 height 17
type input "1"
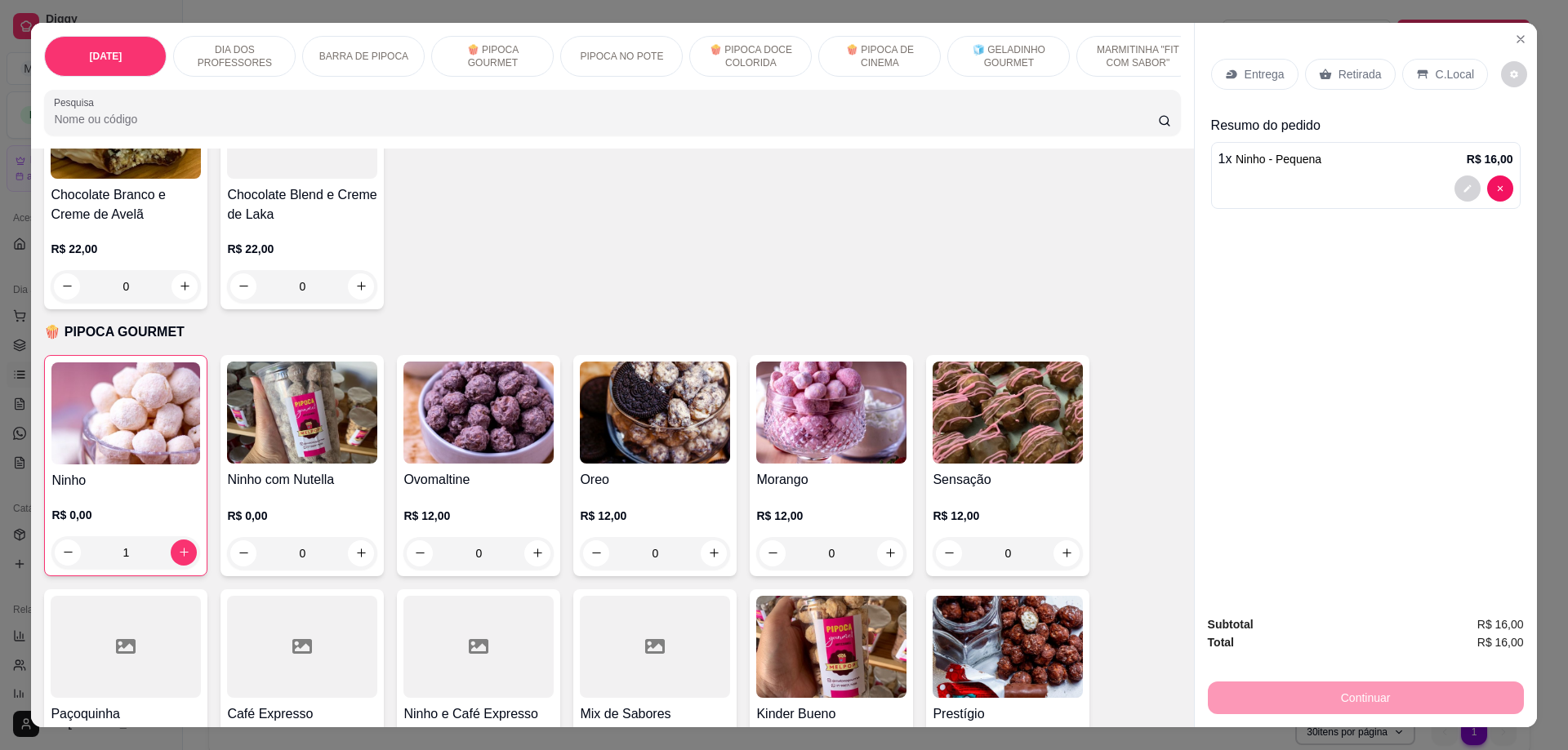
click at [1338, 66] on p "Retirada" at bounding box center [1359, 74] width 43 height 17
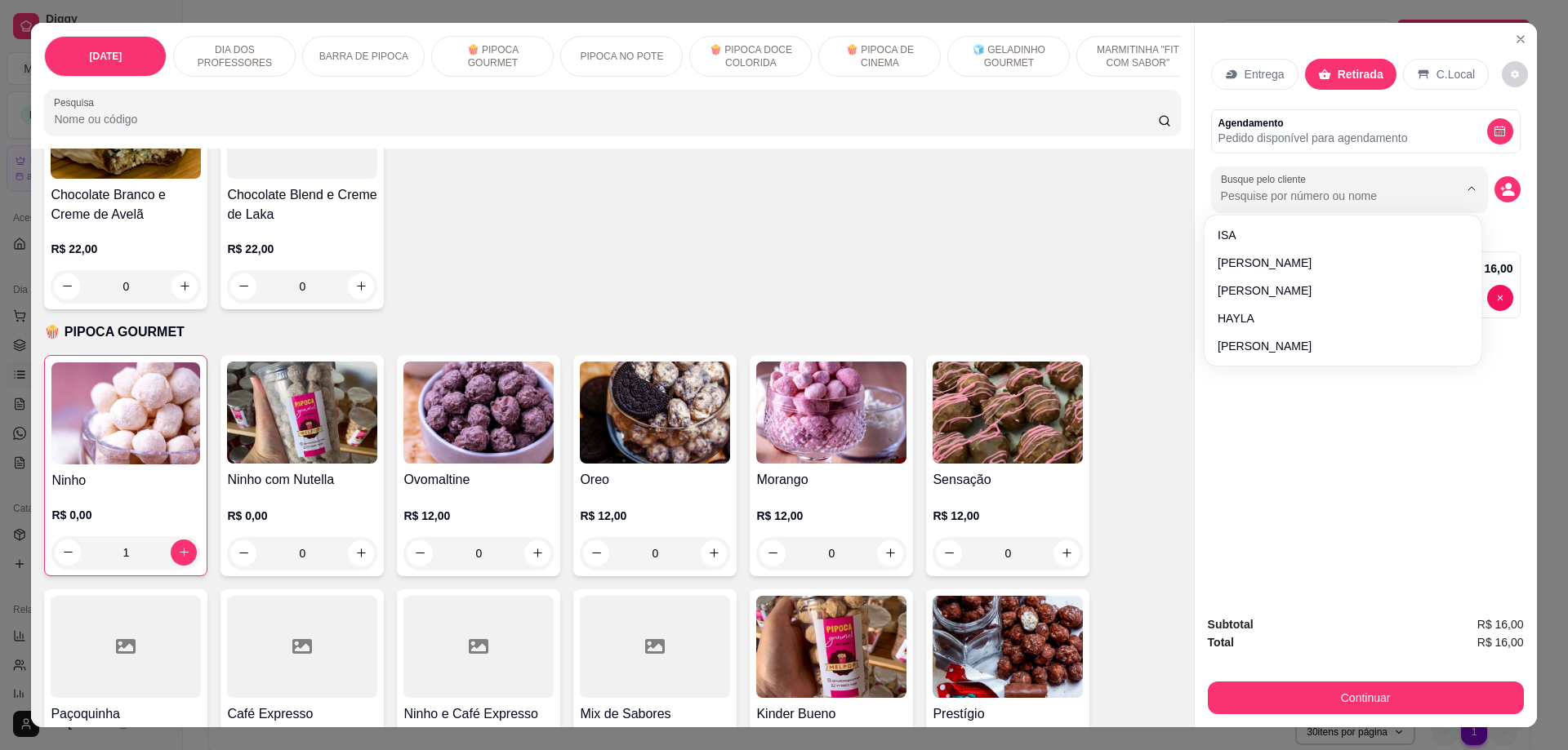
click at [1334, 195] on input "Busque pelo cliente" at bounding box center [1326, 196] width 211 height 17
type input "GLEY"
click at [1503, 195] on icon "decrease-product-quantity" at bounding box center [1507, 193] width 12 height 6
click at [1502, 189] on icon "decrease-product-quantity" at bounding box center [1506, 188] width 14 height 14
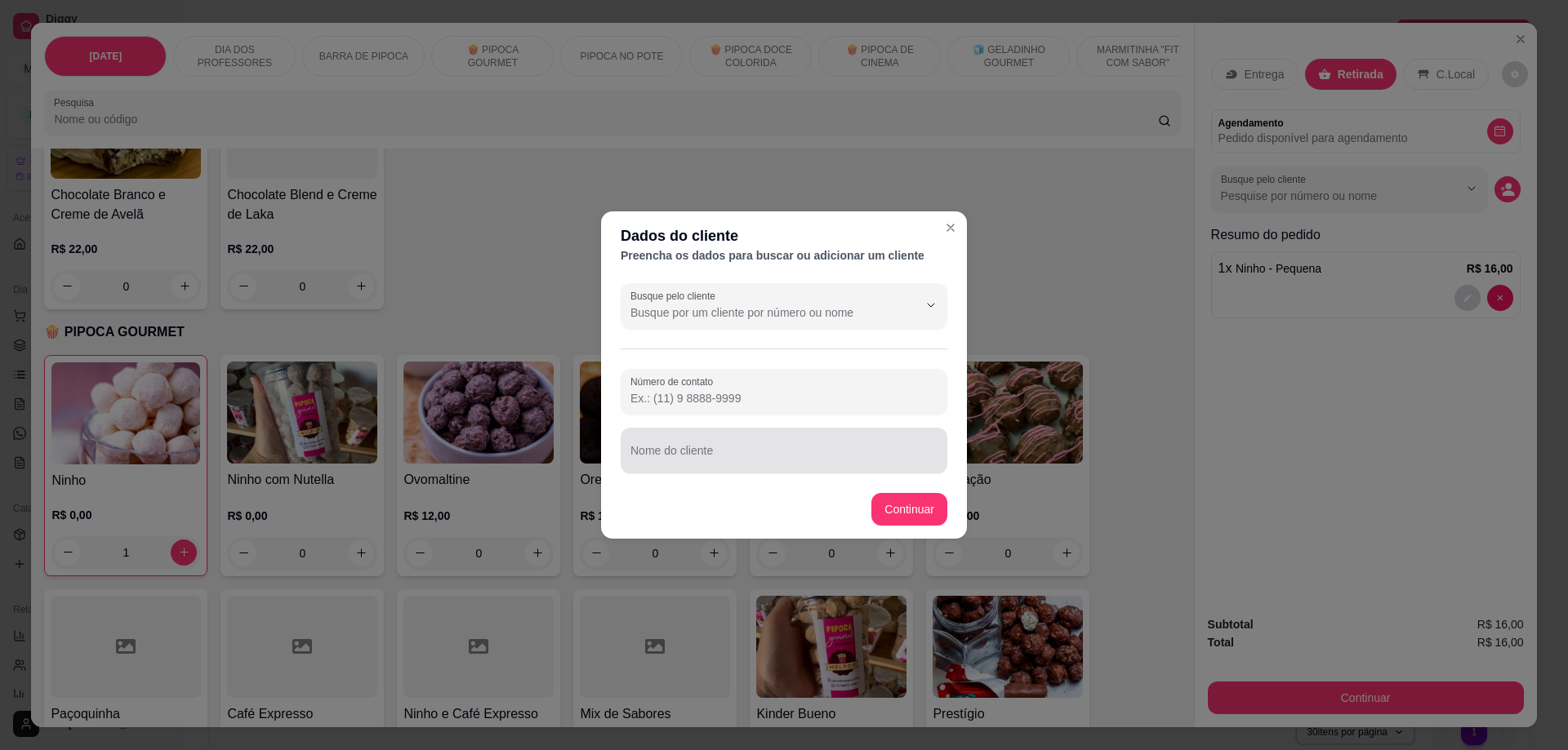
click at [687, 442] on div at bounding box center [784, 451] width 307 height 33
type input "GLEYCIENE RIBEIRO"
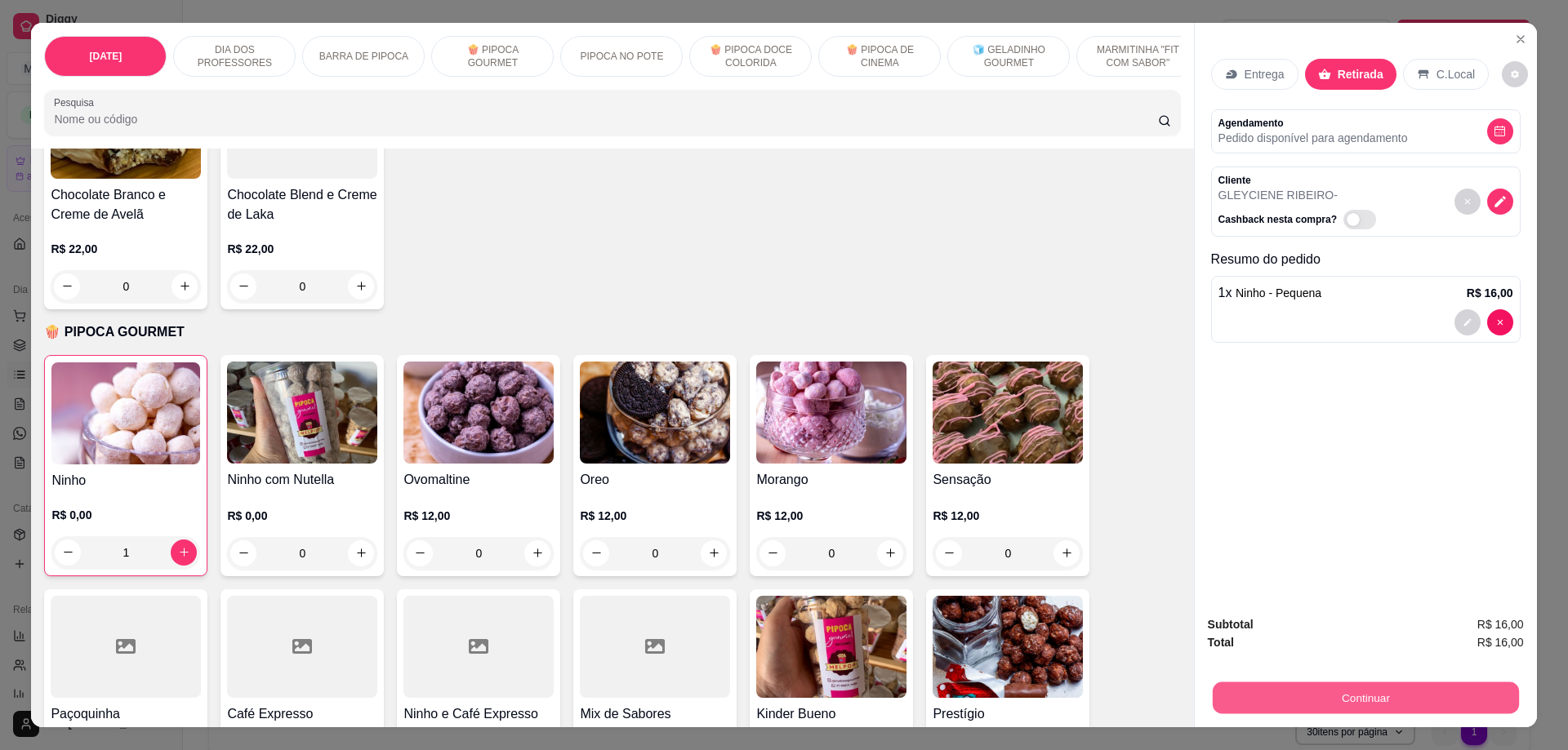
click at [1336, 700] on button "Continuar" at bounding box center [1364, 698] width 306 height 32
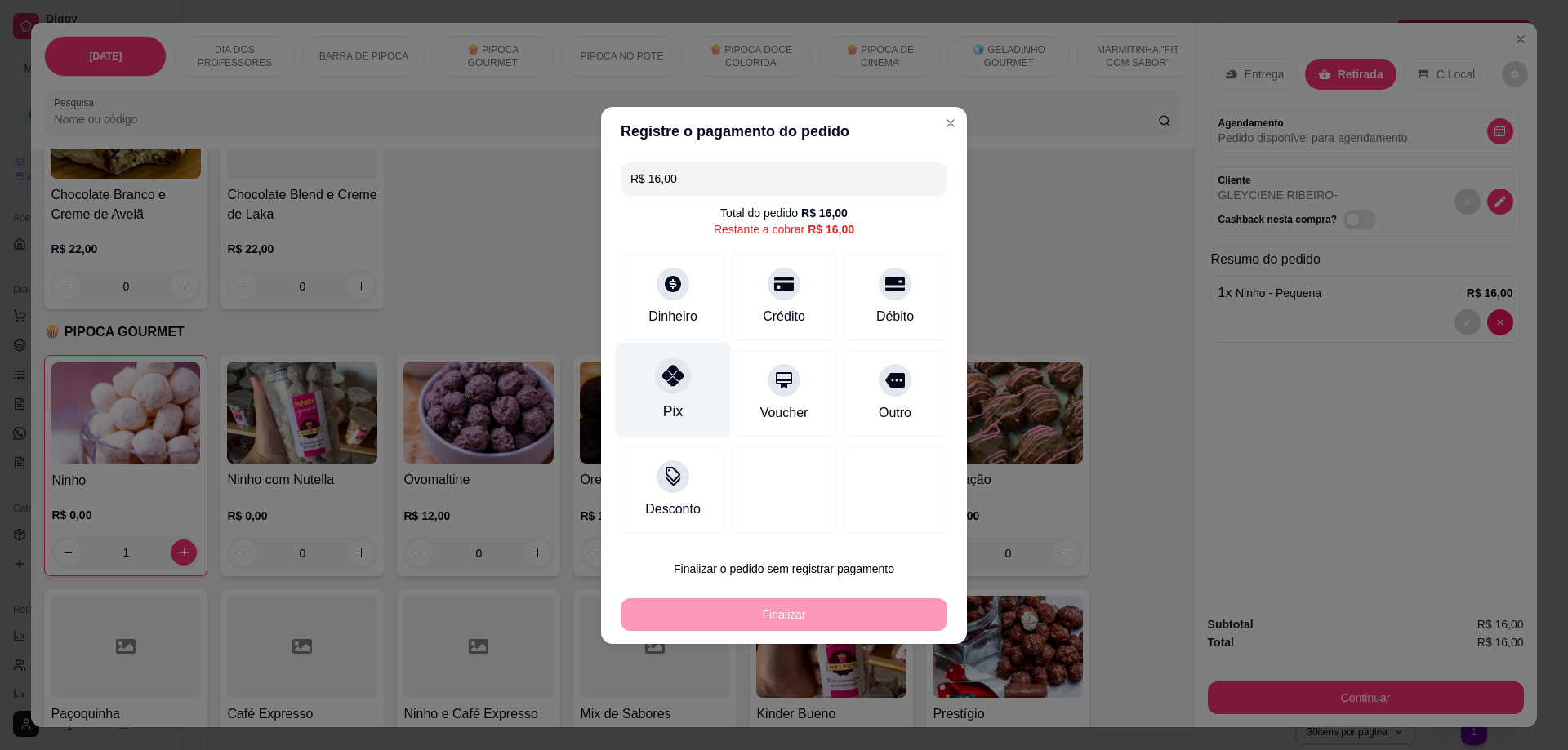
click at [661, 393] on div "Pix" at bounding box center [672, 389] width 115 height 95
type input "R$ 0,00"
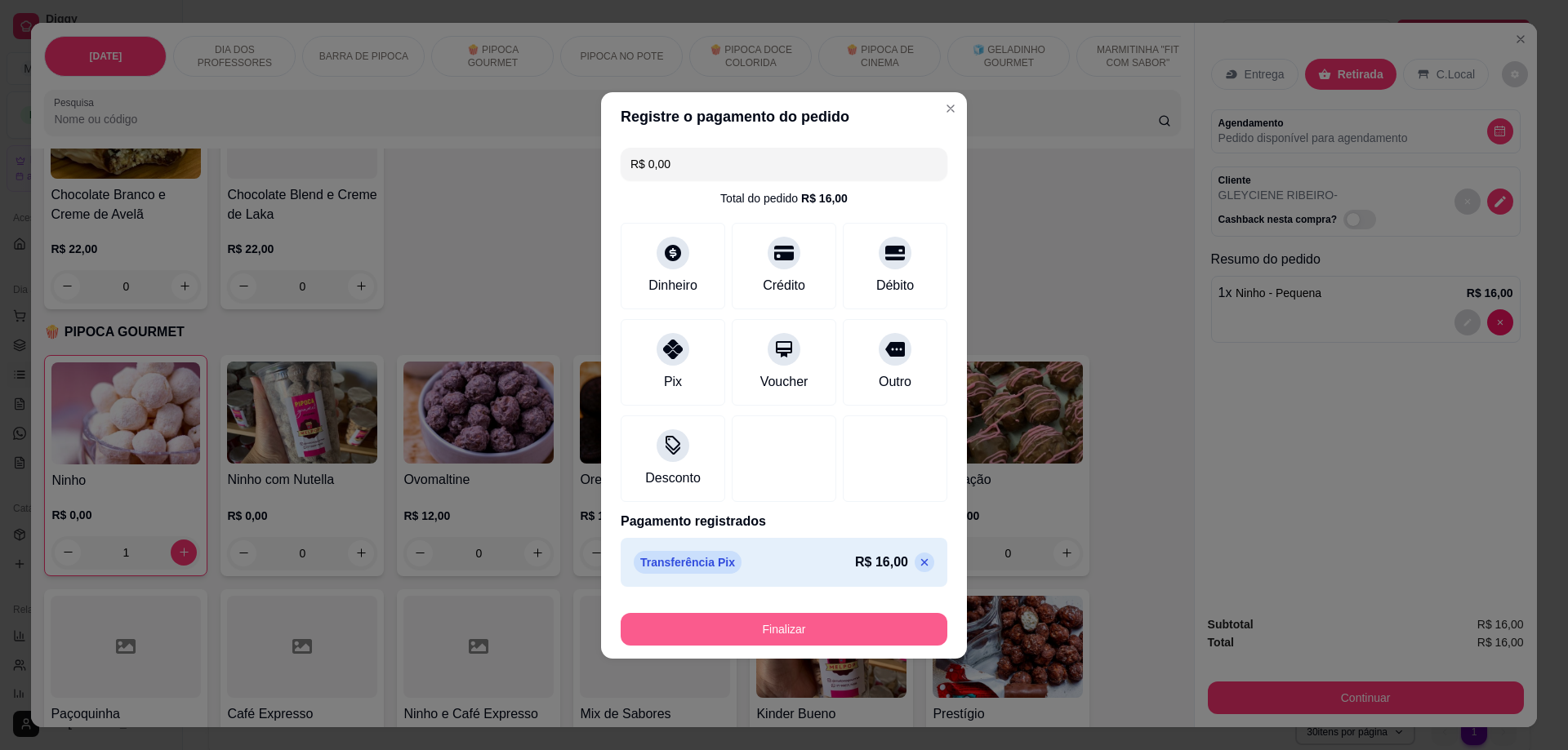
click at [787, 638] on button "Finalizar" at bounding box center [784, 630] width 327 height 33
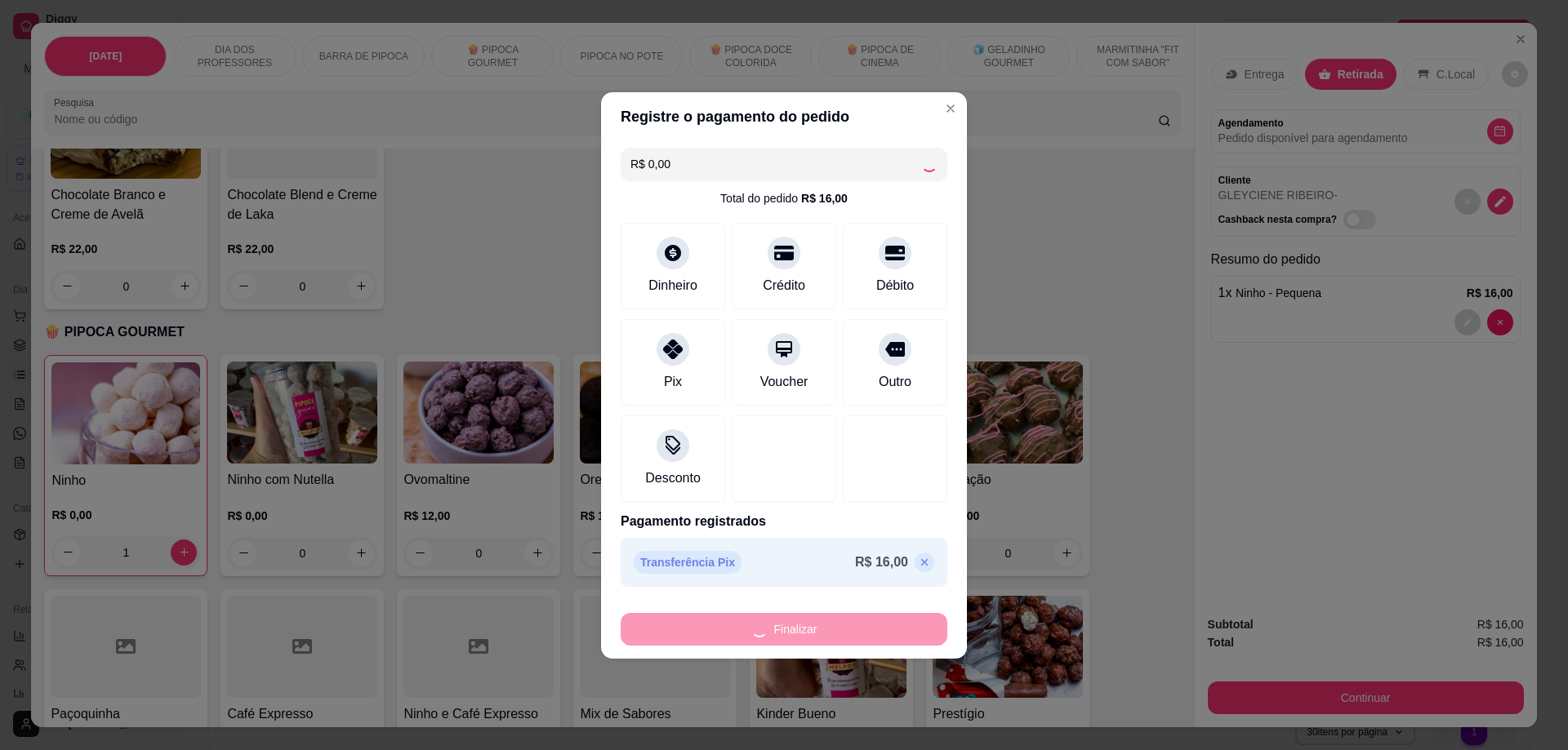
type input "0"
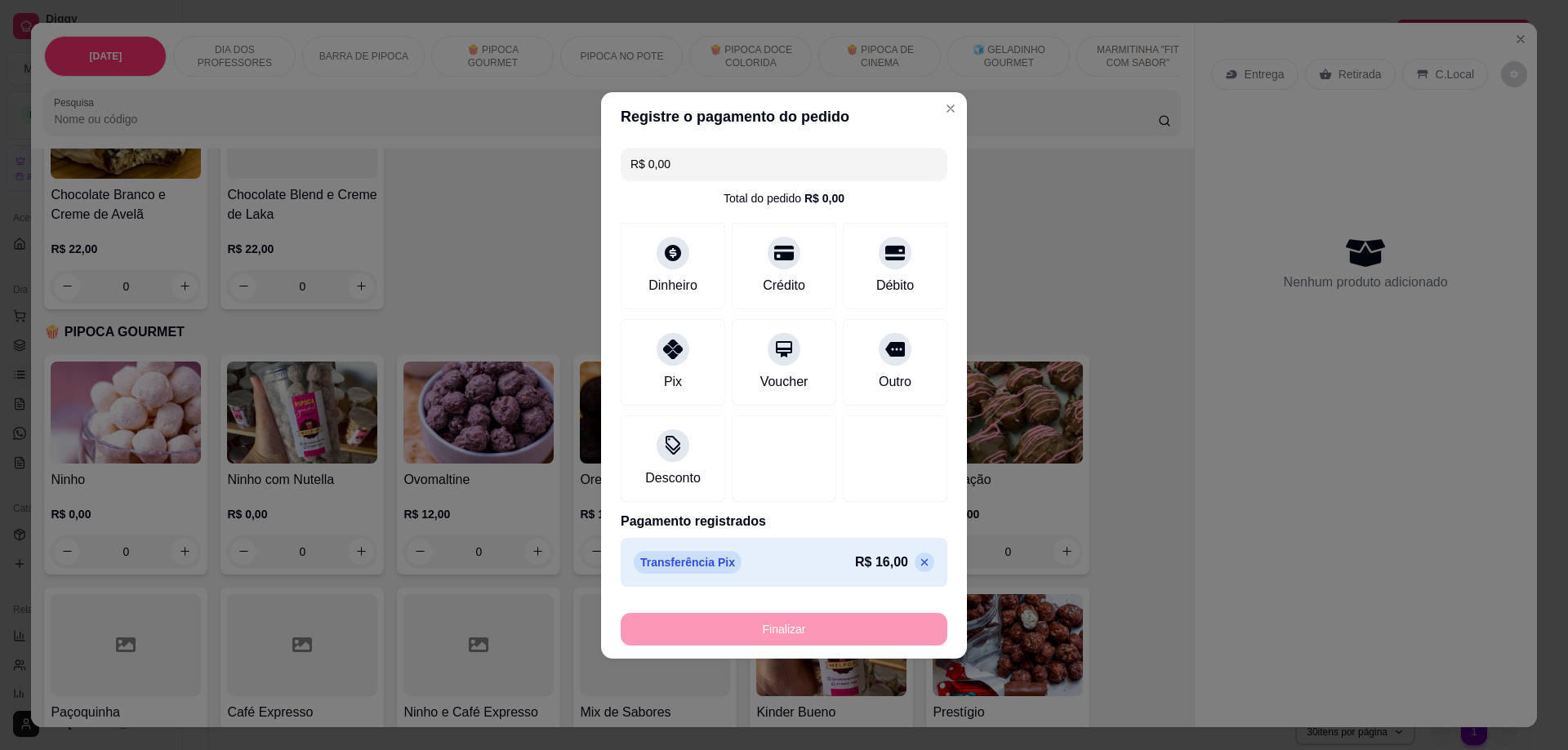
type input "-R$ 16,00"
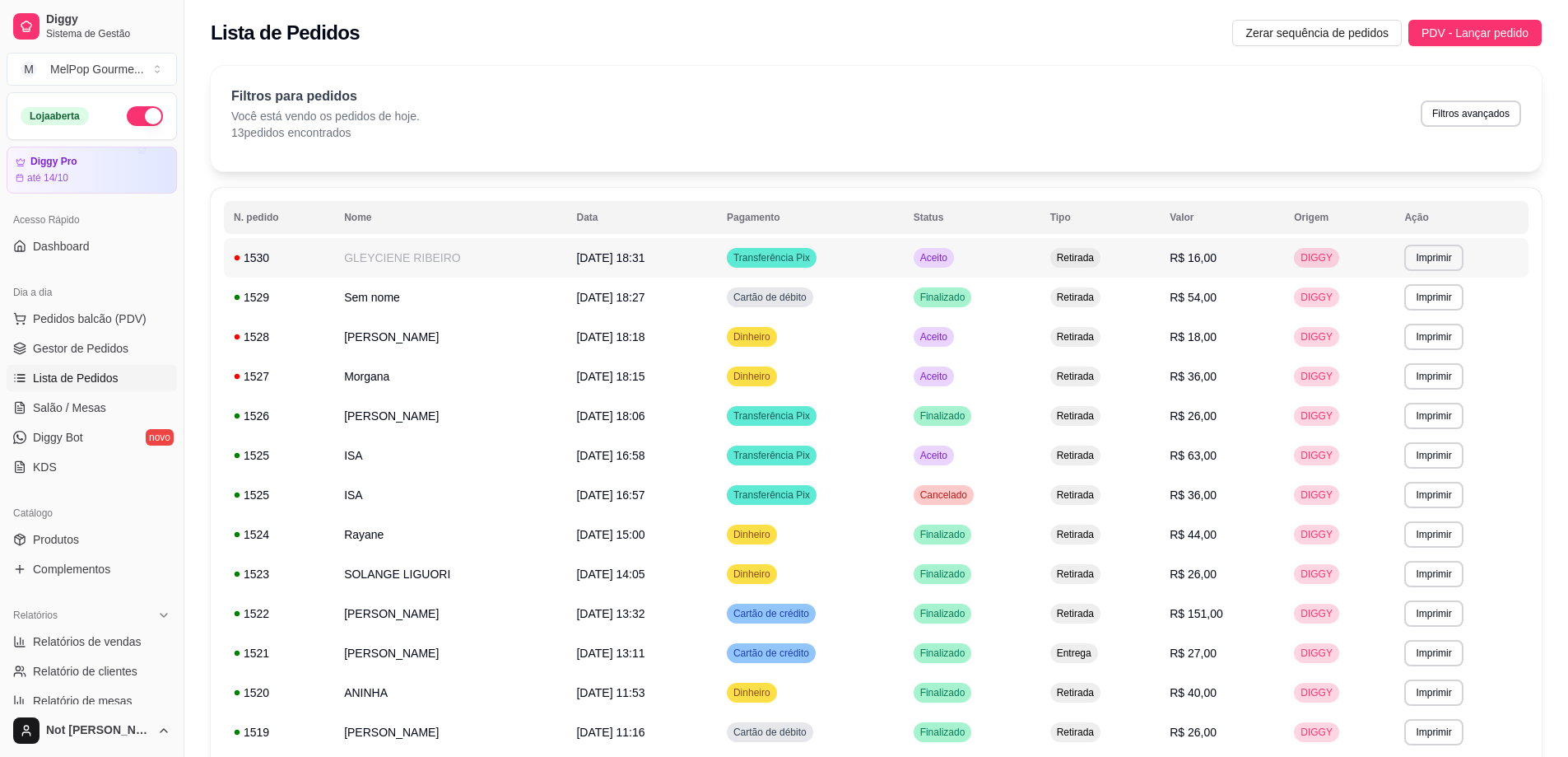
click at [370, 265] on td "GLEYCIENE RIBEIRO" at bounding box center [450, 258] width 232 height 40
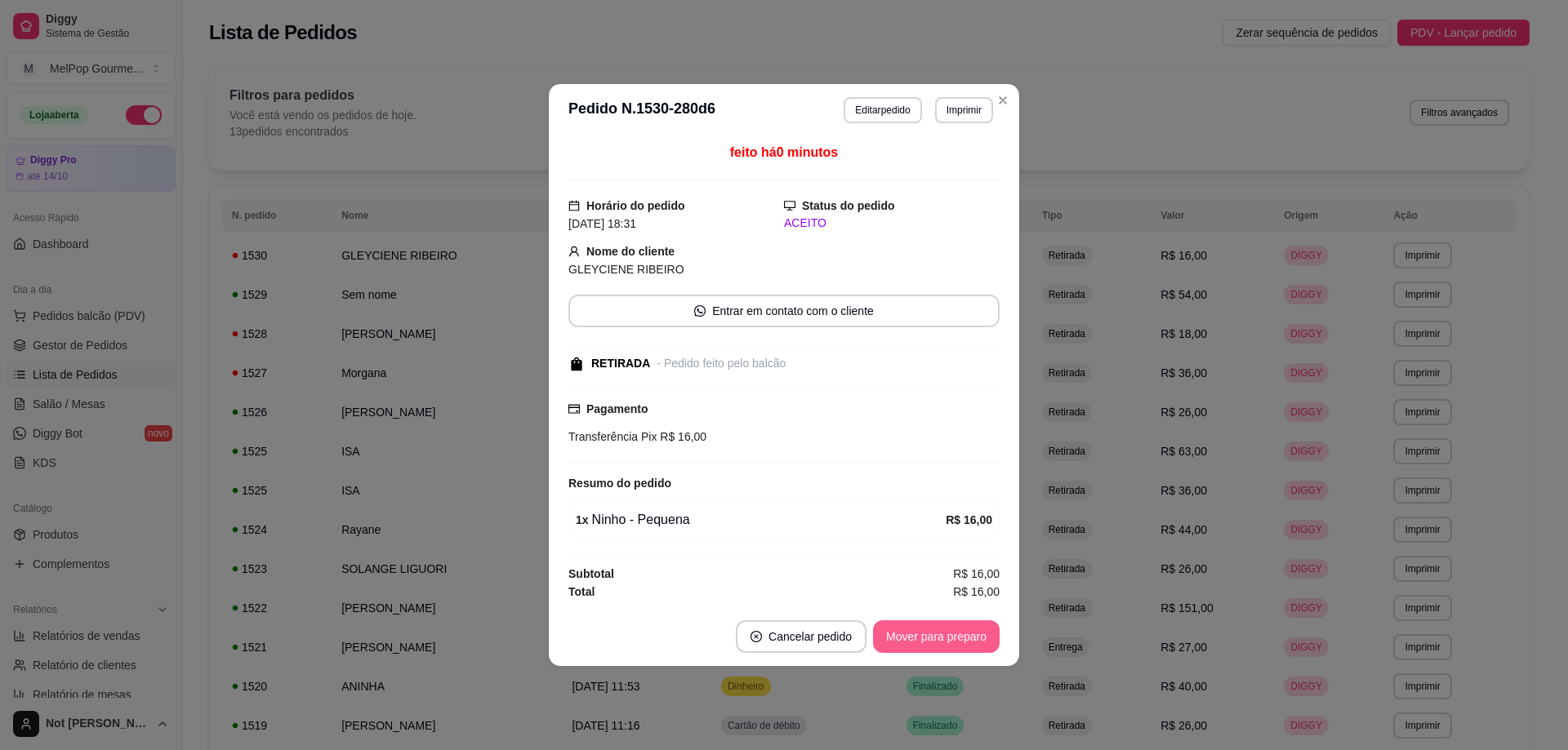
click at [928, 633] on button "Mover para preparo" at bounding box center [936, 637] width 127 height 33
click at [967, 635] on button "Mover para retirada disponível" at bounding box center [909, 637] width 180 height 33
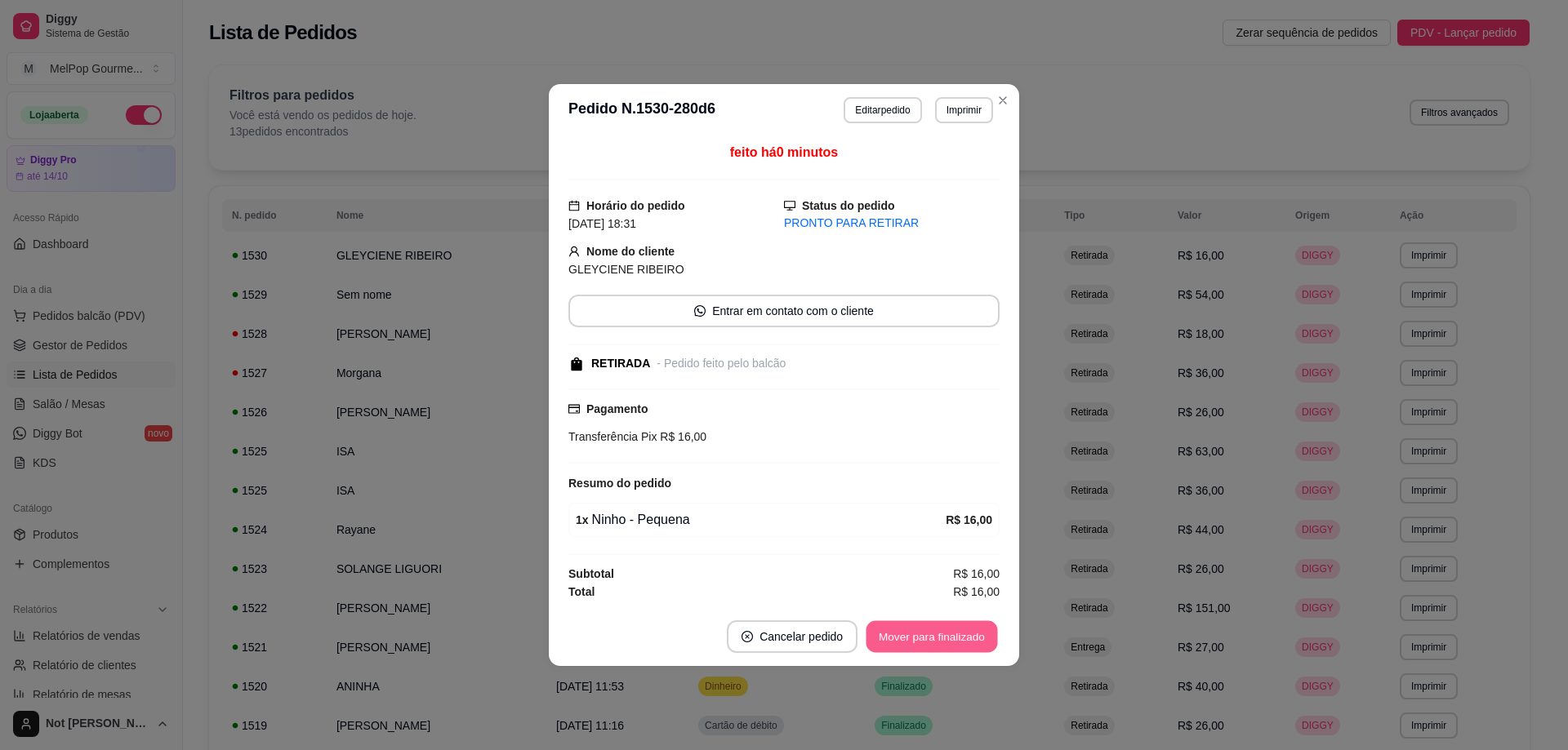
click at [900, 633] on button "Mover para finalizado" at bounding box center [931, 636] width 131 height 32
